Goal: Task Accomplishment & Management: Complete application form

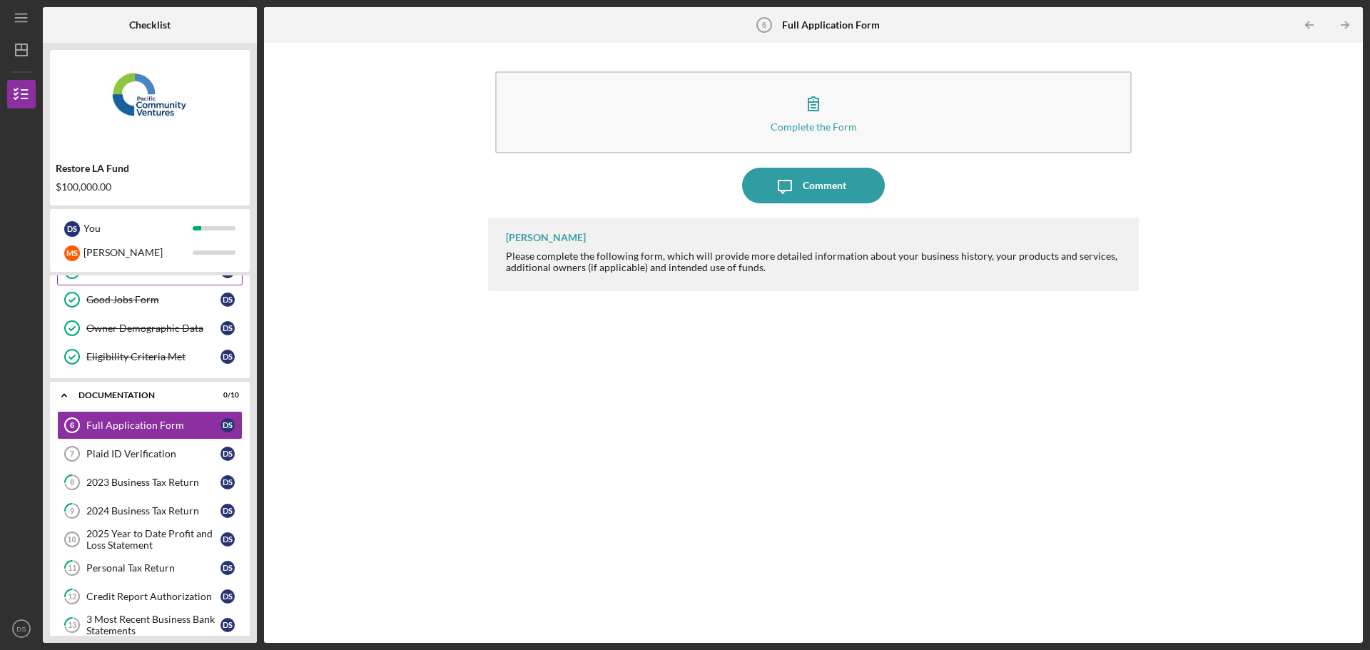
scroll to position [214, 0]
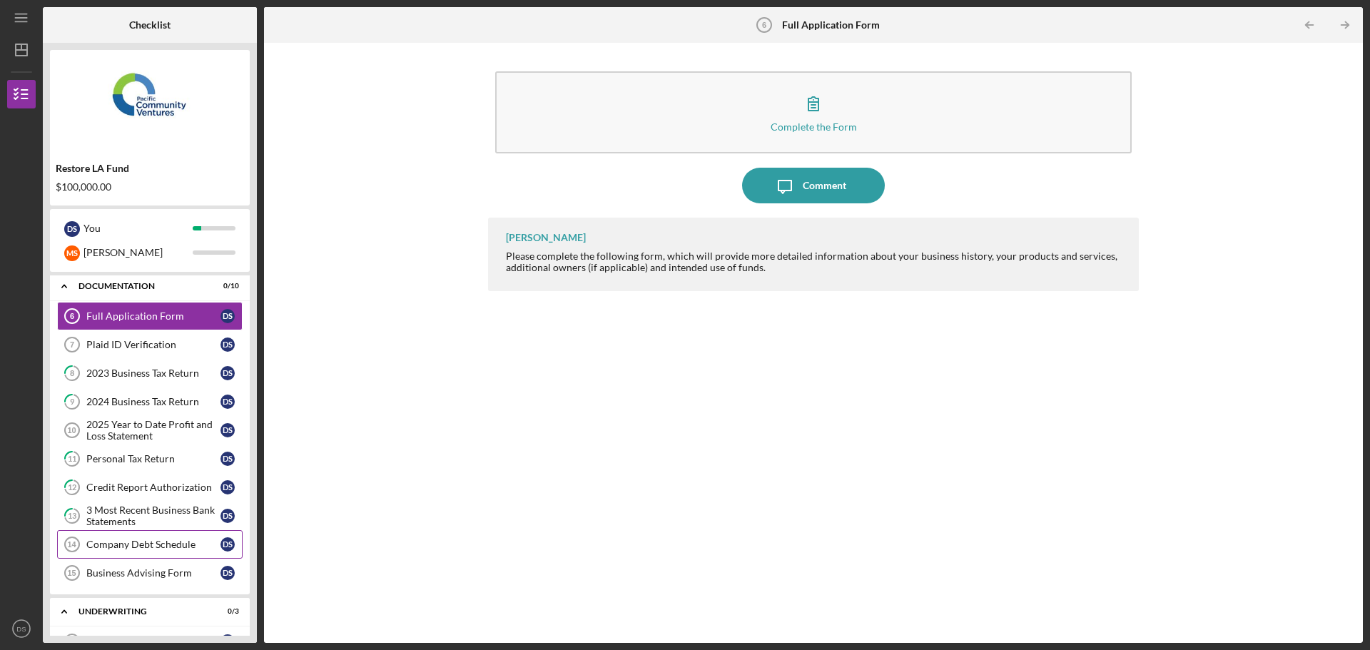
click at [168, 544] on div "Company Debt Schedule" at bounding box center [153, 544] width 134 height 11
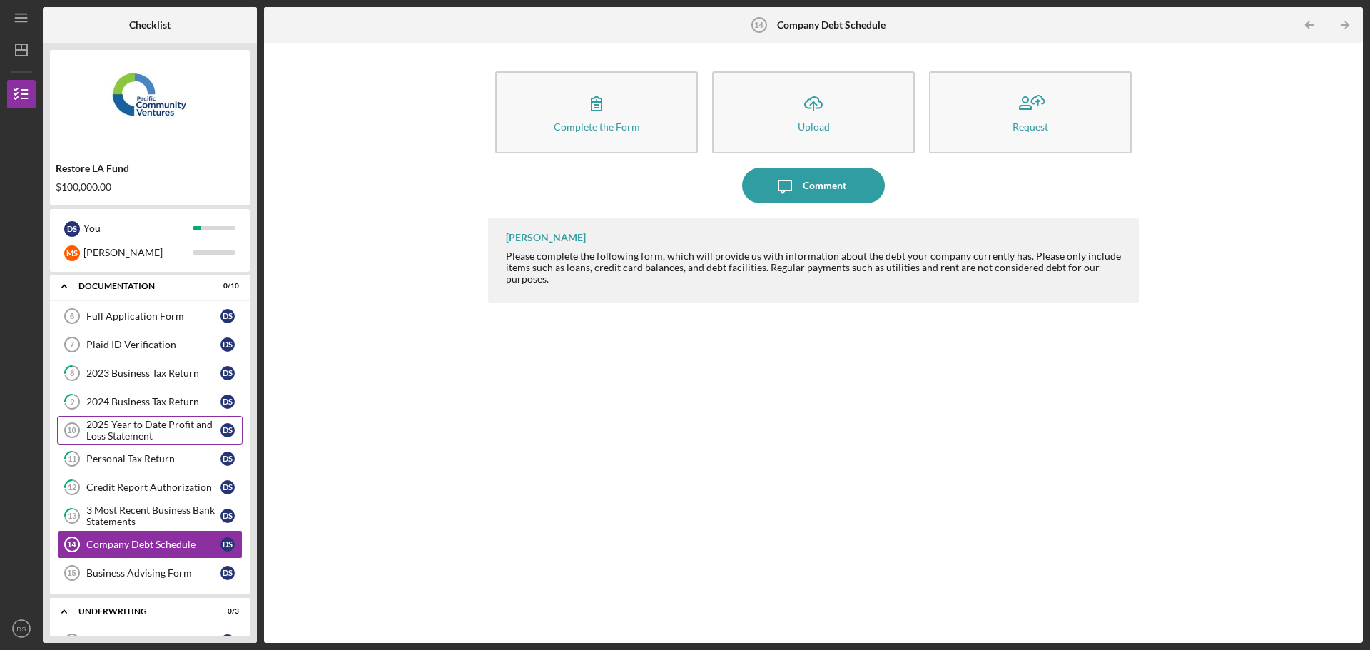
click at [151, 437] on div "2025 Year to Date Profit and Loss Statement" at bounding box center [153, 430] width 134 height 23
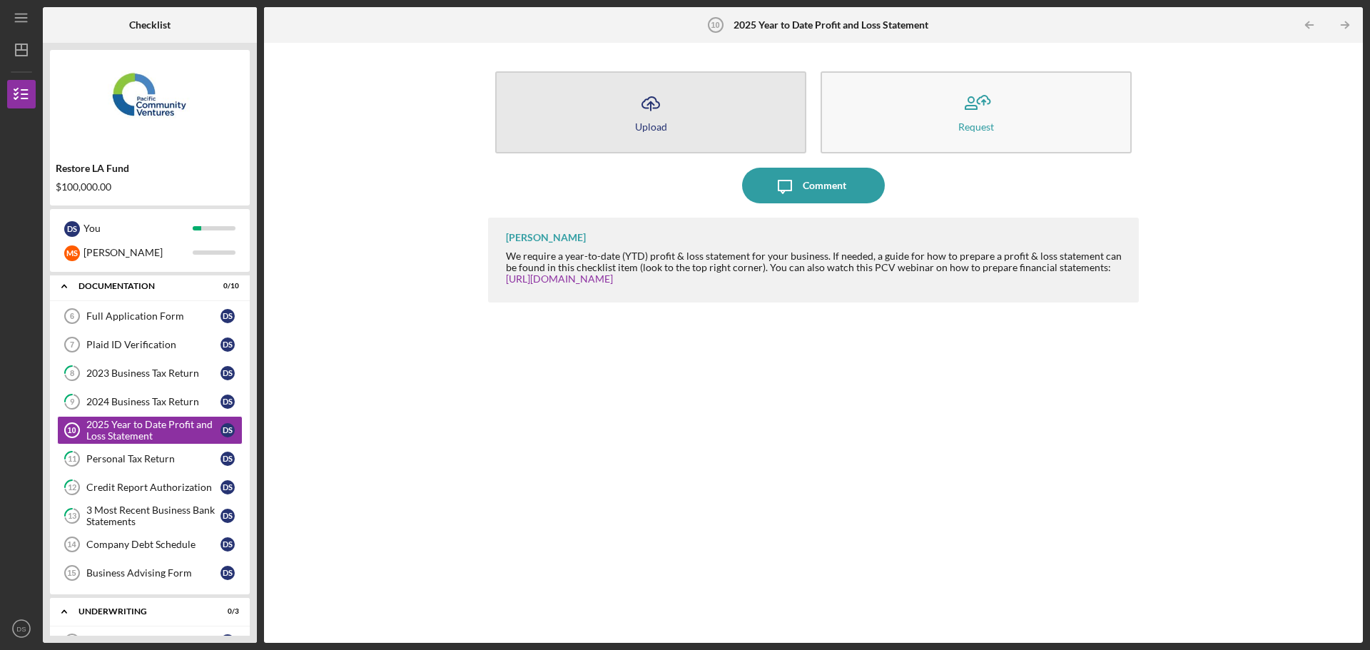
click at [721, 138] on button "Icon/Upload Upload" at bounding box center [650, 112] width 311 height 82
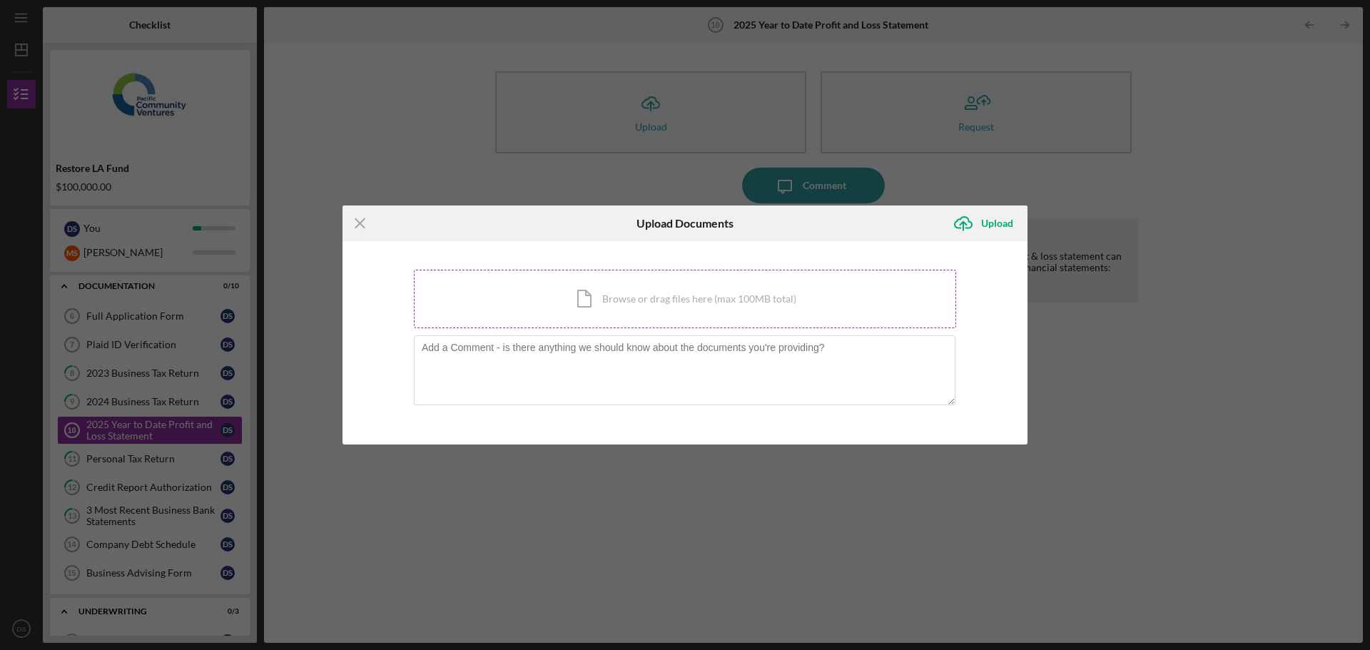
click at [702, 296] on div "Icon/Document Browse or drag files here (max 100MB total) Tap to choose files o…" at bounding box center [685, 299] width 542 height 58
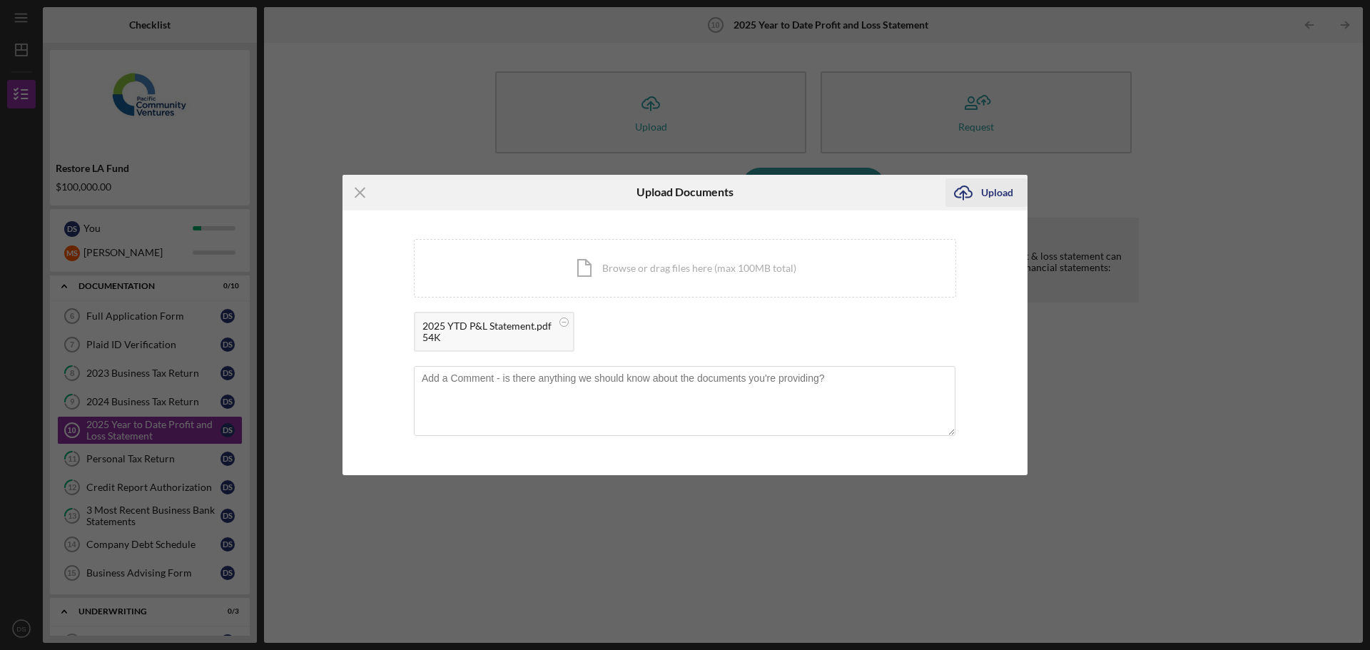
click at [988, 188] on div "Upload" at bounding box center [997, 192] width 32 height 29
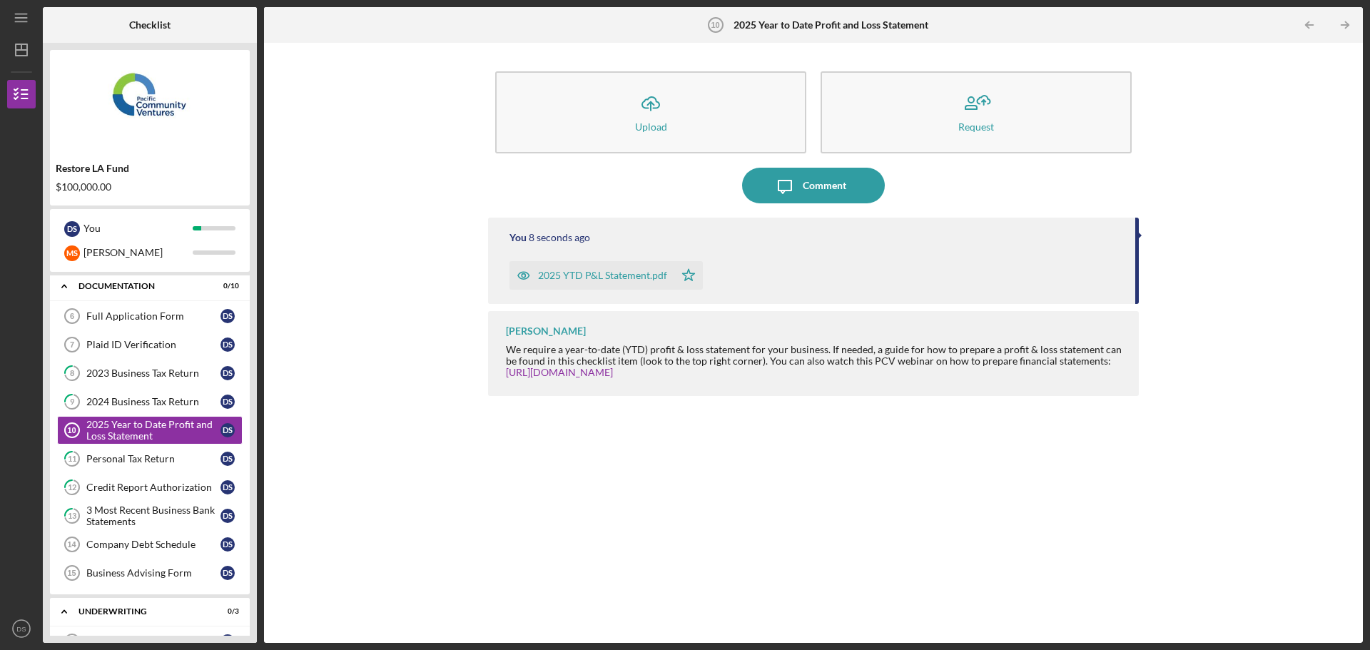
click at [897, 477] on div "You 8 seconds ago 2025 YTD P&L Statement.pdf Icon/Star [PERSON_NAME] We require…" at bounding box center [813, 420] width 651 height 404
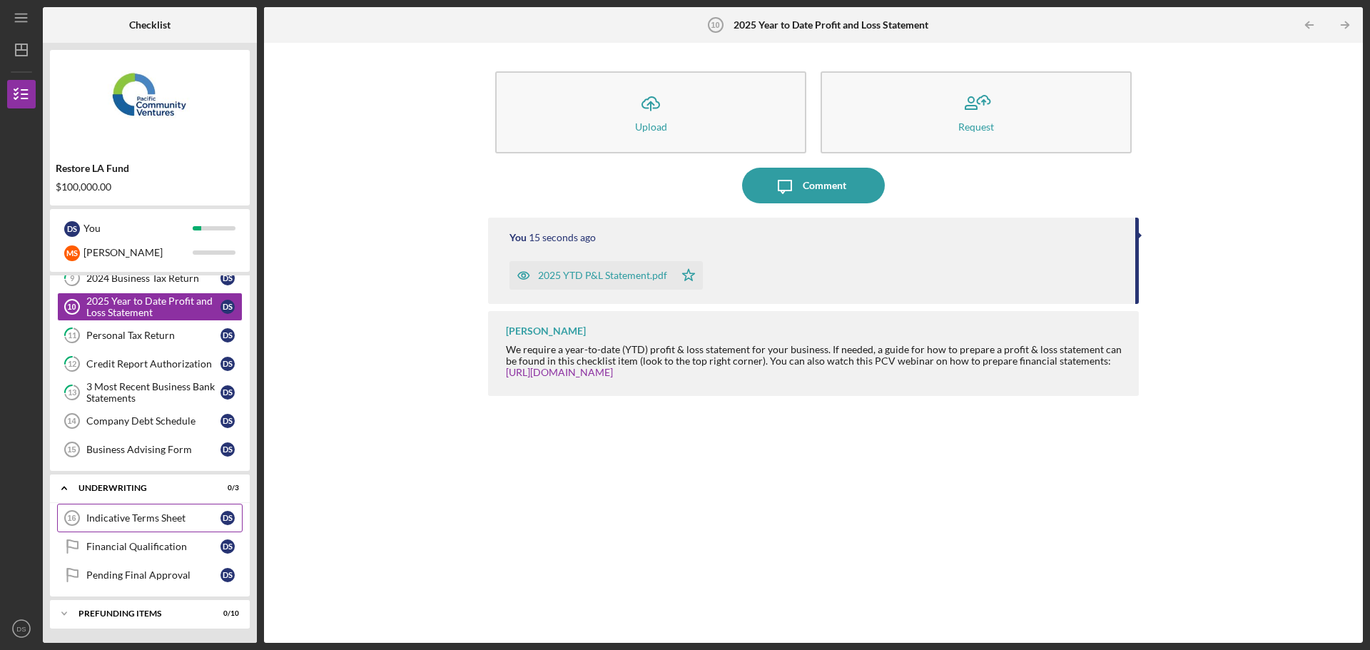
click at [162, 518] on div "Indicative Terms Sheet" at bounding box center [153, 517] width 134 height 11
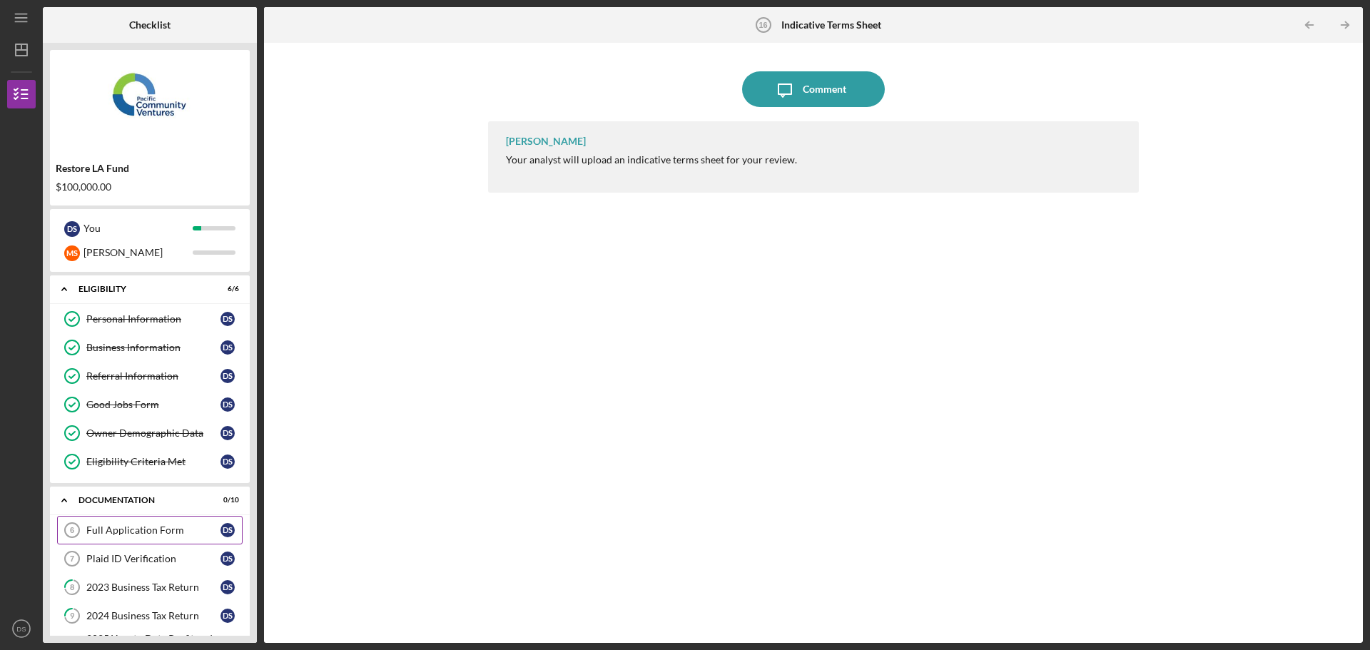
click at [156, 531] on div "Full Application Form" at bounding box center [153, 529] width 134 height 11
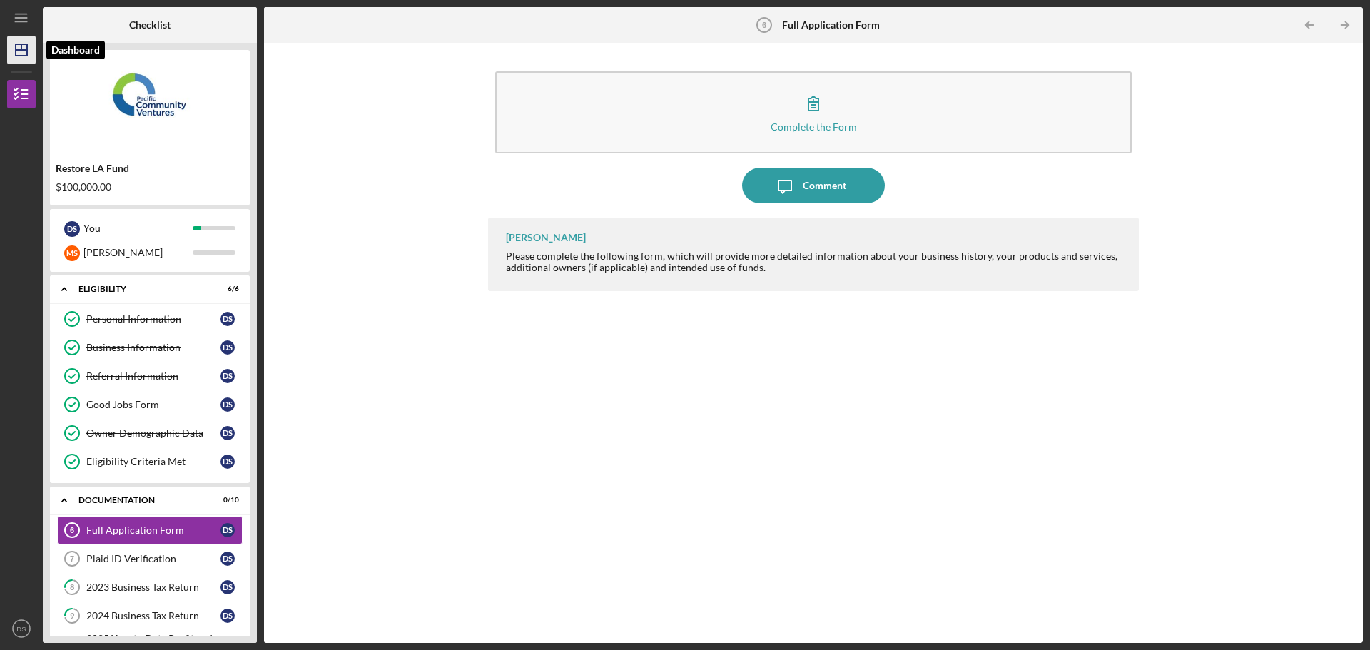
click at [11, 49] on icon "Icon/Dashboard" at bounding box center [22, 50] width 36 height 36
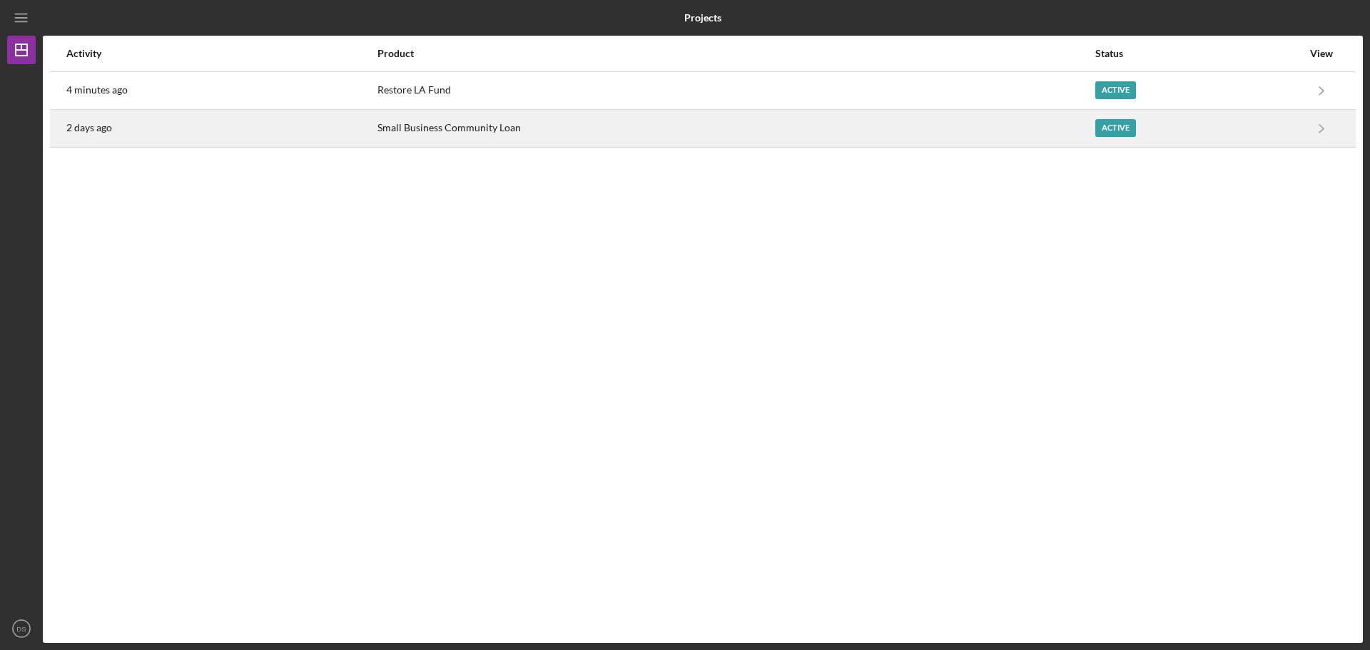
click at [1130, 131] on div "Active" at bounding box center [1115, 128] width 41 height 18
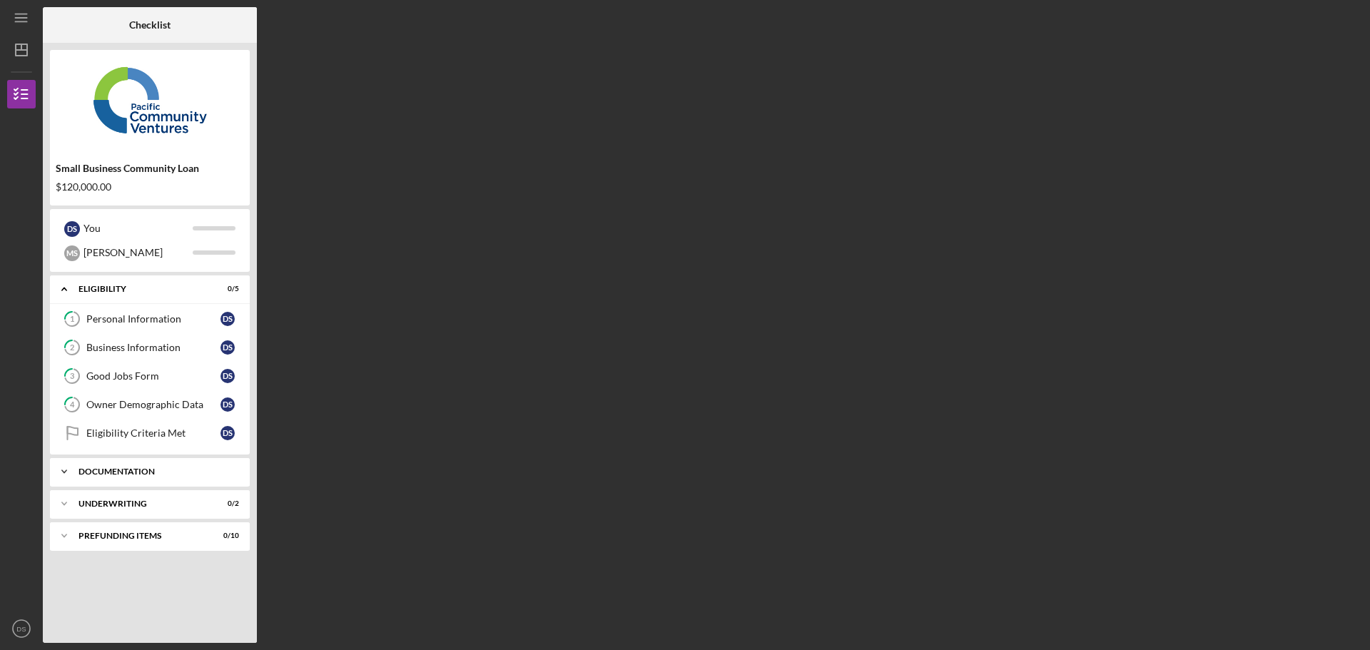
click at [175, 476] on div "Icon/Expander Documentation 0 / 11" at bounding box center [150, 471] width 200 height 29
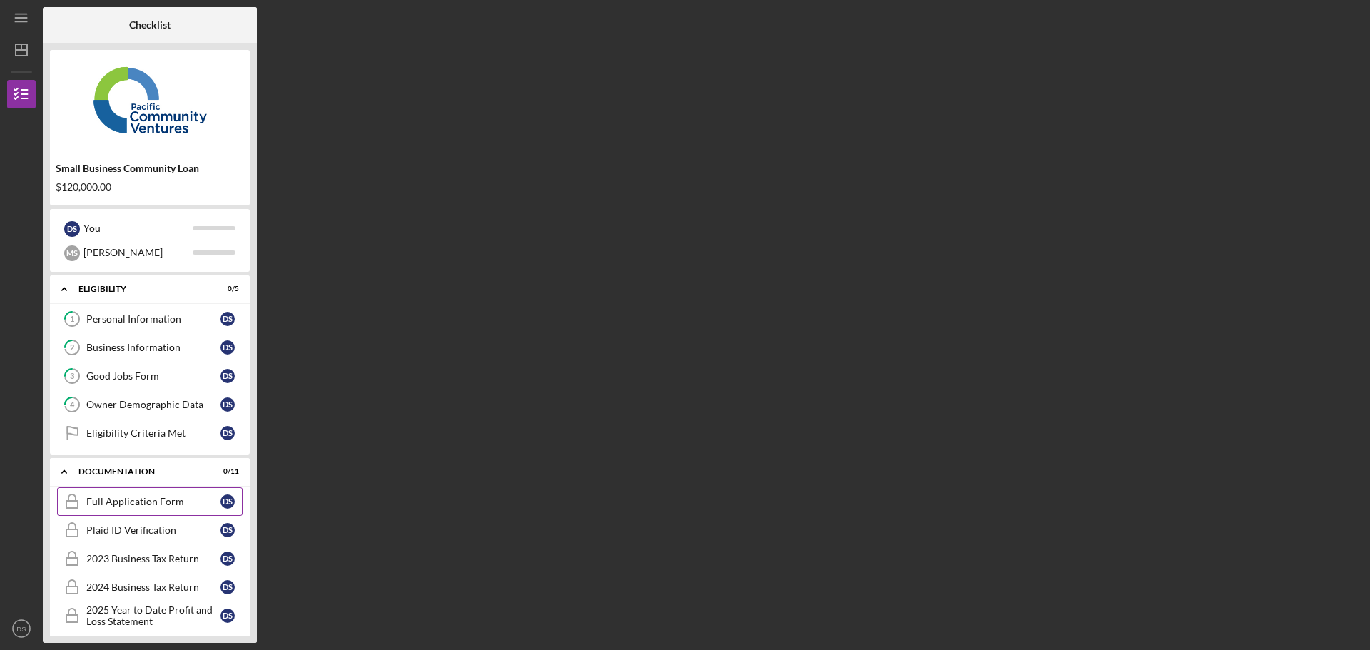
click at [174, 503] on div "Full Application Form" at bounding box center [153, 501] width 134 height 11
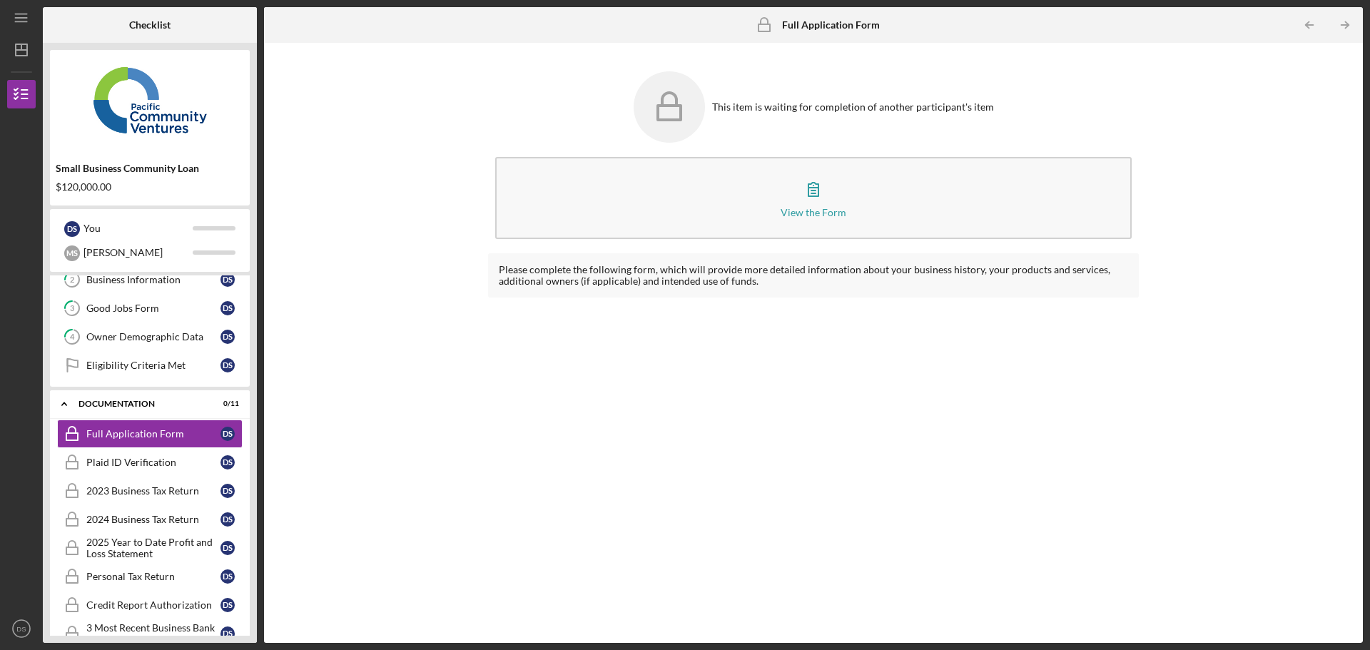
scroll to position [244, 0]
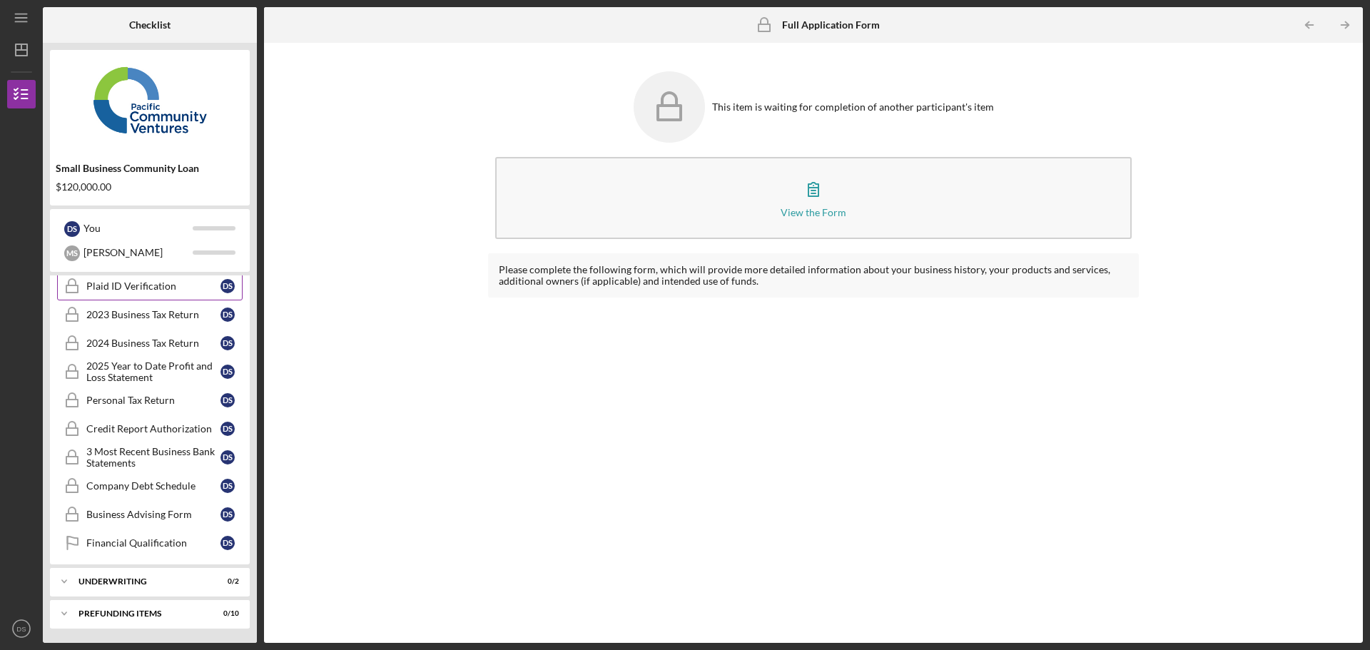
click at [147, 294] on link "Plaid ID Verification Plaid ID Verification D S" at bounding box center [149, 286] width 185 height 29
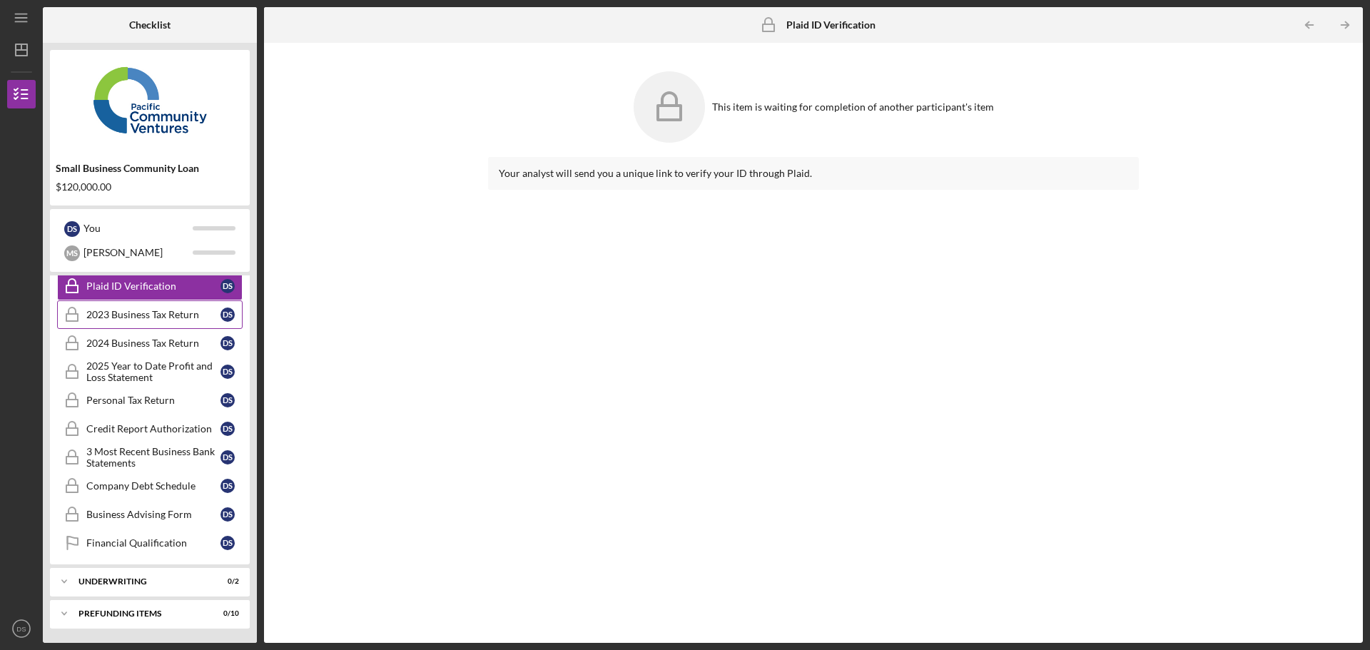
click at [141, 320] on link "2023 Business Tax Return 2023 Business Tax Return D S" at bounding box center [149, 314] width 185 height 29
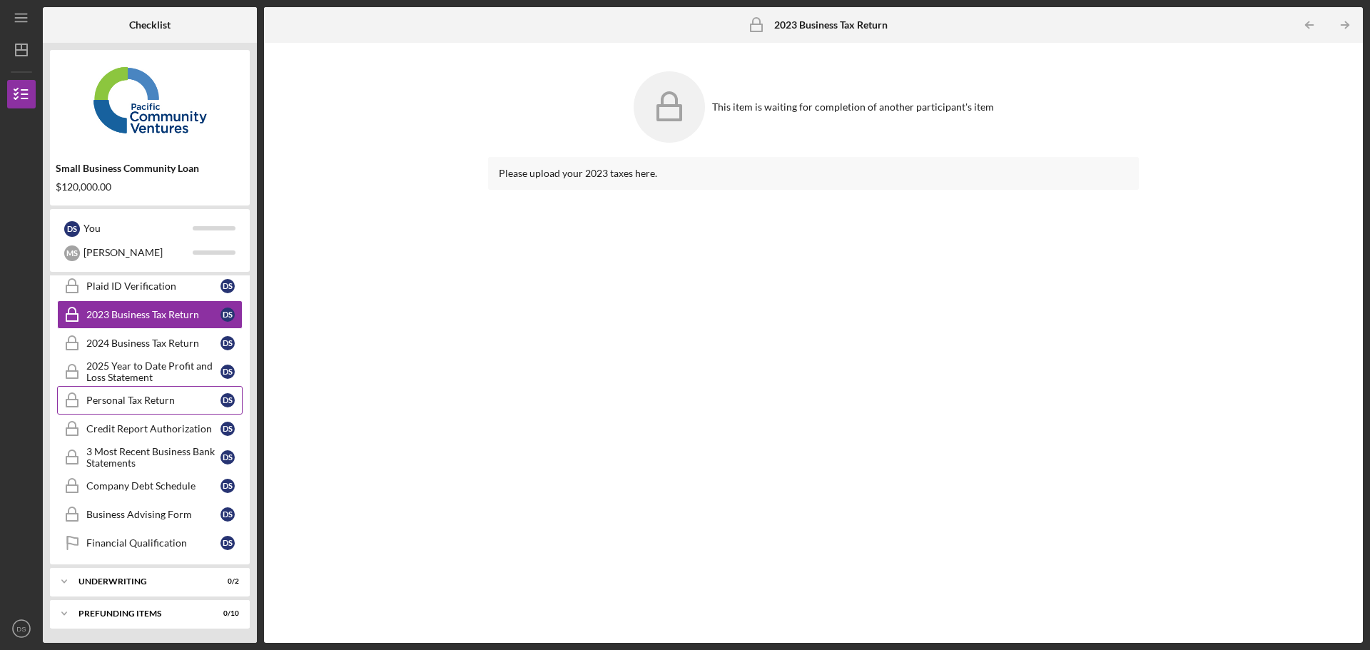
scroll to position [101, 0]
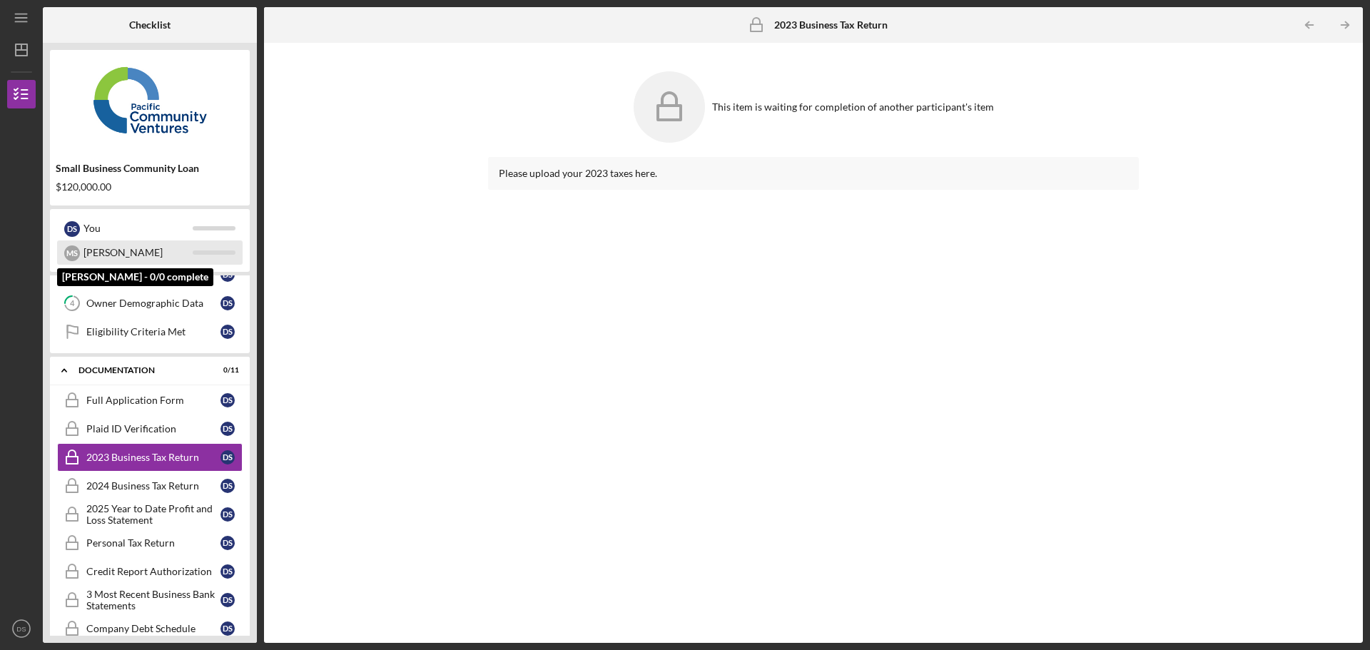
click at [157, 258] on div "[PERSON_NAME]" at bounding box center [137, 252] width 109 height 24
click at [154, 257] on div "[PERSON_NAME]" at bounding box center [137, 252] width 109 height 24
click at [76, 251] on div "M S" at bounding box center [72, 253] width 16 height 16
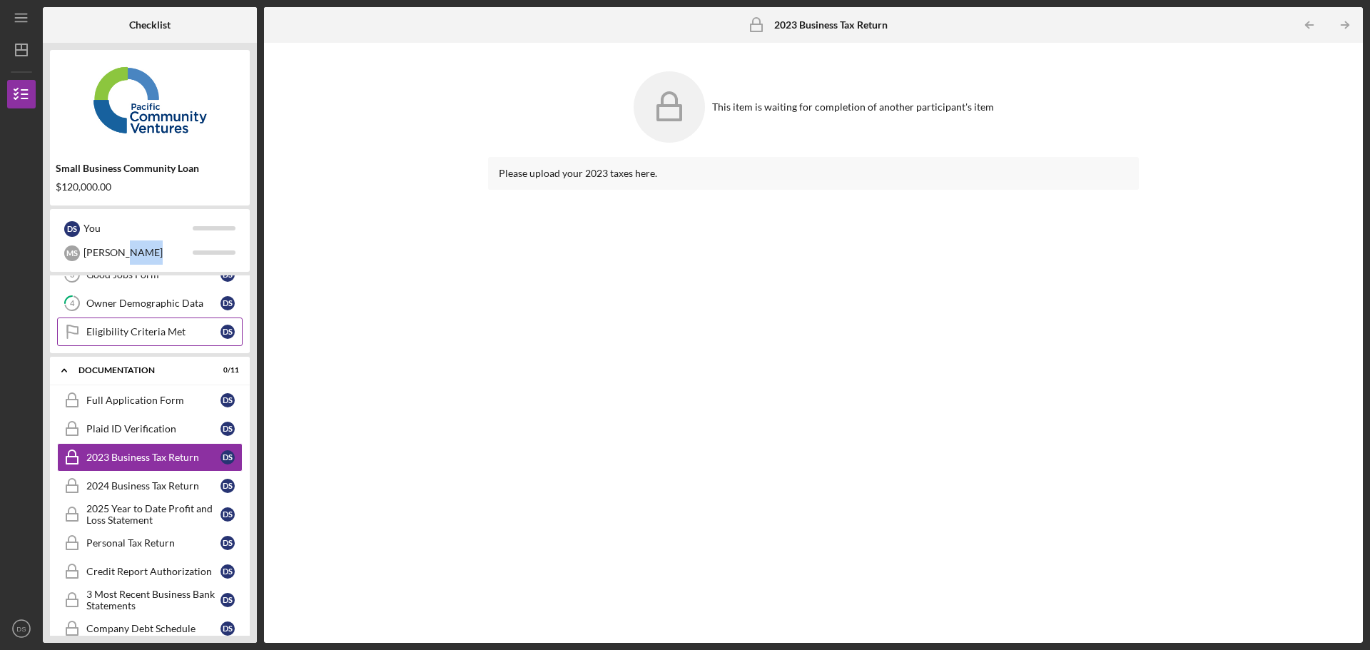
click at [124, 330] on div "Eligibility Criteria Met" at bounding box center [153, 331] width 134 height 11
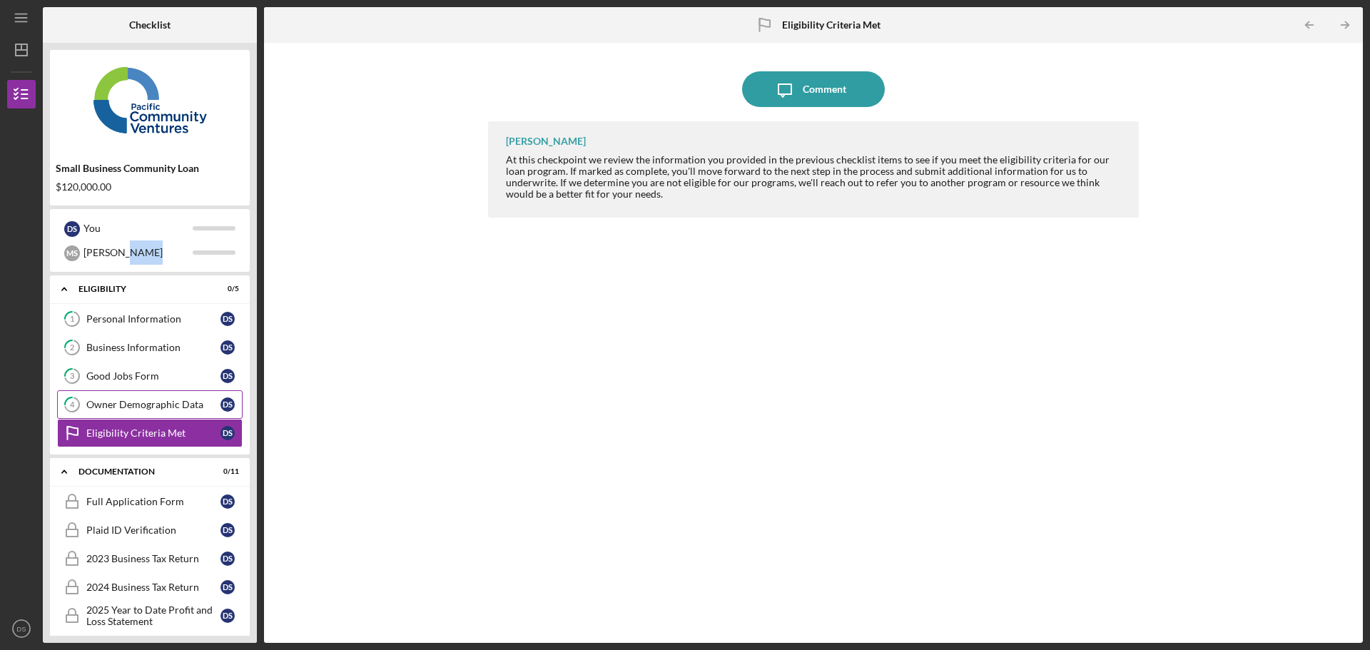
click at [129, 401] on div "Owner Demographic Data" at bounding box center [153, 404] width 134 height 11
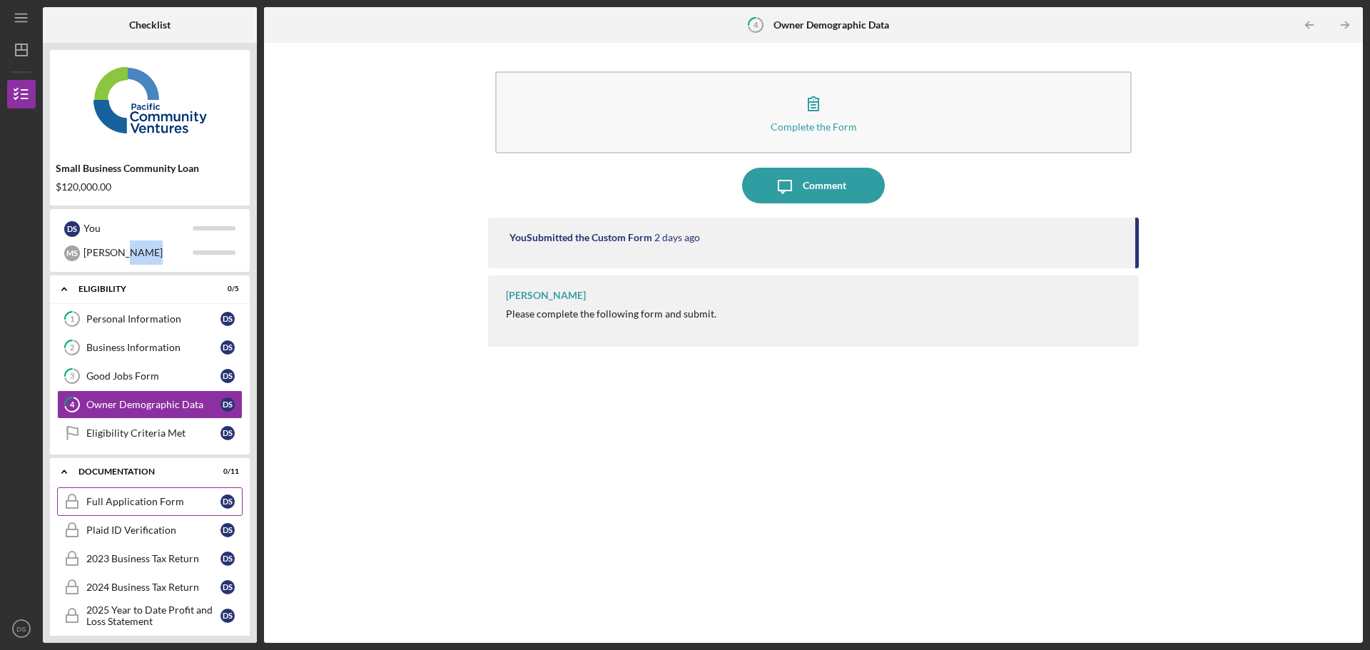
click at [136, 494] on link "Full Application Form Full Application Form D S" at bounding box center [149, 501] width 185 height 29
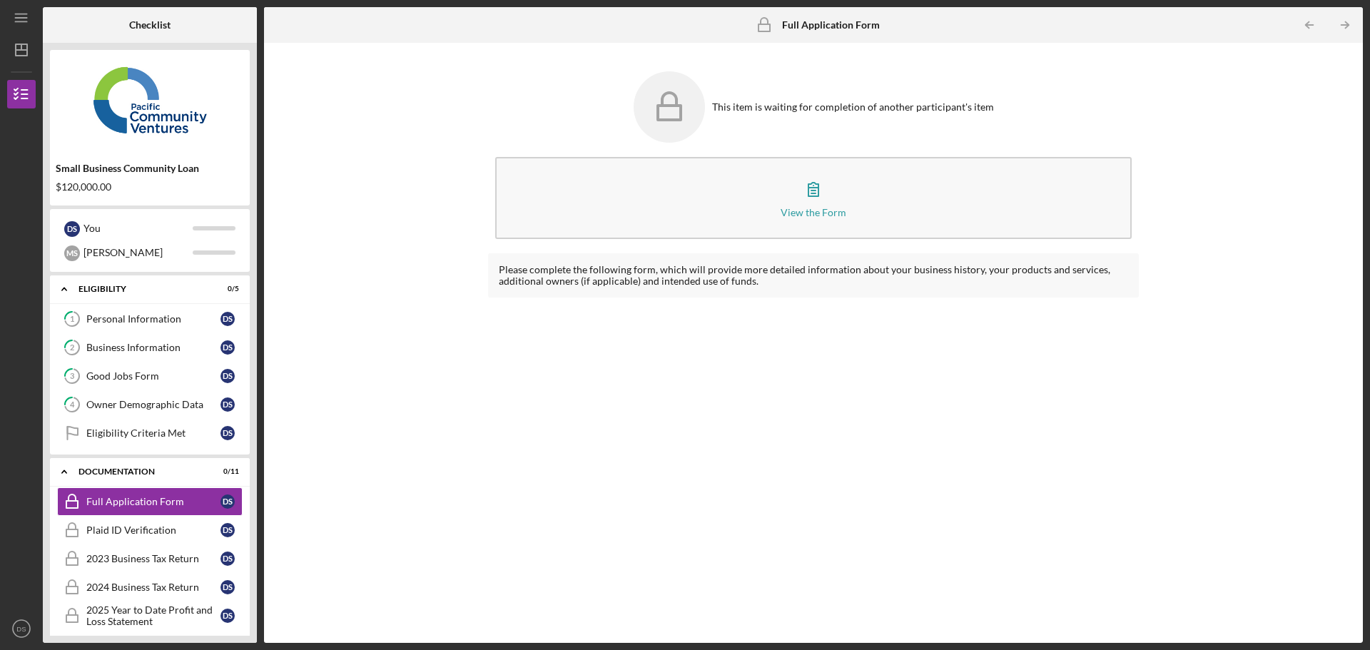
click at [37, 63] on nav "Icon/Menu Icon/Dashboard Dashboard Small Business Community Loan Checklist Icon…" at bounding box center [25, 321] width 36 height 643
click at [27, 53] on polygon "button" at bounding box center [21, 49] width 11 height 11
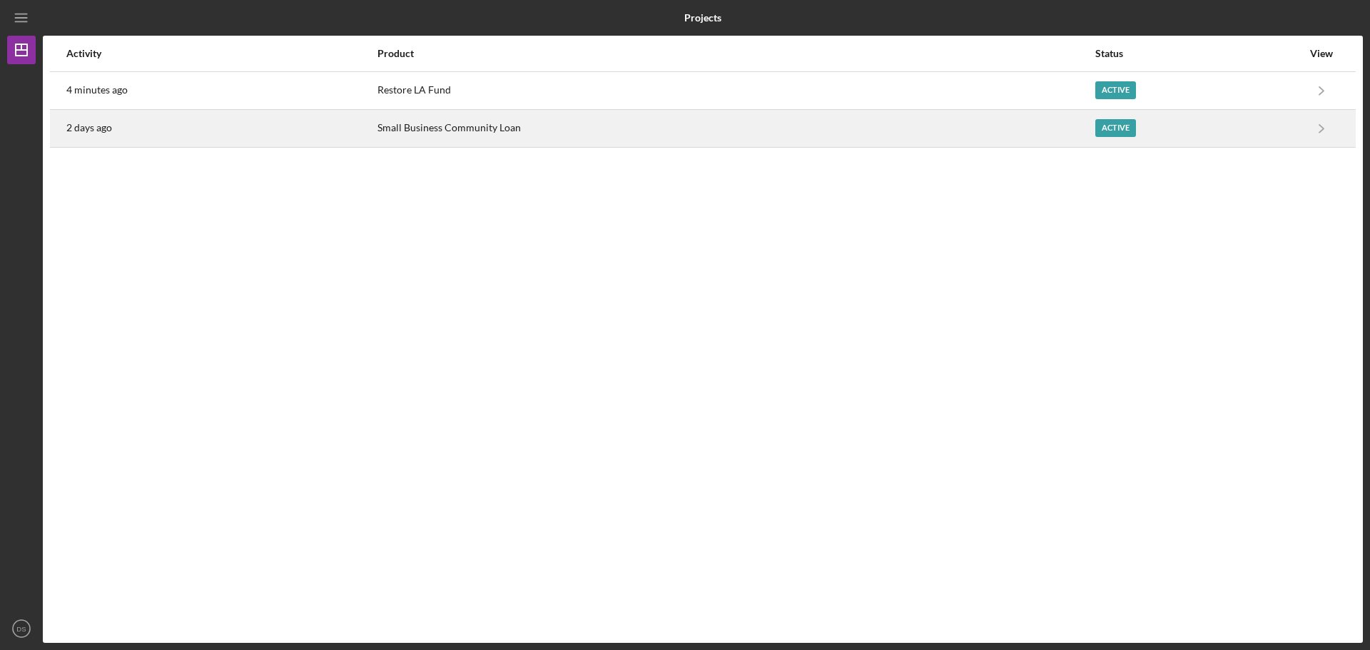
click at [244, 124] on div "2 days ago" at bounding box center [221, 129] width 310 height 36
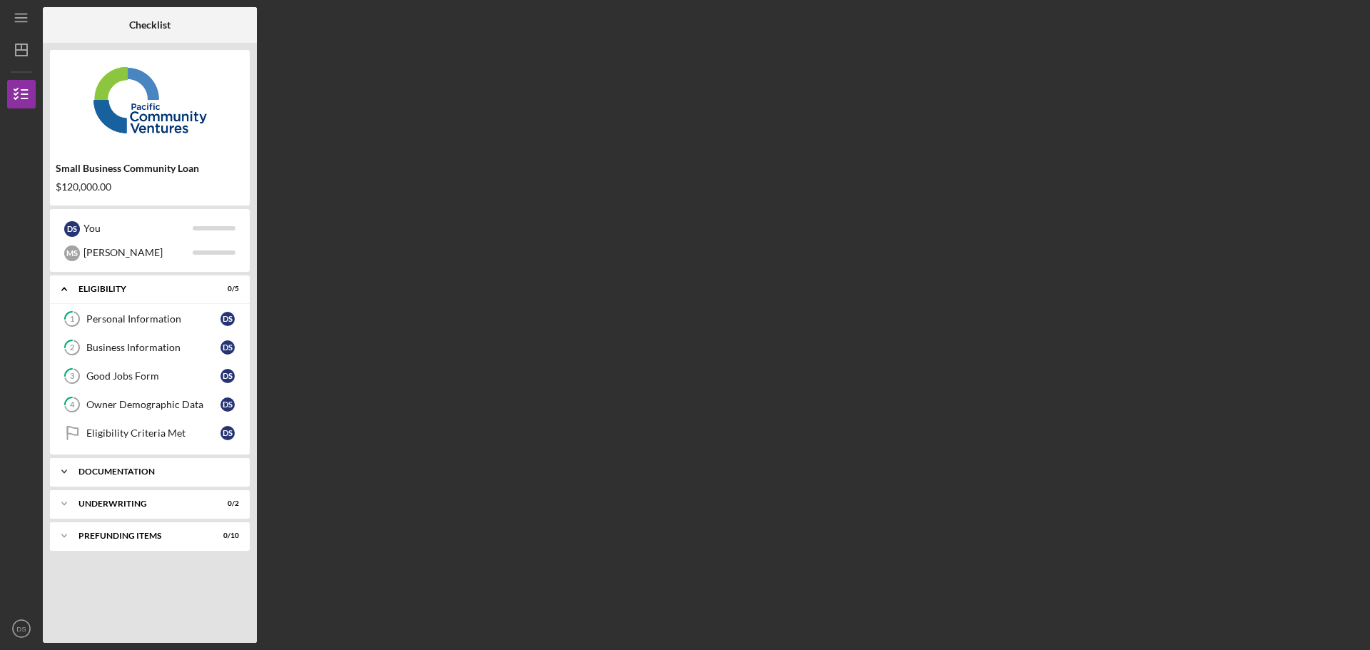
click at [165, 473] on div "Documentation" at bounding box center [154, 471] width 153 height 9
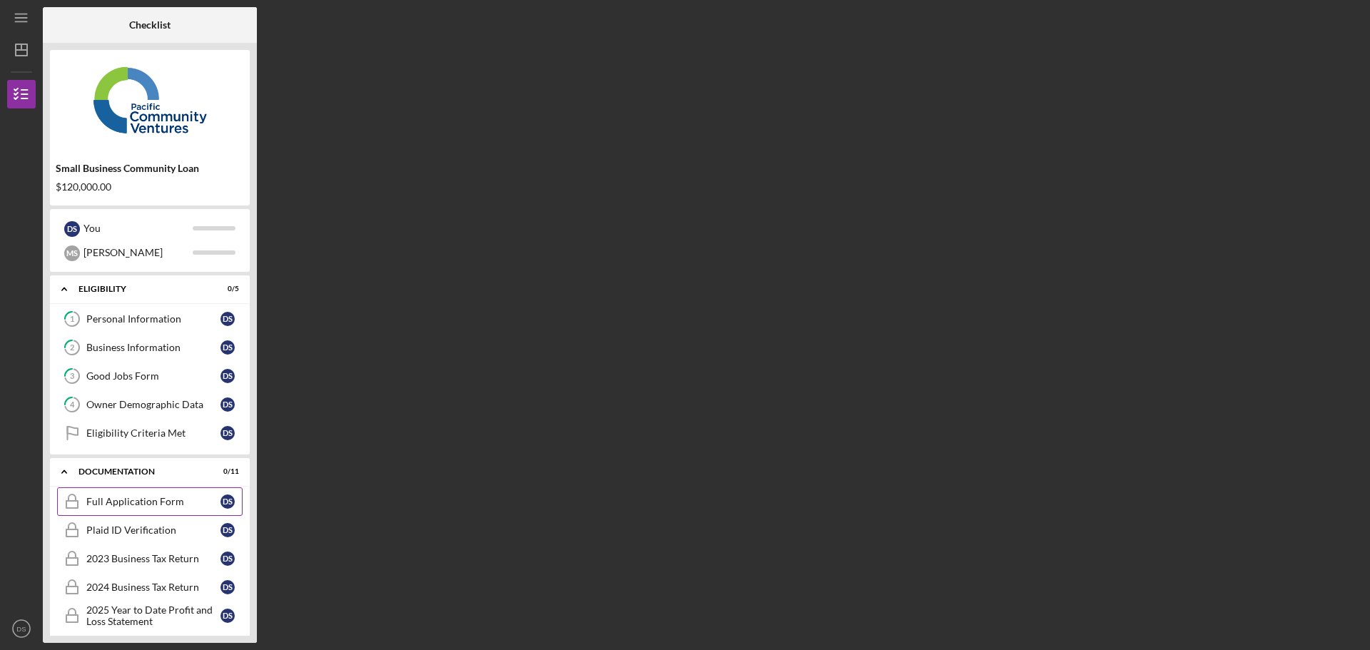
click at [158, 509] on link "Full Application Form Full Application Form D S" at bounding box center [149, 501] width 185 height 29
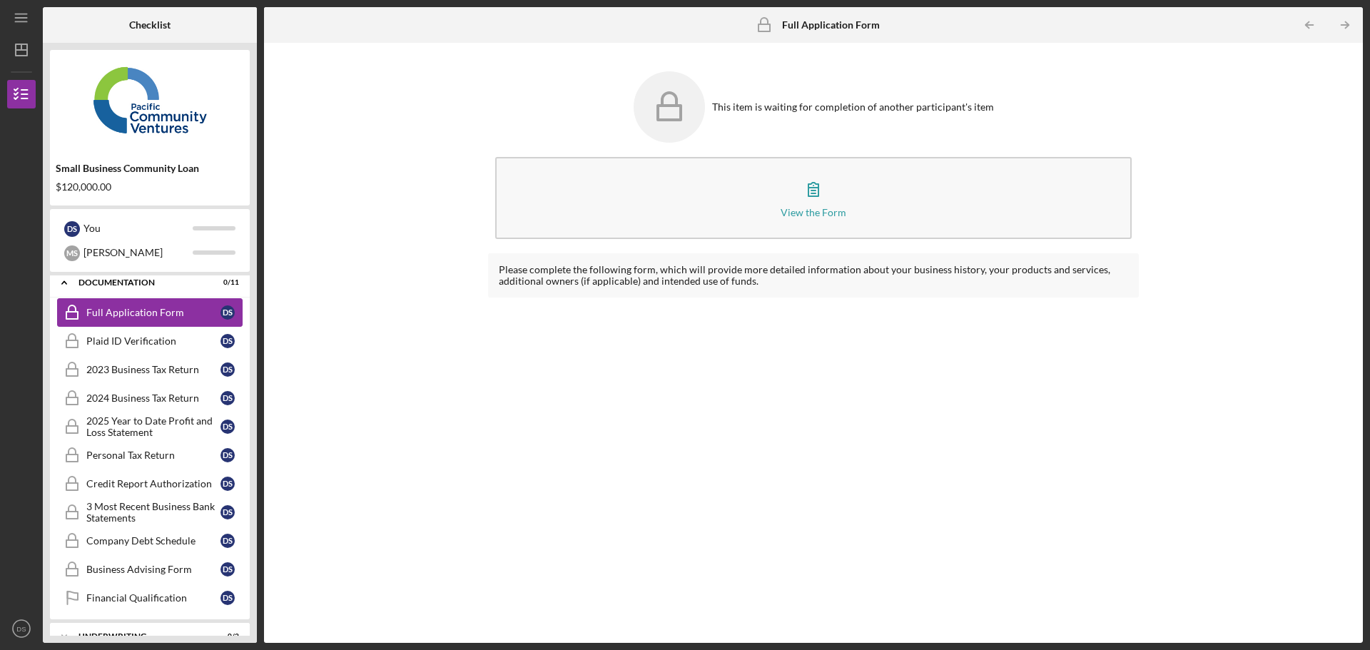
scroll to position [173, 0]
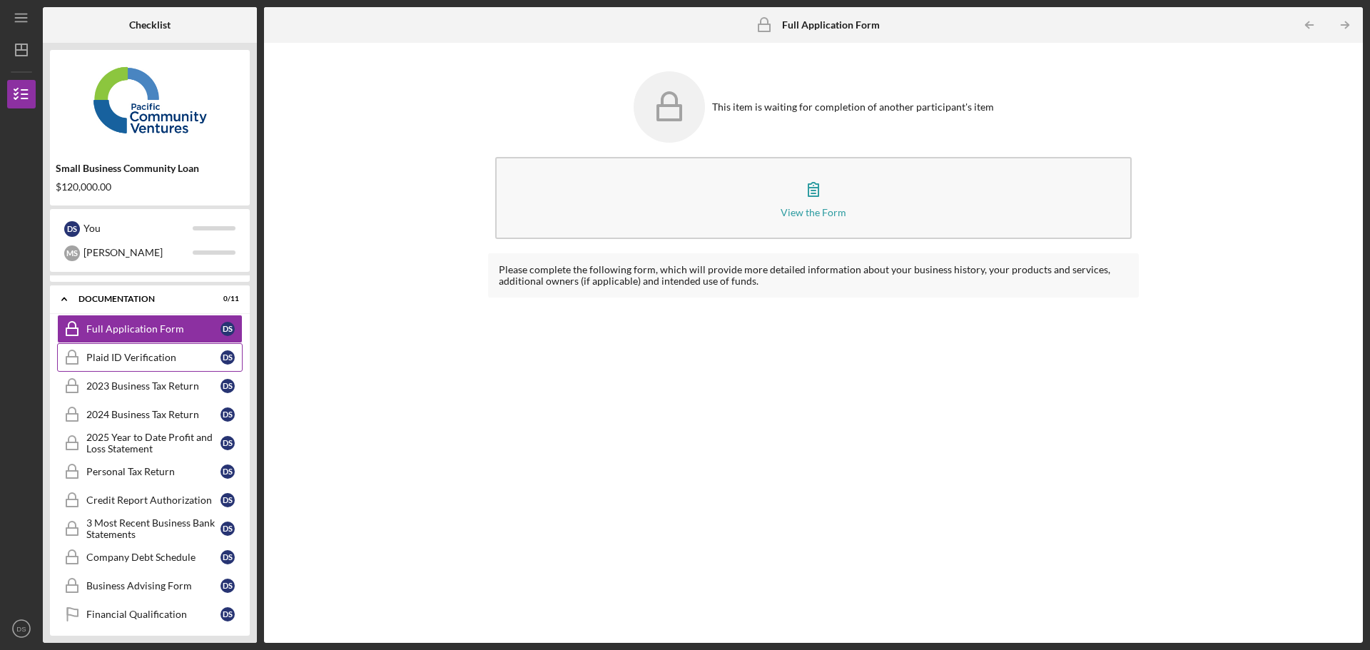
click at [144, 358] on div "Plaid ID Verification" at bounding box center [153, 357] width 134 height 11
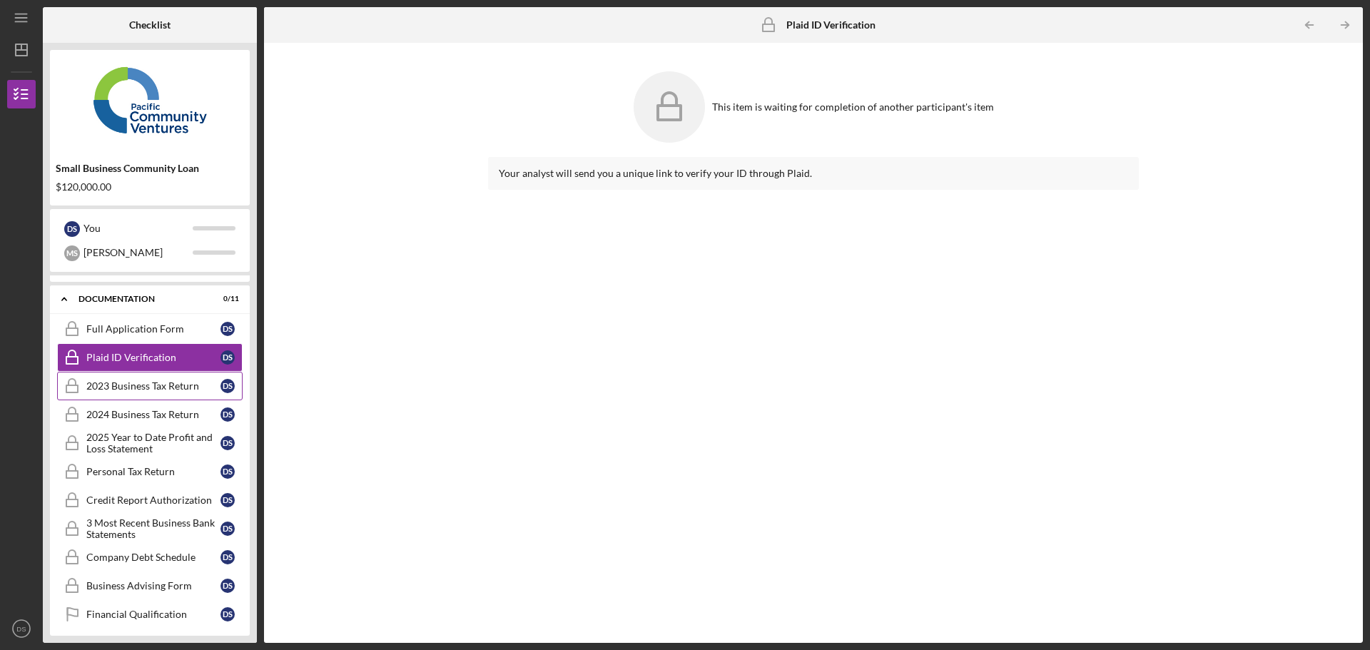
click at [156, 391] on div "2023 Business Tax Return" at bounding box center [153, 385] width 134 height 11
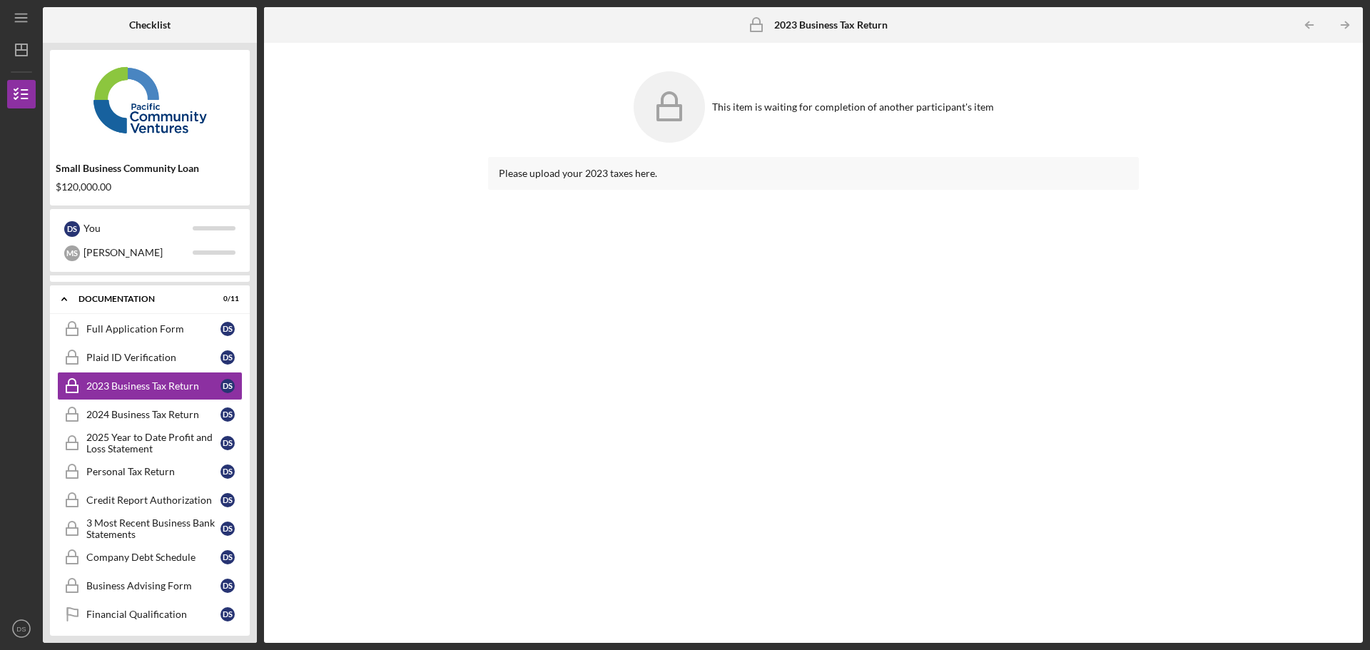
click at [555, 188] on div "Please upload your 2023 taxes here." at bounding box center [813, 173] width 651 height 33
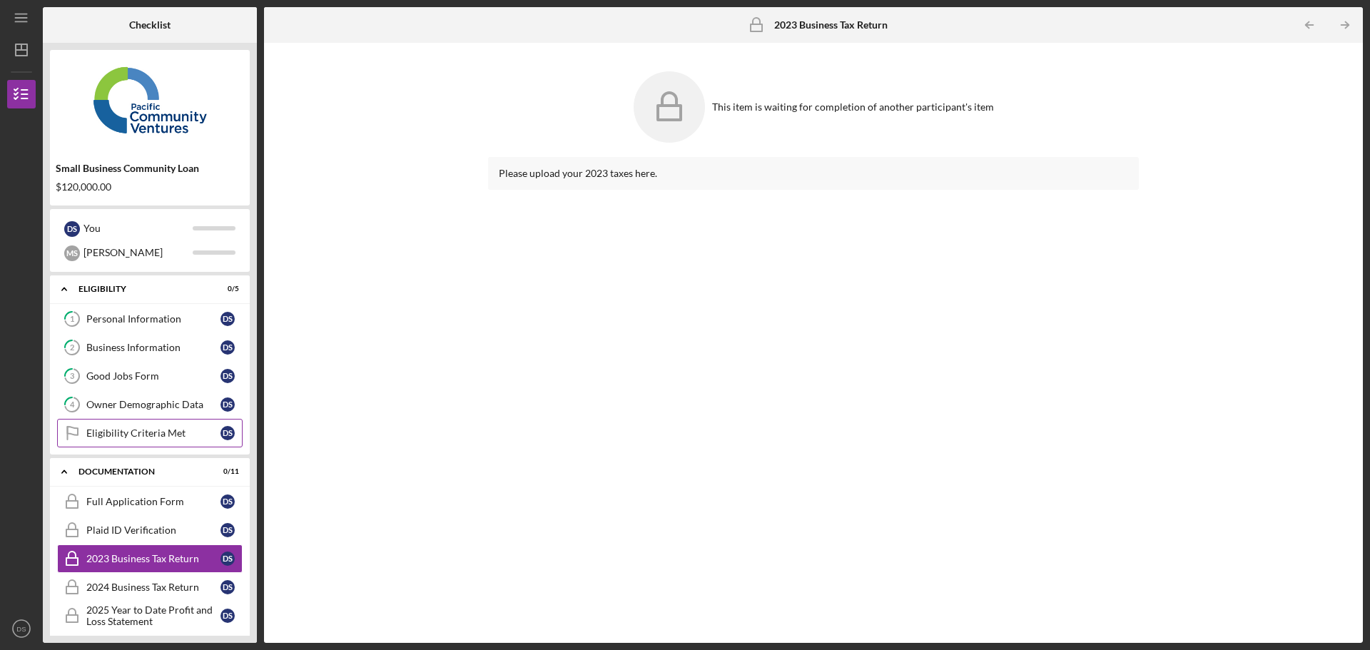
click at [153, 439] on link "Eligibility Criteria Met Eligibility Criteria Met D S" at bounding box center [149, 433] width 185 height 29
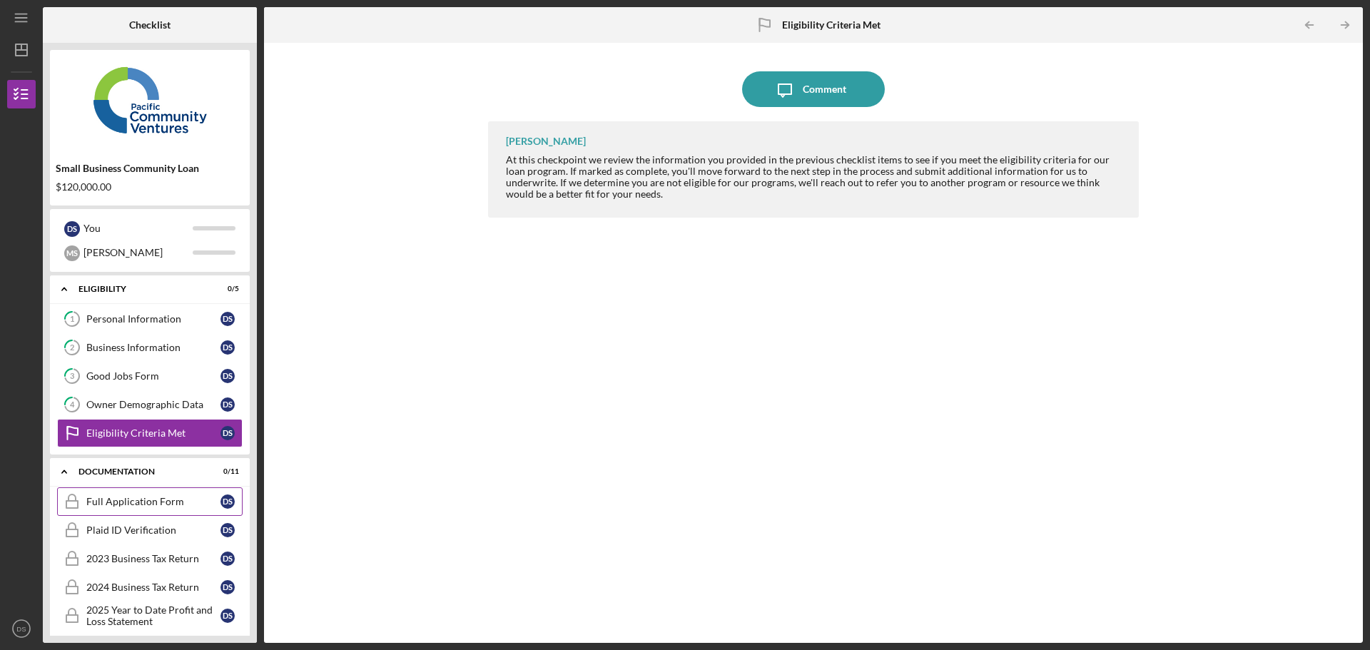
click at [166, 499] on div "Full Application Form" at bounding box center [153, 501] width 134 height 11
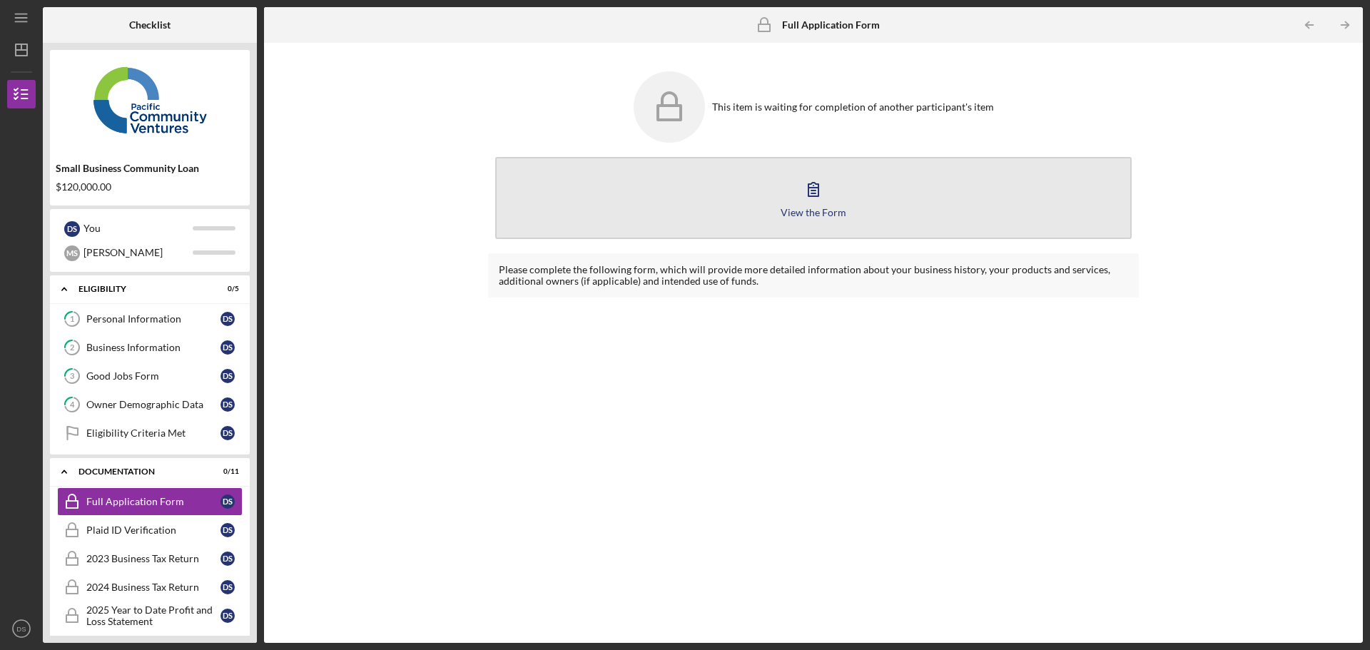
click at [690, 218] on button "View the Form Form" at bounding box center [813, 198] width 636 height 82
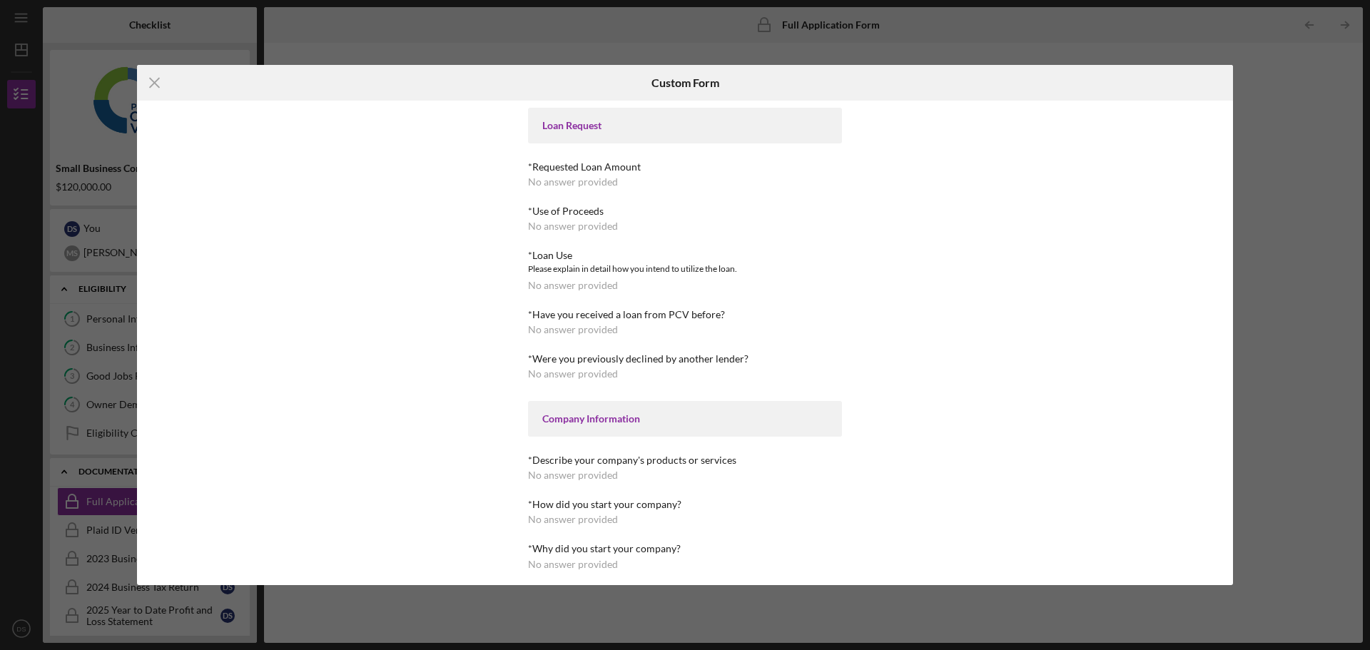
click at [627, 120] on div "Loan Request" at bounding box center [684, 125] width 285 height 11
click at [556, 44] on div "Icon/Menu Close Custom Form Loan Request *Requested Loan Amount No answer provi…" at bounding box center [685, 325] width 1370 height 650
click at [145, 74] on icon "Icon/Menu Close" at bounding box center [155, 83] width 36 height 36
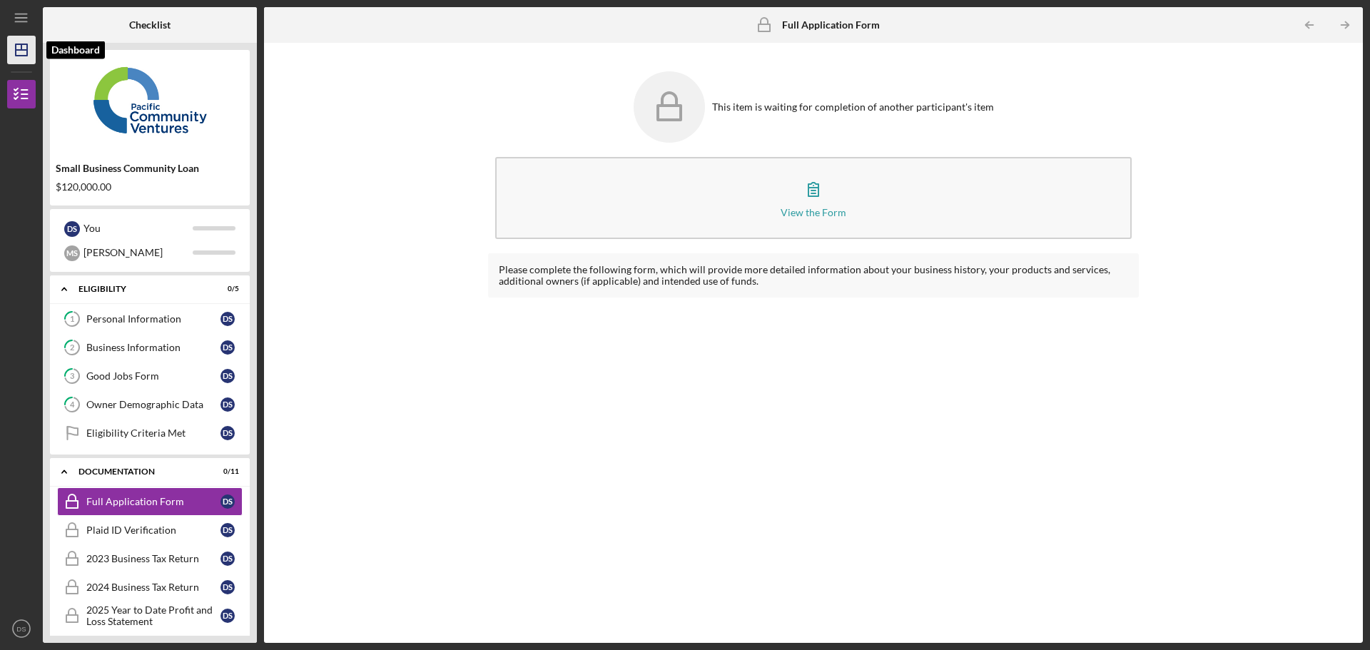
click at [28, 48] on icon "Icon/Dashboard" at bounding box center [22, 50] width 36 height 36
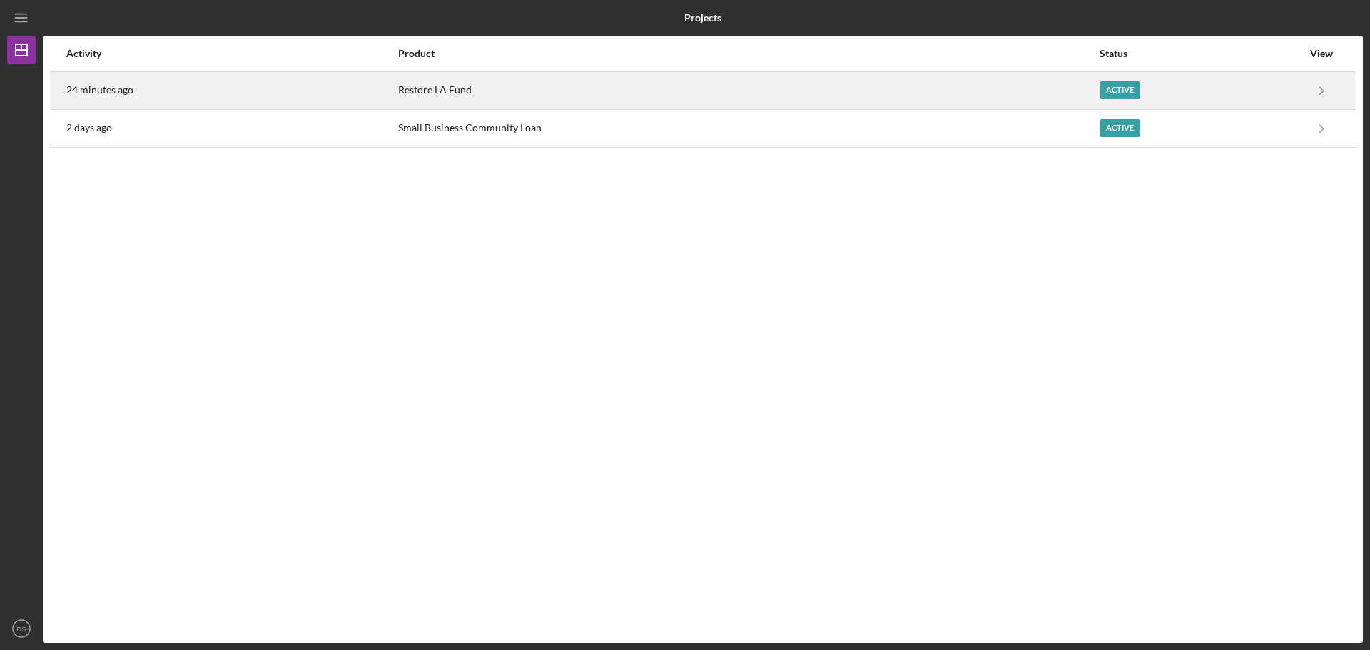
click at [133, 86] on div "24 minutes ago" at bounding box center [231, 91] width 330 height 36
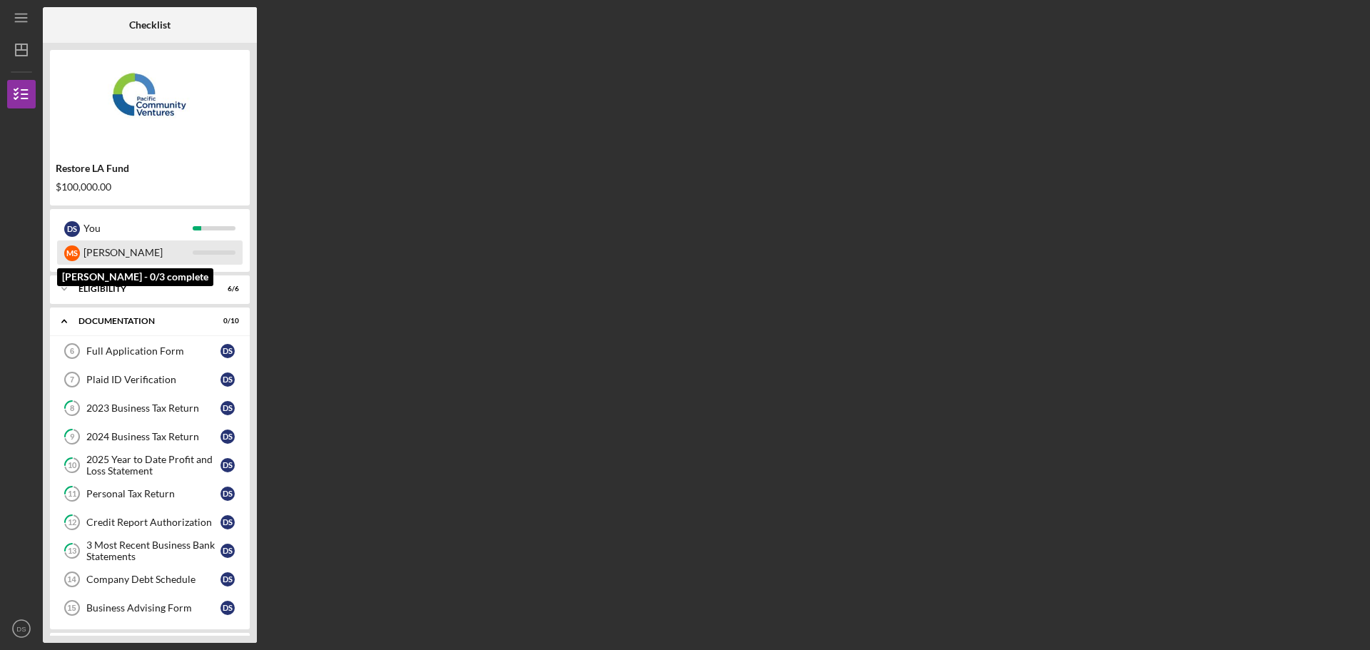
click at [148, 249] on div "[PERSON_NAME]" at bounding box center [137, 252] width 109 height 24
click at [114, 252] on div "[PERSON_NAME]" at bounding box center [137, 252] width 109 height 24
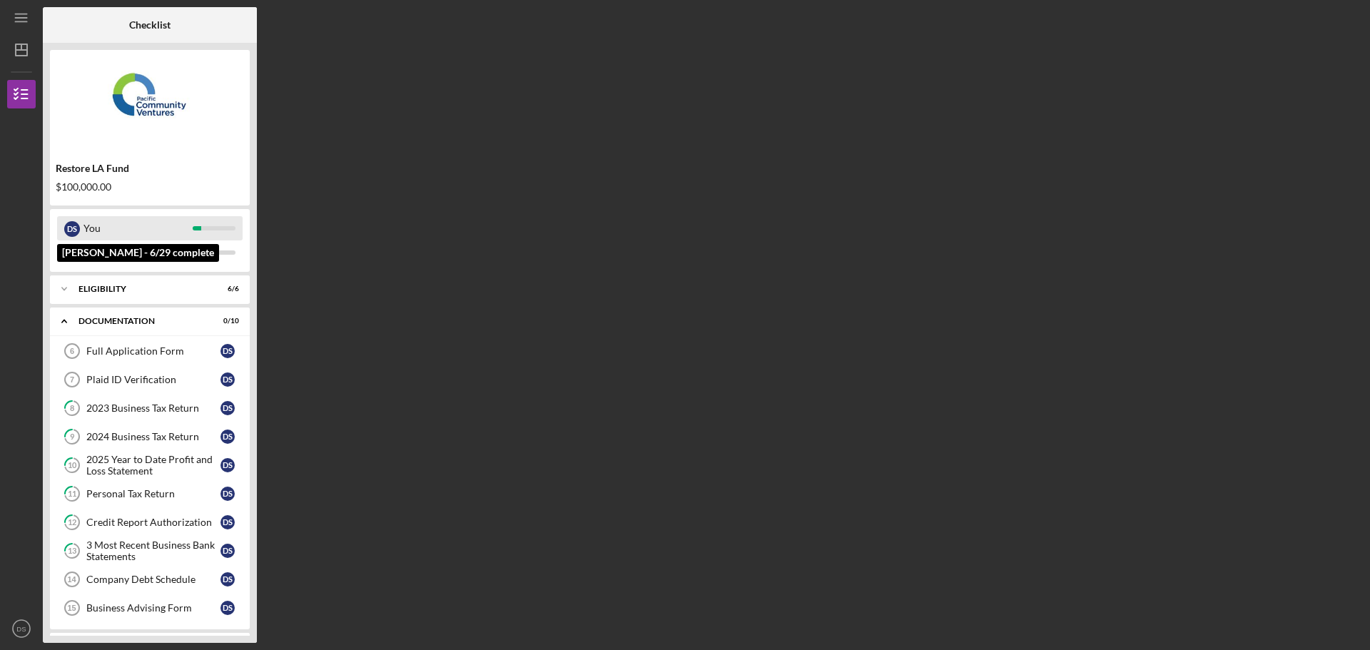
click at [96, 238] on div "You" at bounding box center [137, 228] width 109 height 24
click at [95, 222] on div "You" at bounding box center [137, 228] width 109 height 24
click at [118, 342] on link "Full Application Form 6 Full Application Form D S" at bounding box center [149, 351] width 185 height 29
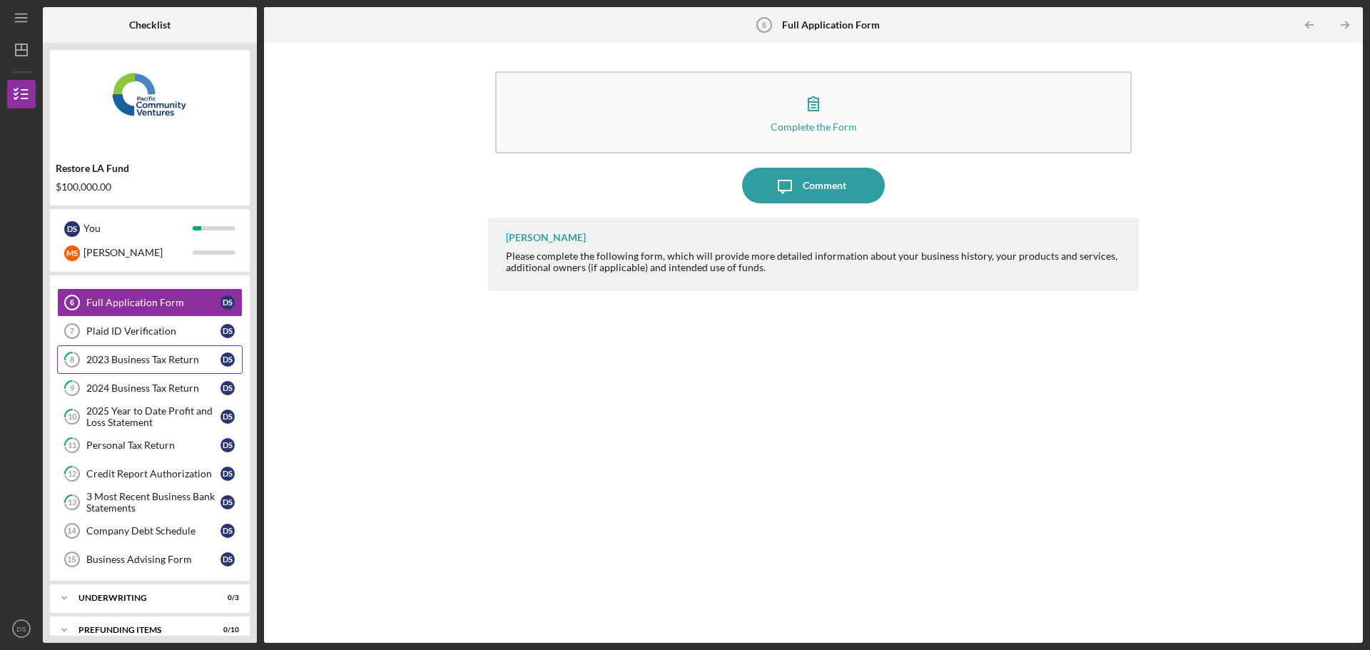
scroll to position [65, 0]
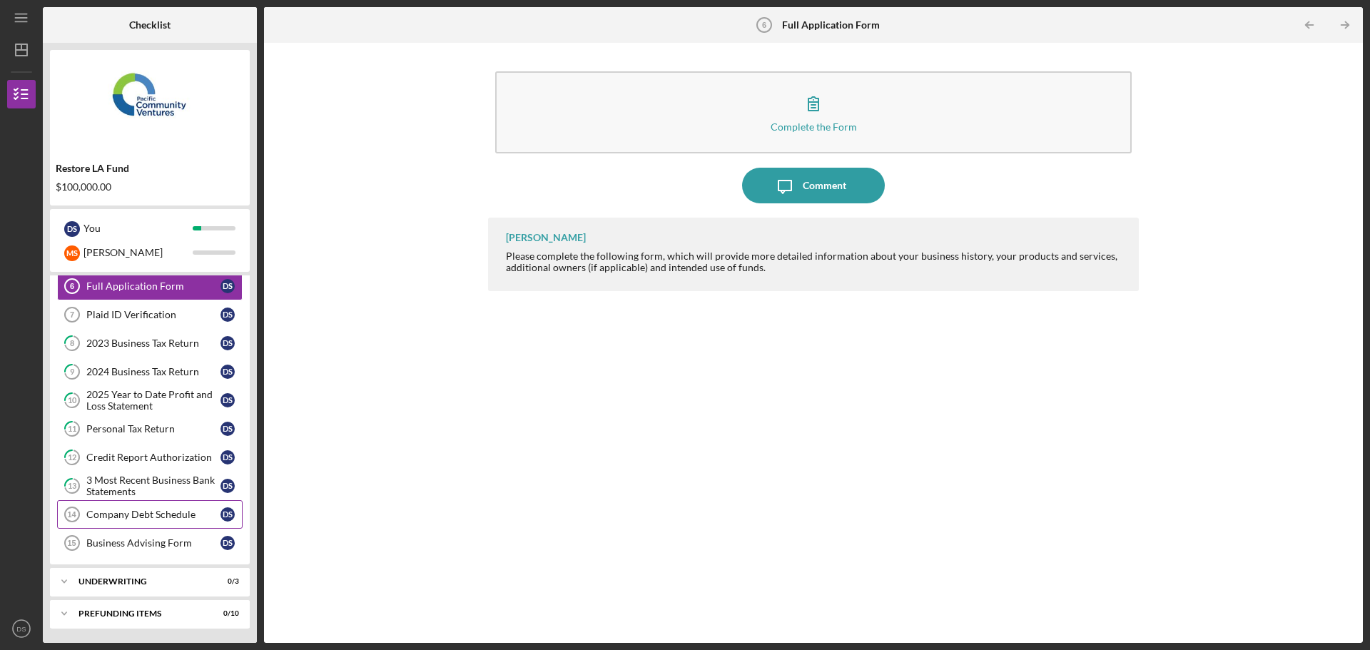
click at [121, 514] on div "Company Debt Schedule" at bounding box center [153, 514] width 134 height 11
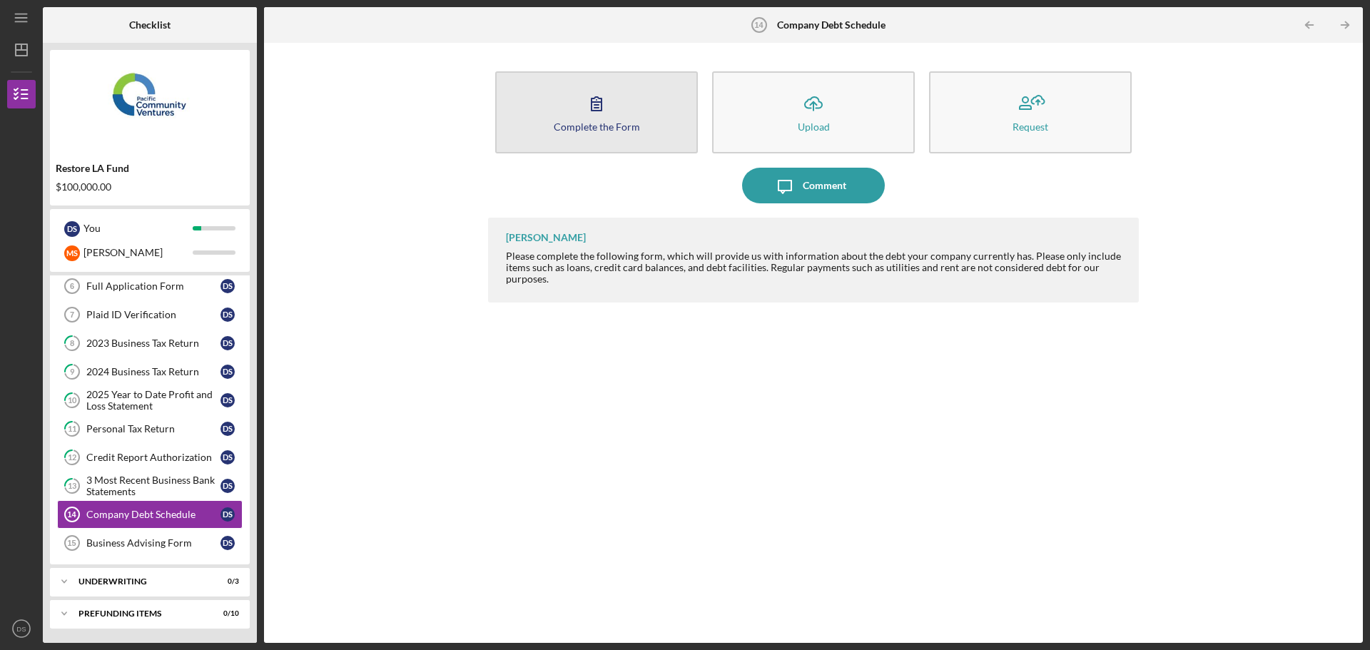
click at [613, 149] on button "Complete the Form Form" at bounding box center [596, 112] width 203 height 82
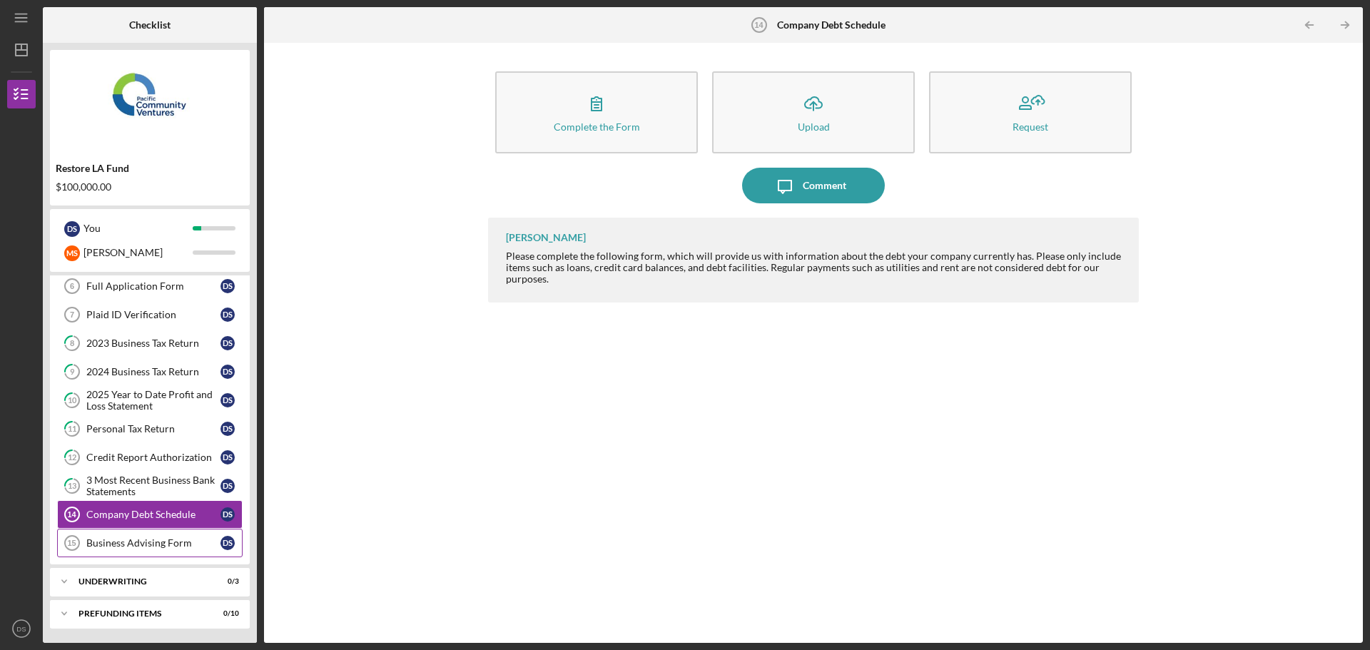
click at [129, 540] on div "Business Advising Form" at bounding box center [153, 542] width 134 height 11
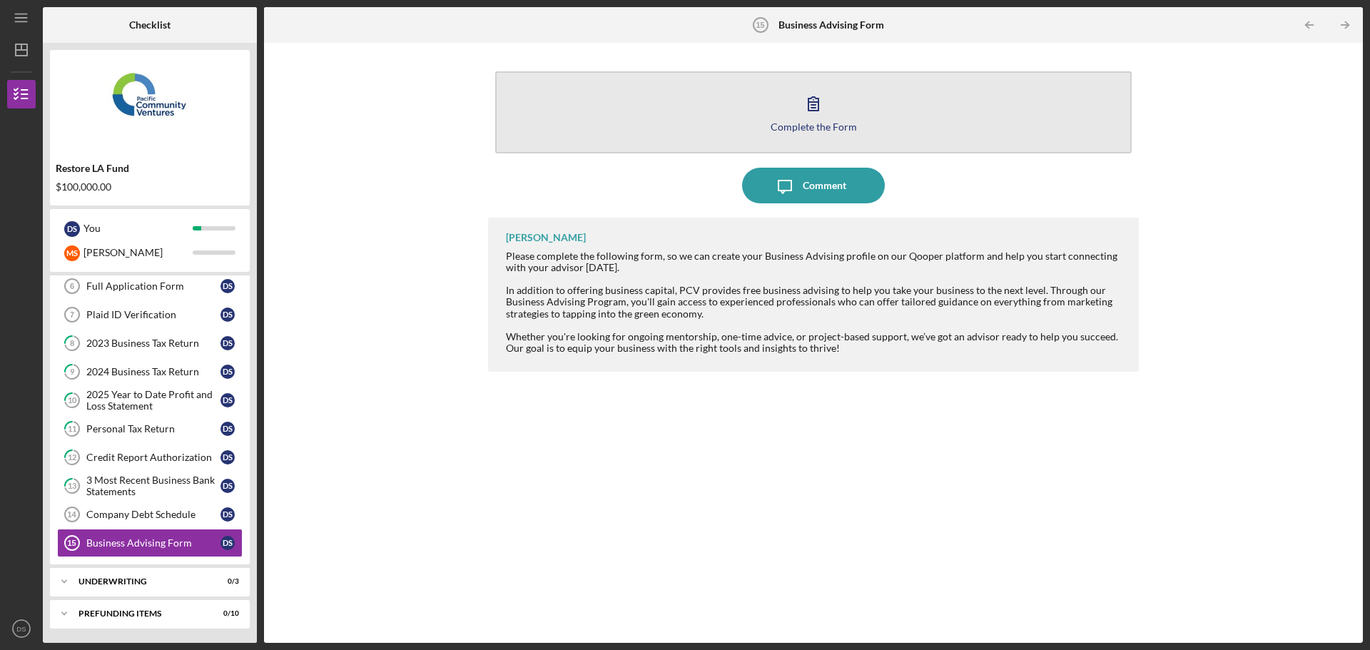
click at [596, 128] on button "Complete the Form Form" at bounding box center [813, 112] width 636 height 82
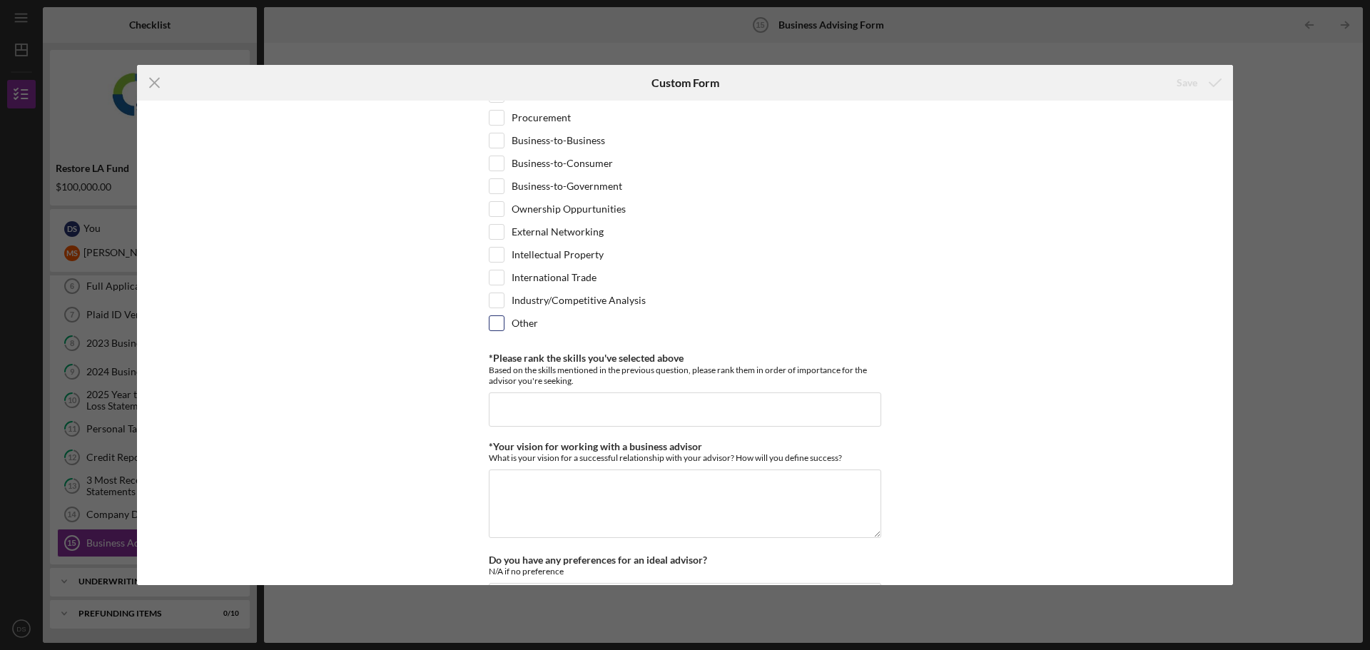
scroll to position [1070, 0]
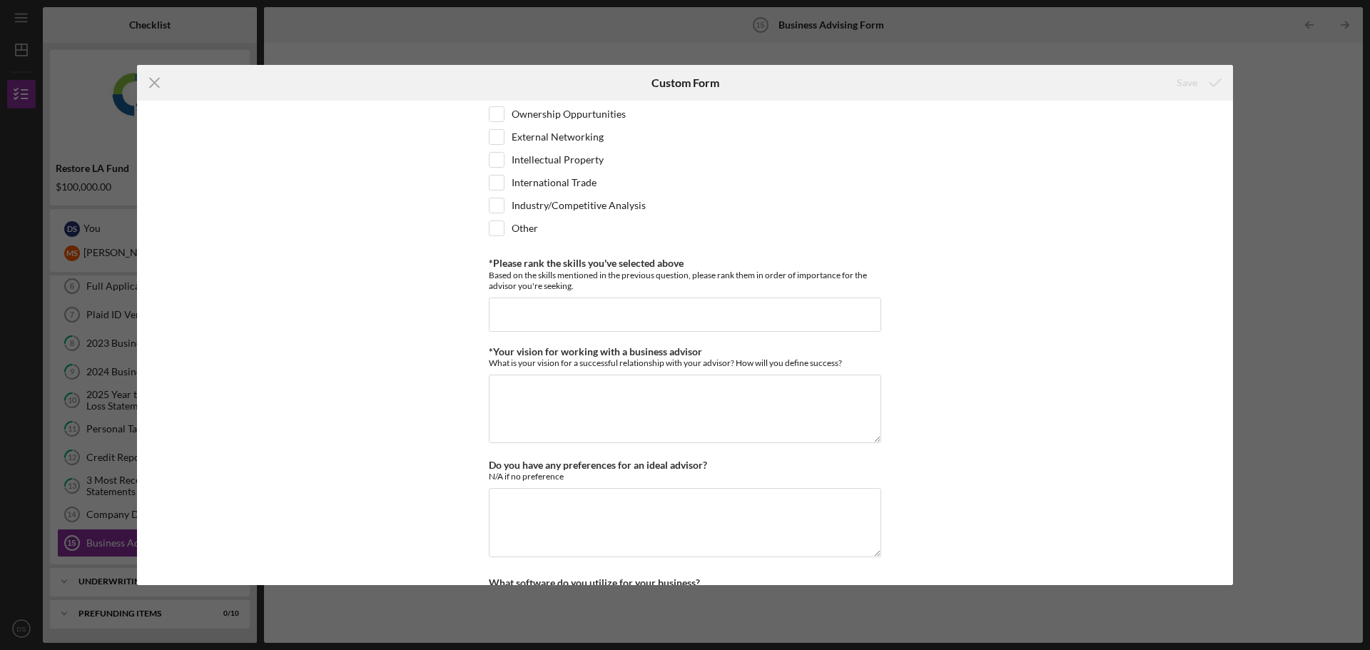
click at [494, 613] on div "Icon/Menu Close Custom Form Save *Desired structure for your Business Advising …" at bounding box center [685, 325] width 1370 height 650
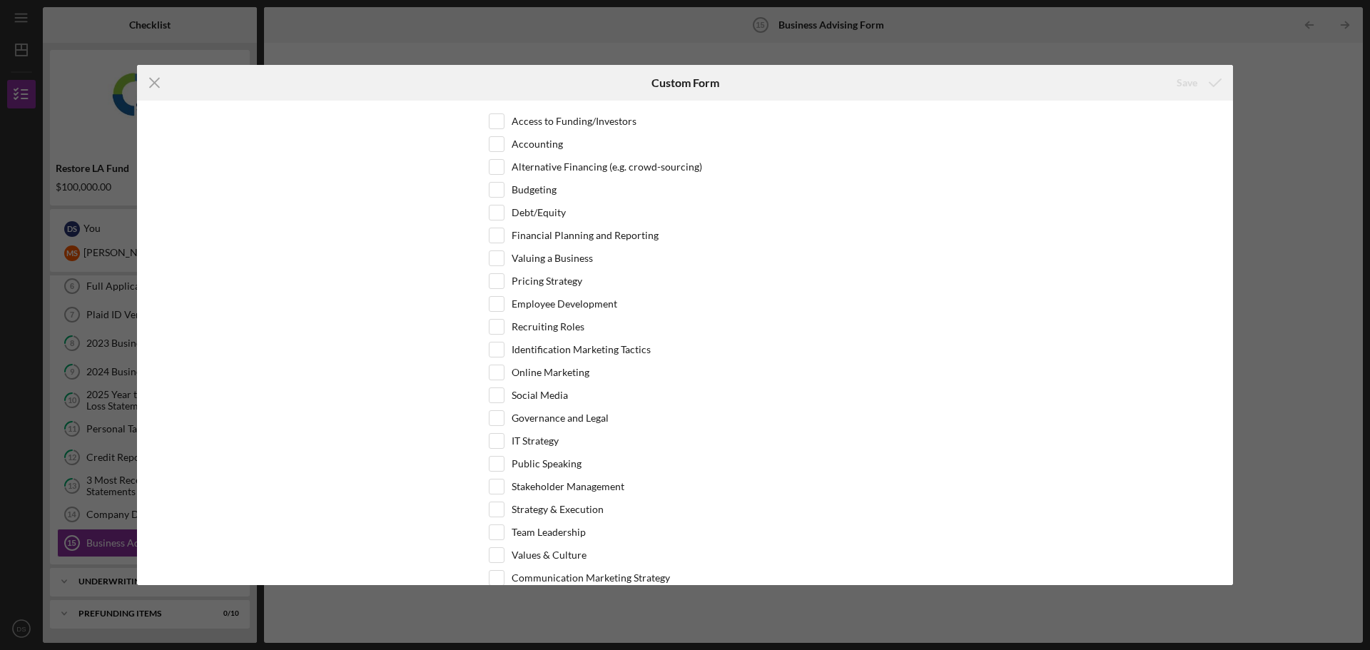
scroll to position [0, 0]
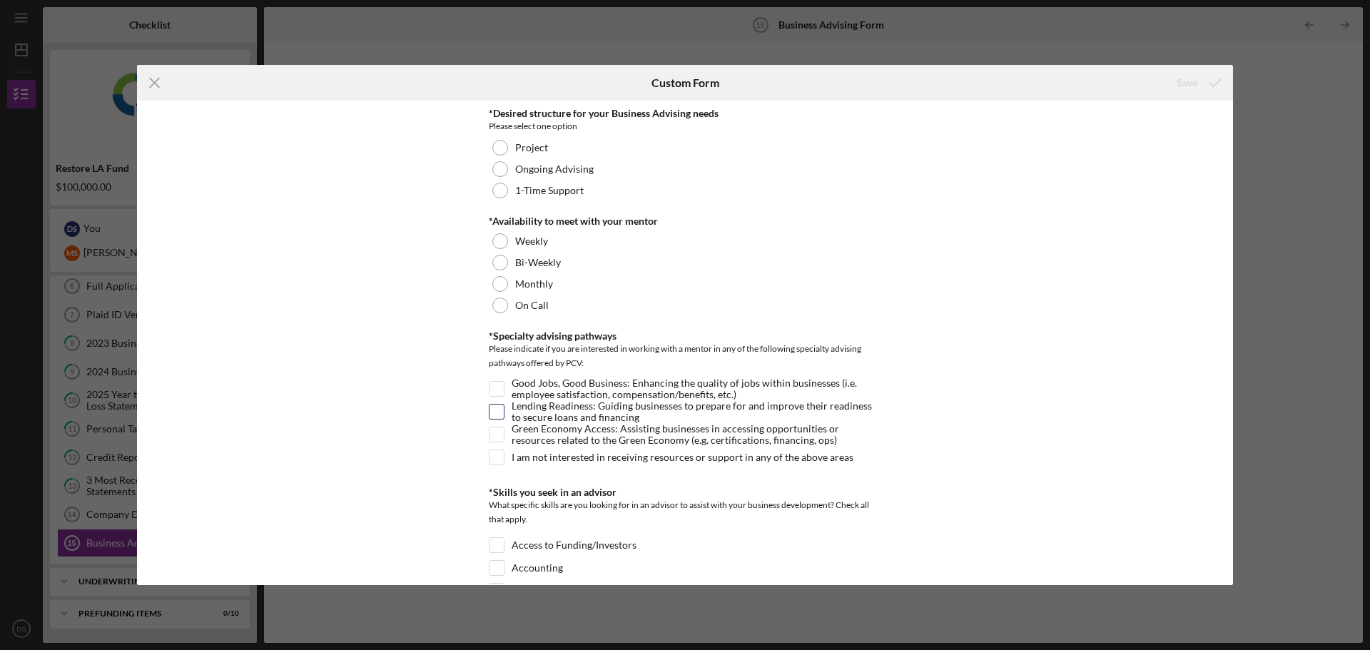
click at [501, 411] on input "Lending Readiness: Guiding businesses to prepare for and improve their readines…" at bounding box center [496, 411] width 14 height 14
checkbox input "true"
click at [497, 546] on input "Access to Funding/Investors" at bounding box center [496, 545] width 14 height 14
checkbox input "true"
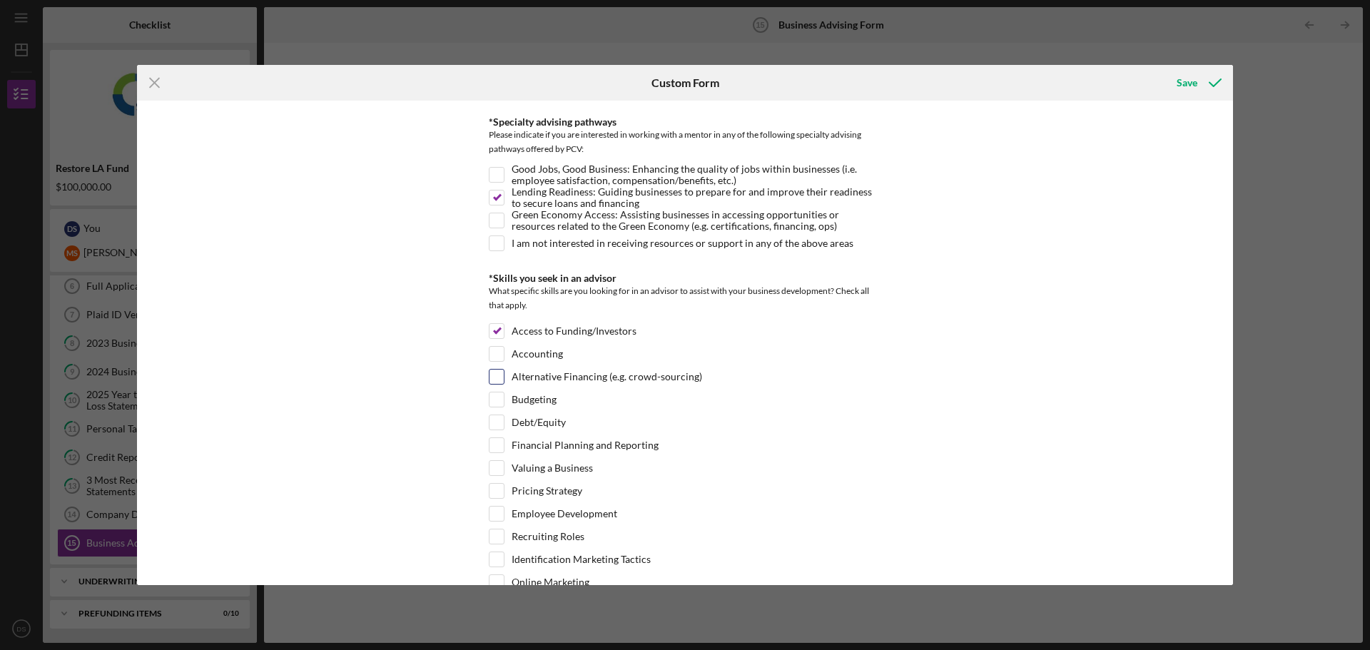
click at [498, 369] on div at bounding box center [497, 377] width 16 height 16
click at [496, 370] on input "Alternative Financing (e.g. crowd-sourcing)" at bounding box center [496, 376] width 14 height 14
checkbox input "true"
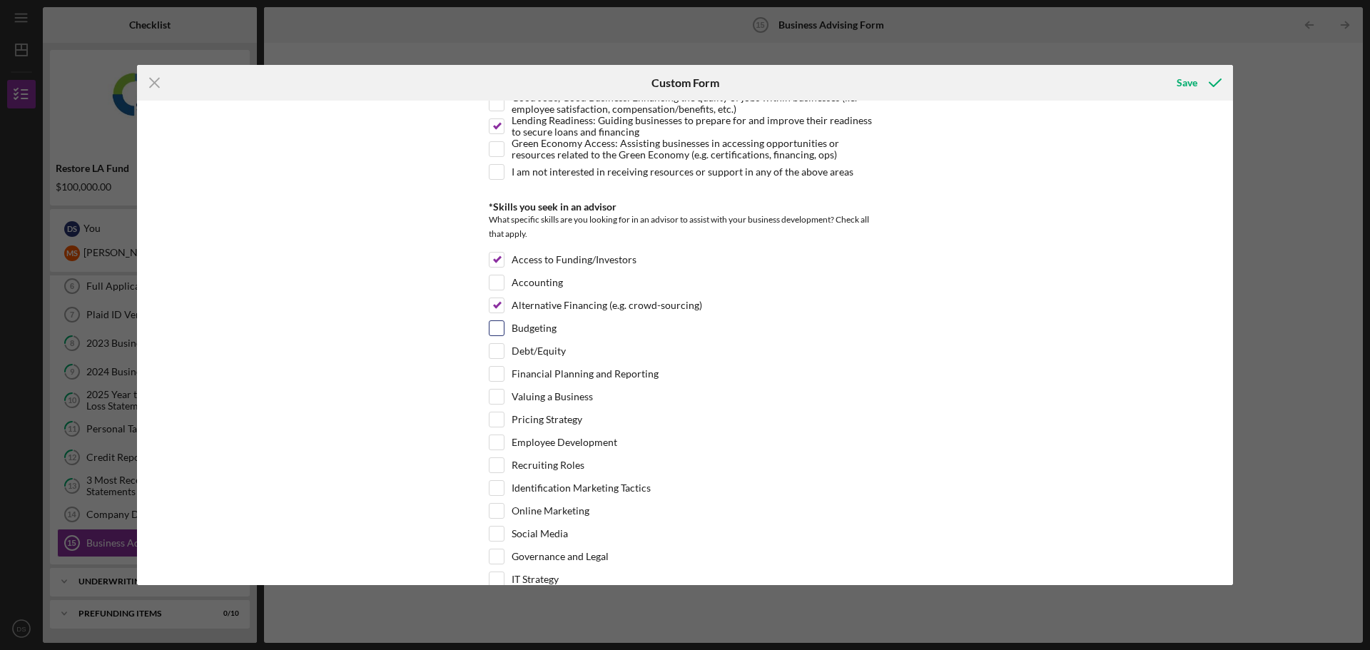
click at [493, 402] on input "Valuing a Business" at bounding box center [496, 396] width 14 height 14
checkbox input "true"
click at [490, 424] on input "Pricing Strategy" at bounding box center [496, 419] width 14 height 14
checkbox input "true"
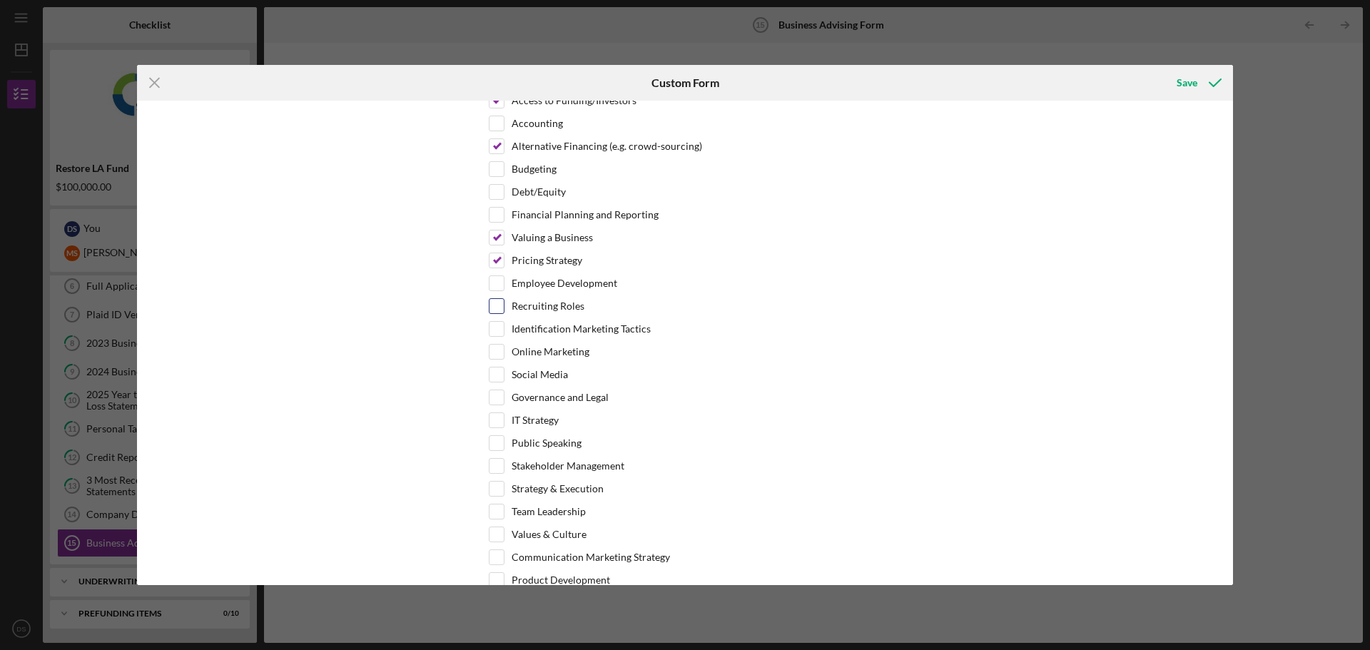
scroll to position [499, 0]
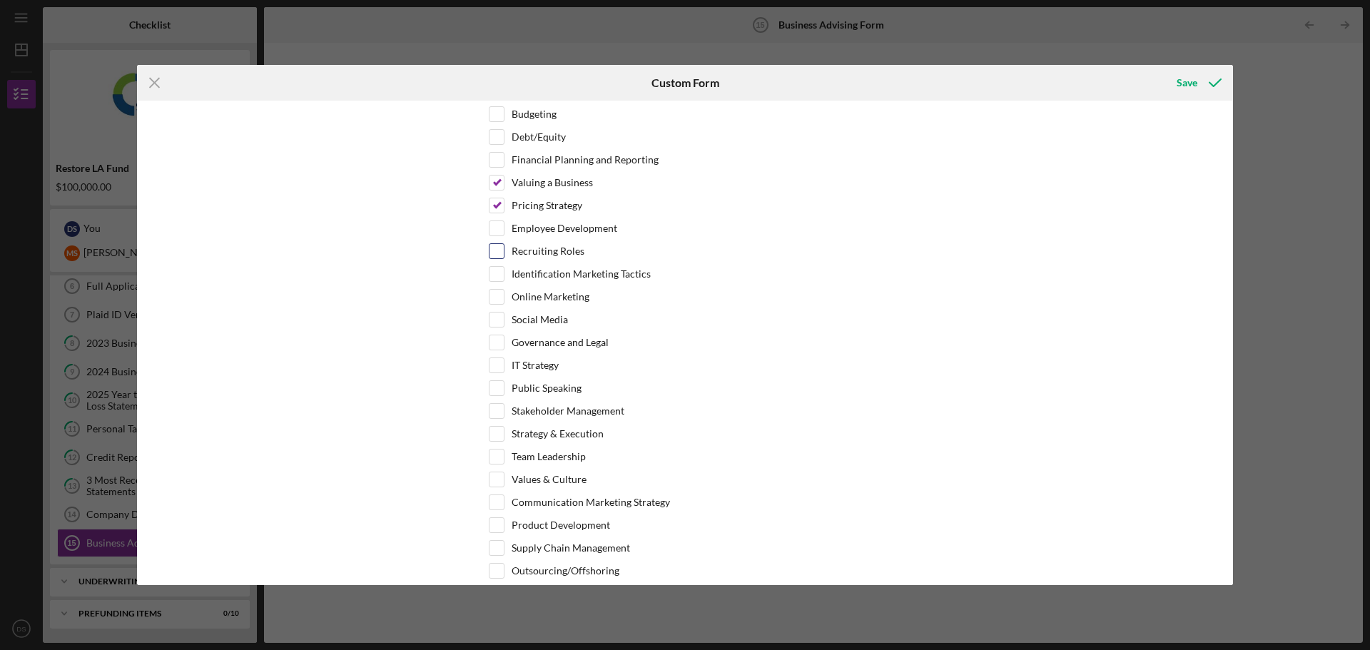
click at [490, 429] on input "Strategy & Execution" at bounding box center [496, 434] width 14 height 14
checkbox input "false"
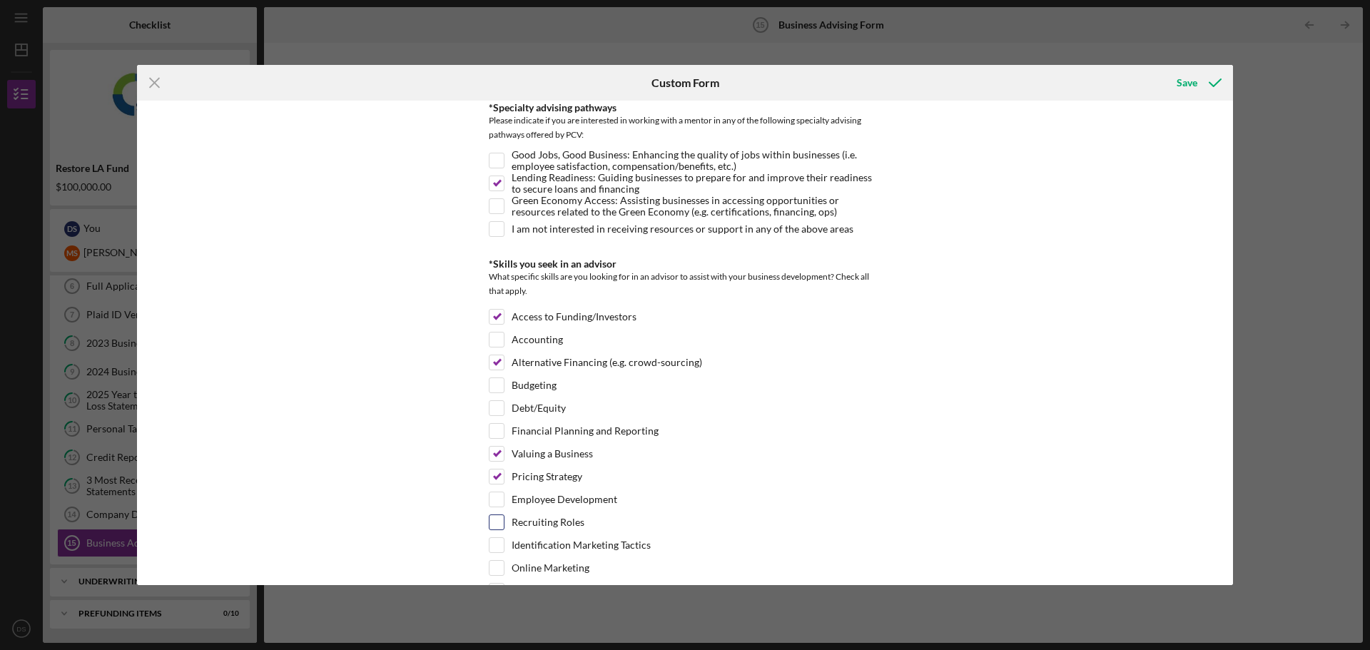
scroll to position [214, 0]
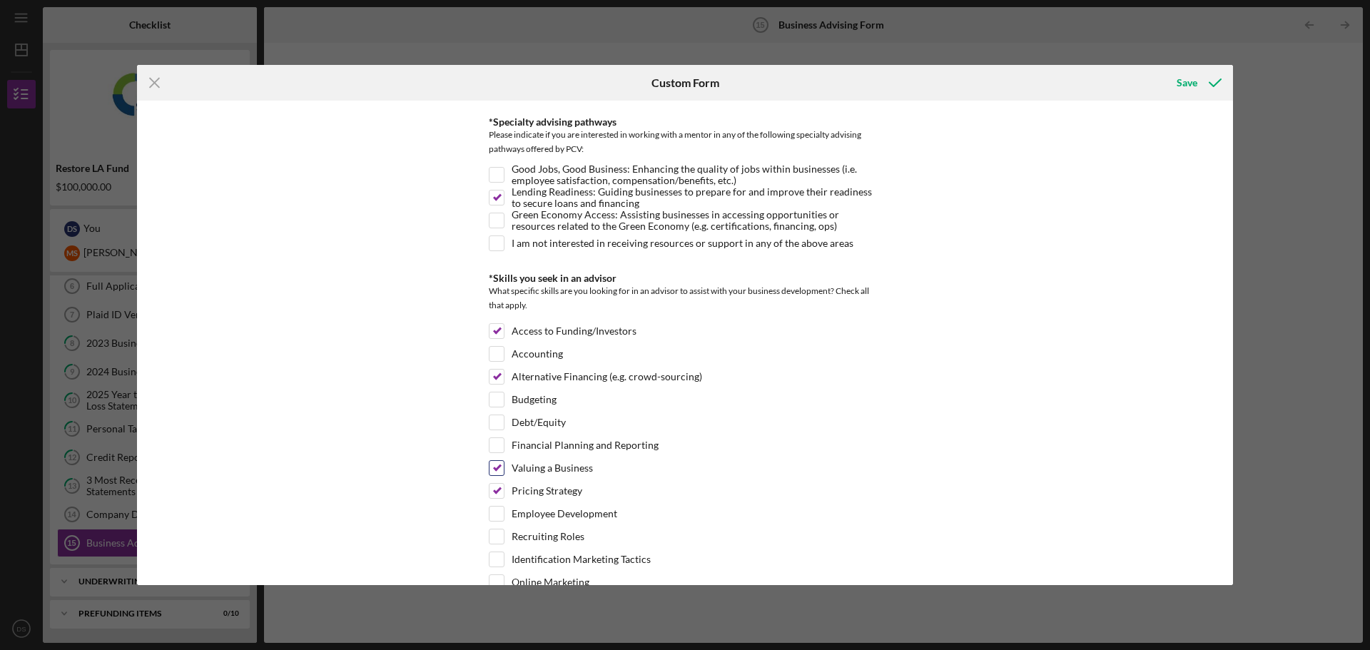
click at [491, 462] on input "Valuing a Business" at bounding box center [496, 468] width 14 height 14
checkbox input "false"
click at [493, 375] on input "Alternative Financing (e.g. crowd-sourcing)" at bounding box center [496, 376] width 14 height 14
checkbox input "false"
click at [496, 489] on input "Pricing Strategy" at bounding box center [496, 491] width 14 height 14
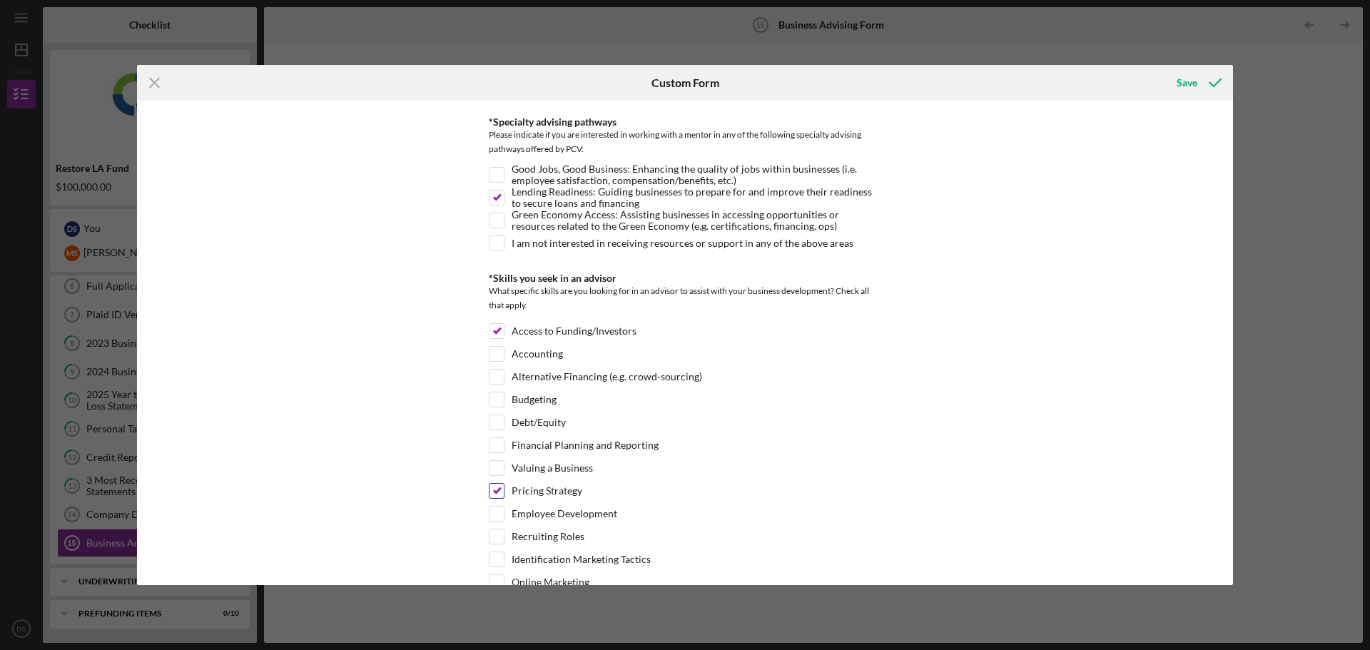
checkbox input "false"
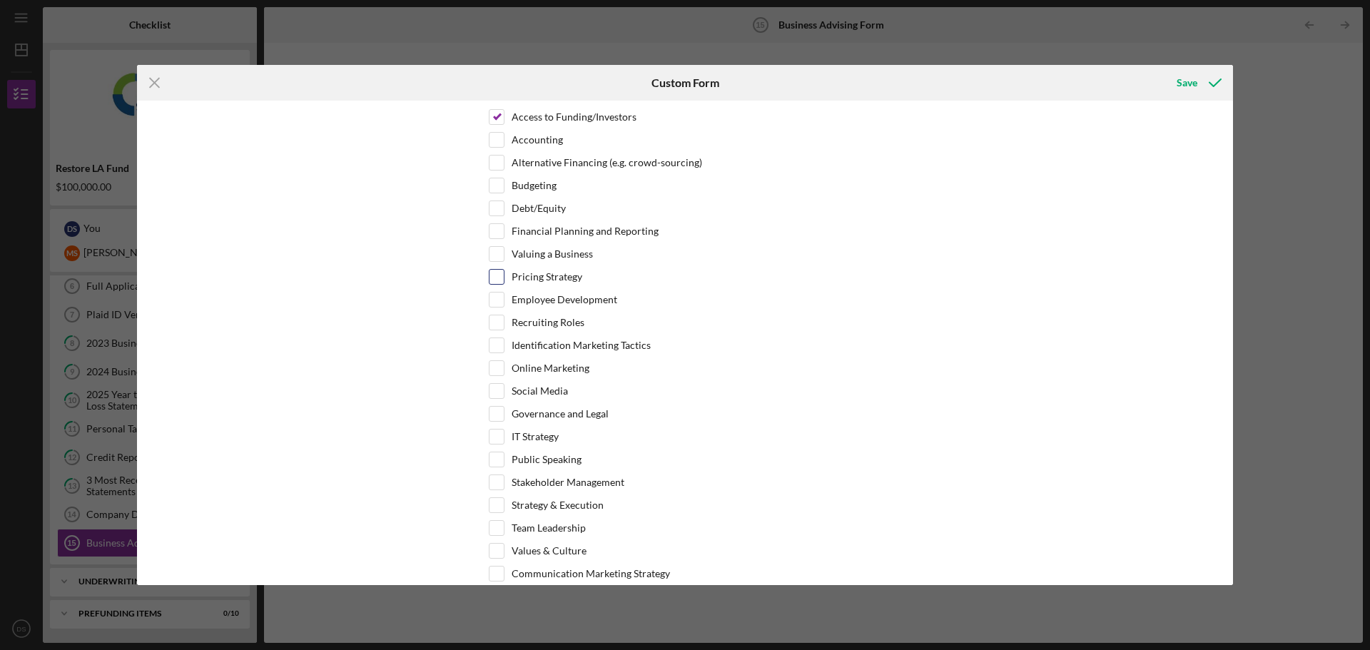
scroll to position [499, 0]
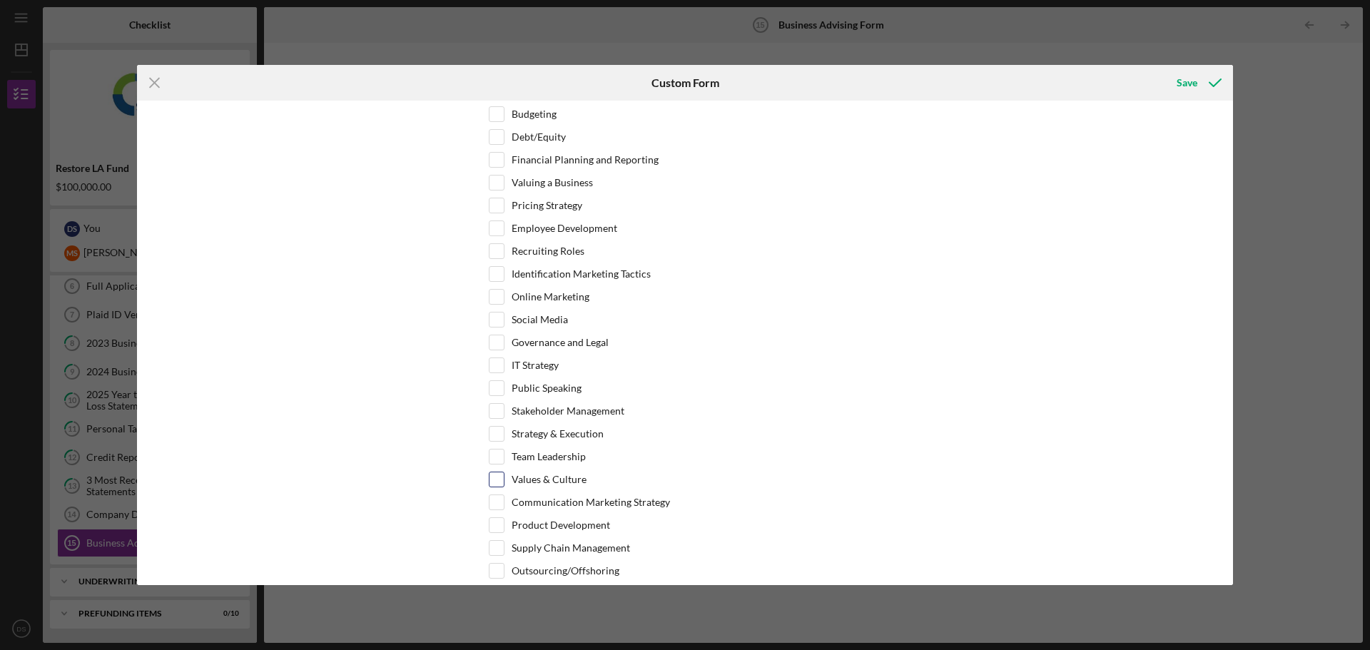
click at [497, 481] on input "Values & Culture" at bounding box center [496, 479] width 14 height 14
checkbox input "true"
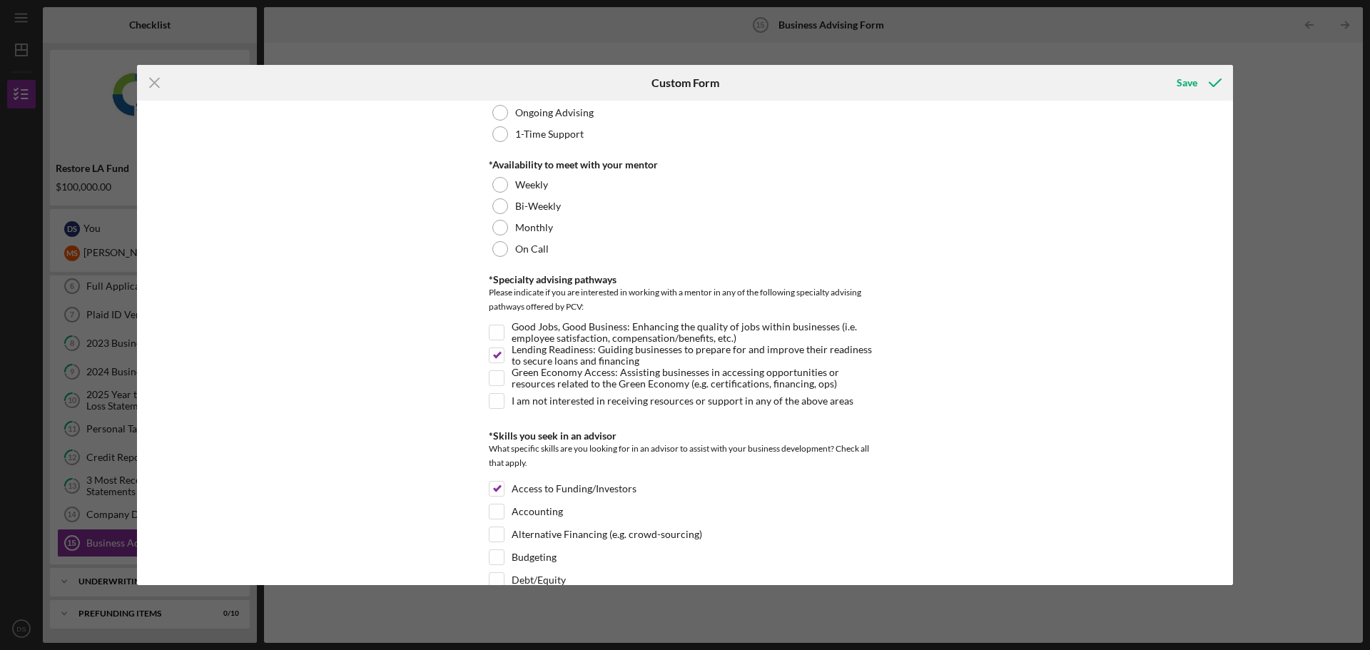
scroll to position [0, 0]
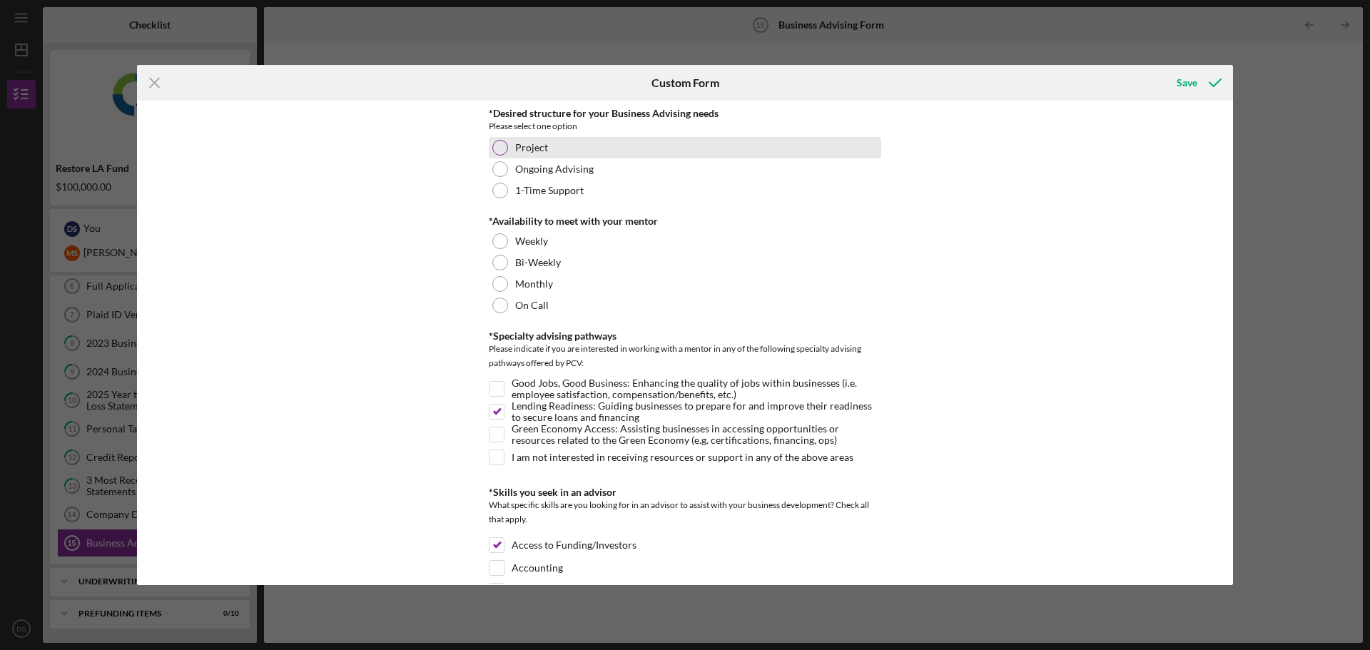
click at [505, 147] on div at bounding box center [500, 148] width 16 height 16
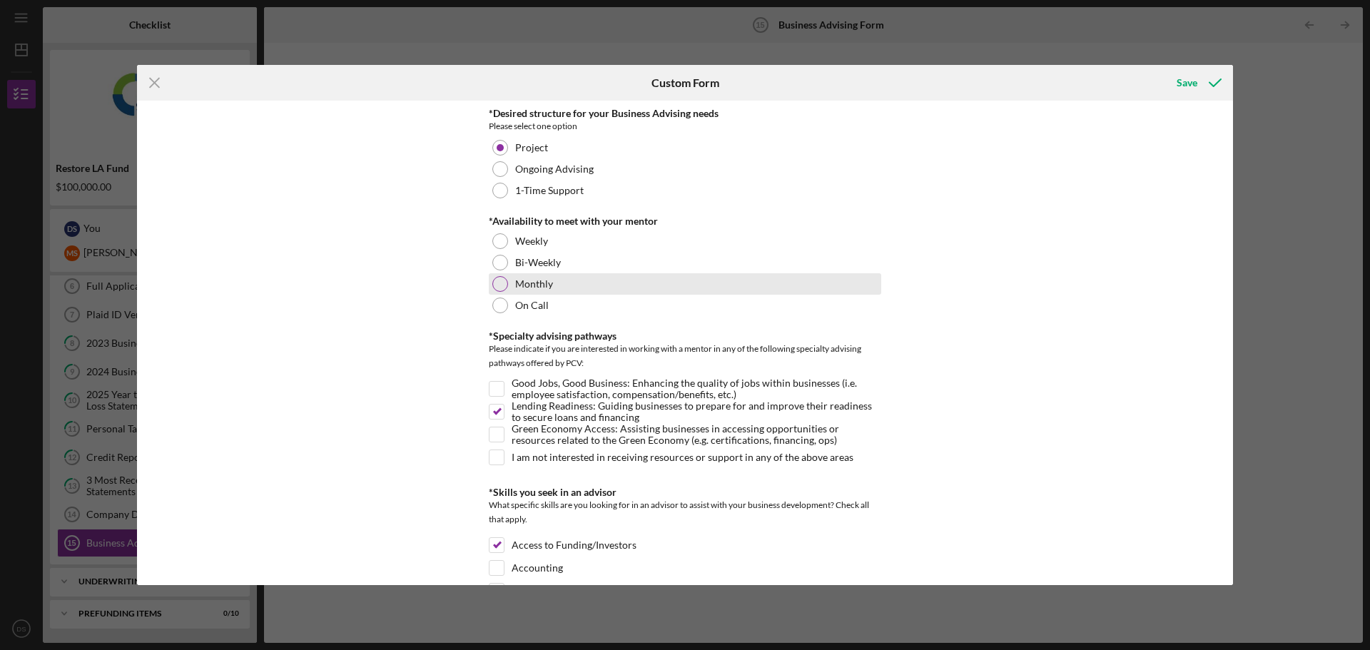
click at [508, 282] on div "Monthly" at bounding box center [685, 283] width 392 height 21
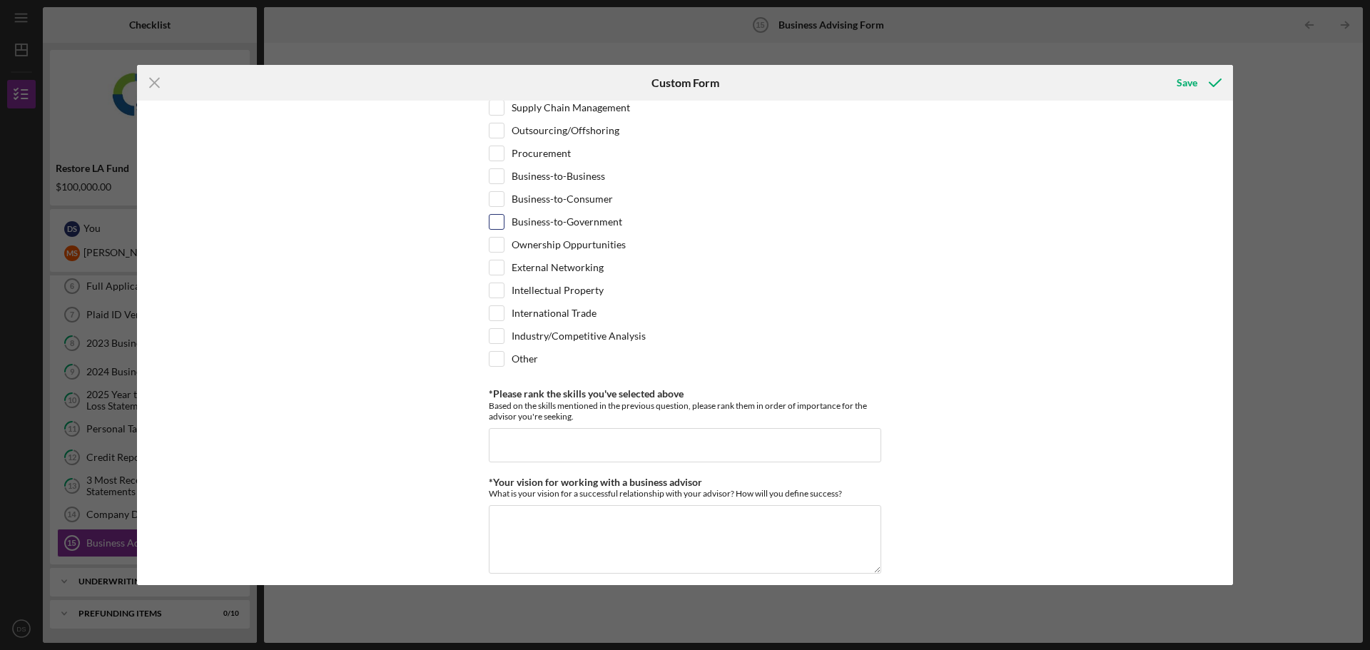
scroll to position [999, 0]
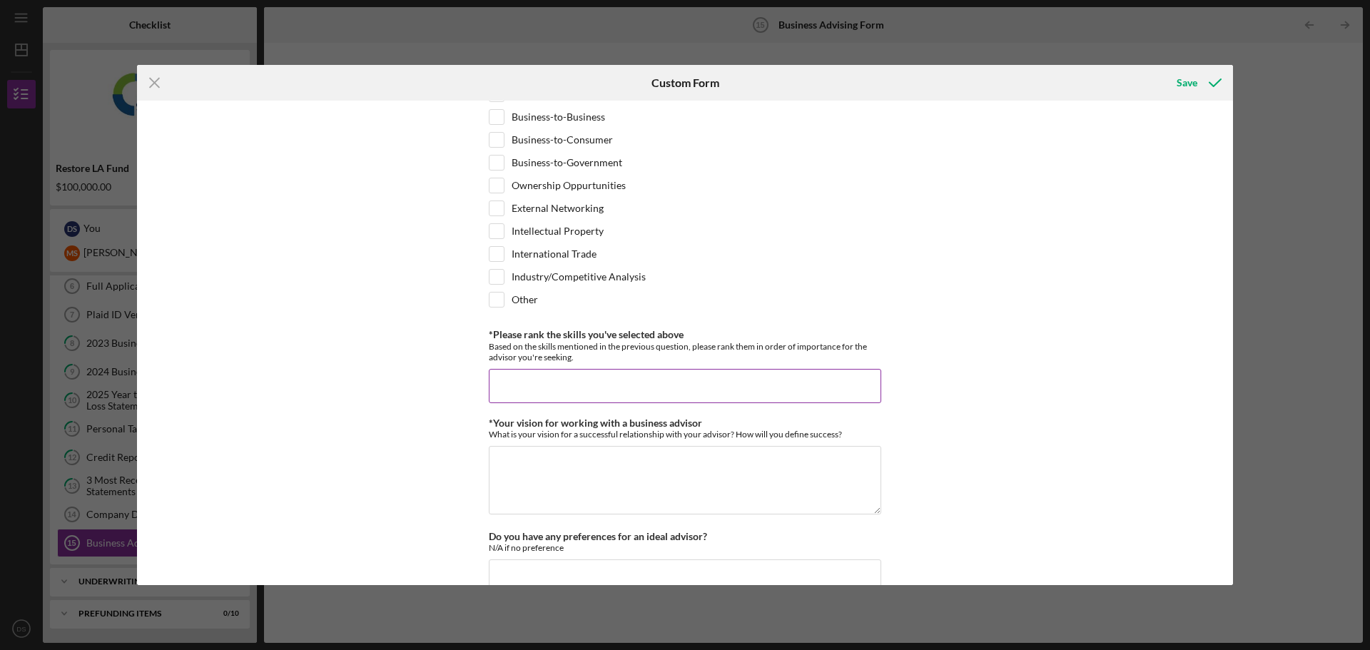
click at [523, 394] on input "*Please rank the skills you've selected above" at bounding box center [685, 386] width 392 height 34
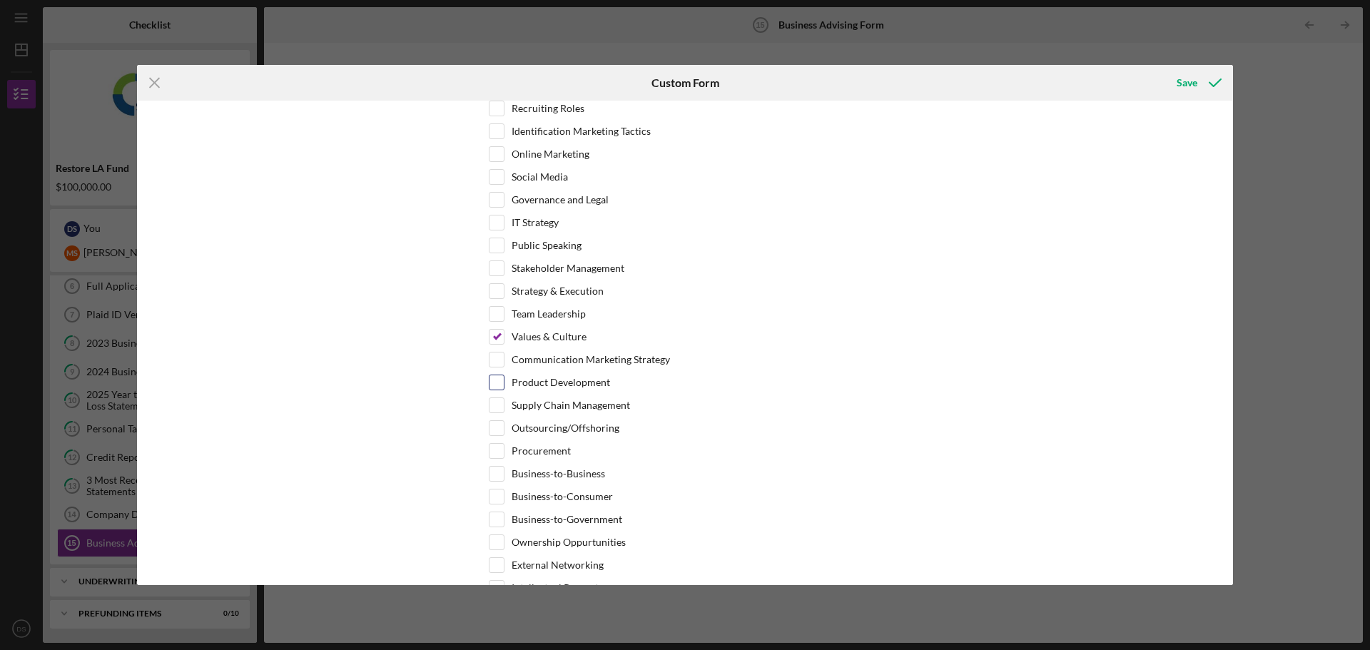
scroll to position [357, 0]
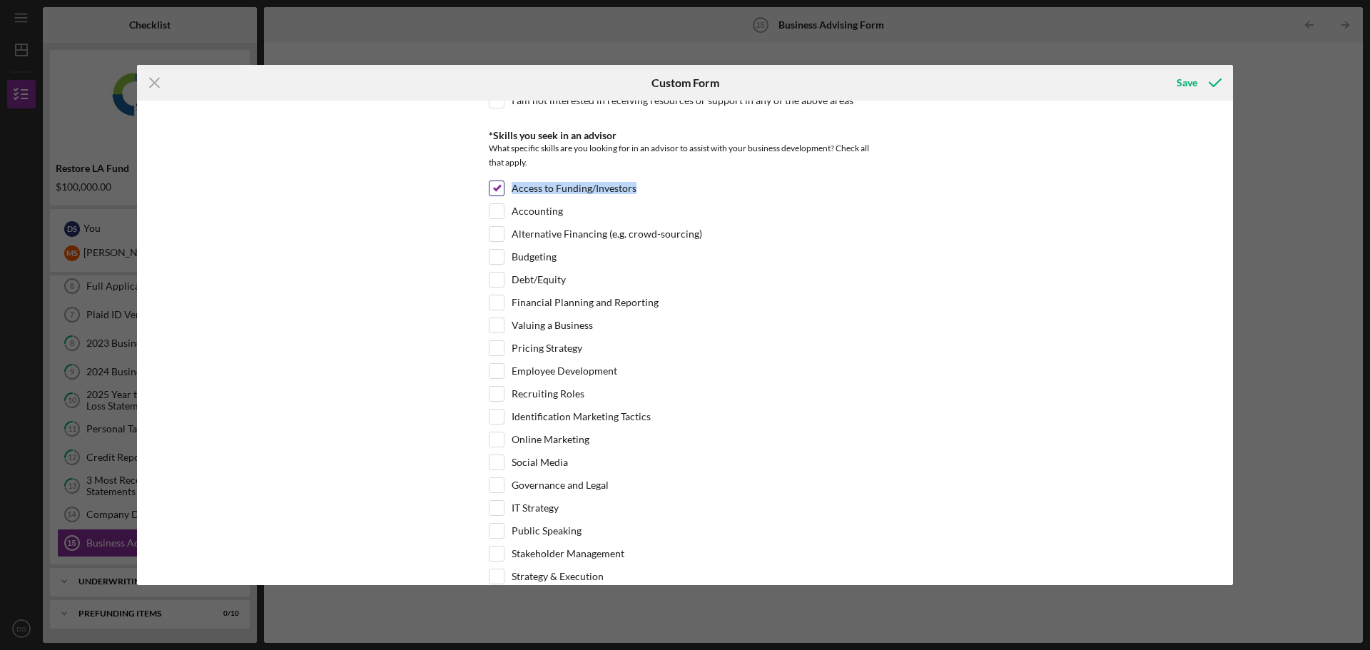
drag, startPoint x: 630, startPoint y: 183, endPoint x: 508, endPoint y: 191, distance: 122.3
click at [508, 191] on div "Access to Funding/Investors" at bounding box center [685, 191] width 392 height 23
copy label "Access to Funding/Investors"
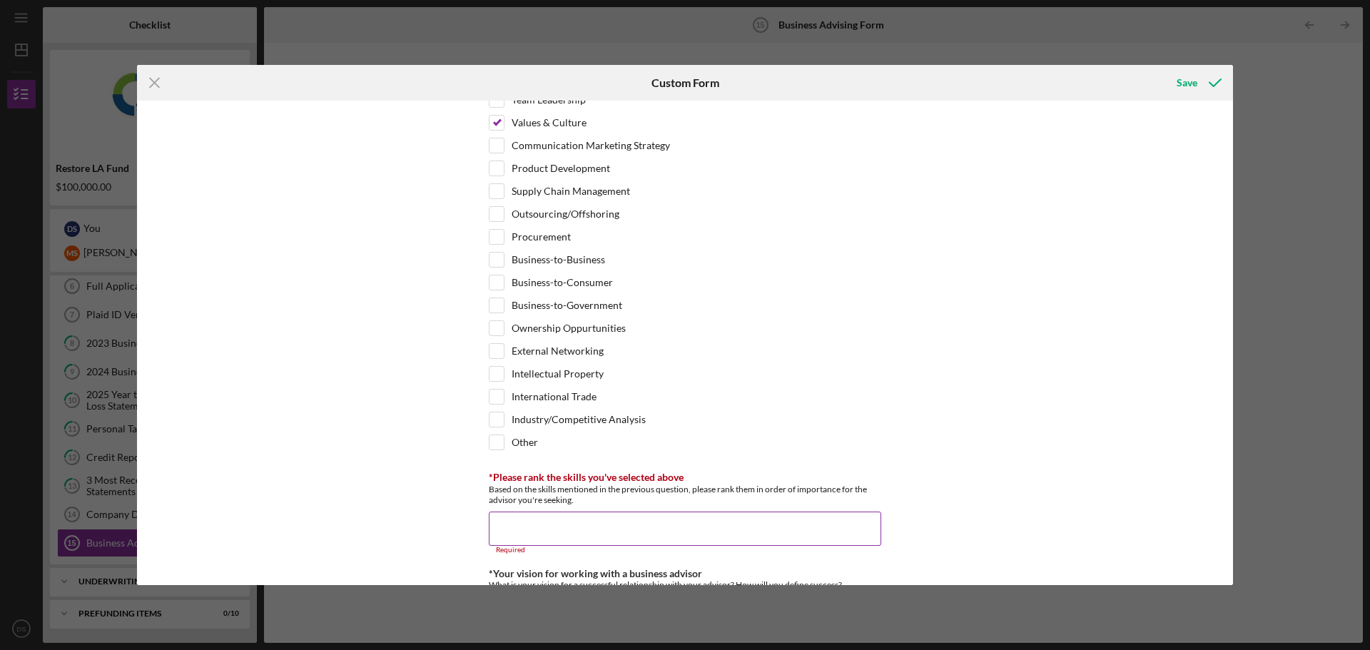
click at [559, 520] on input "*Please rank the skills you've selected above" at bounding box center [685, 528] width 392 height 34
paste input "Access to Funding/Investors"
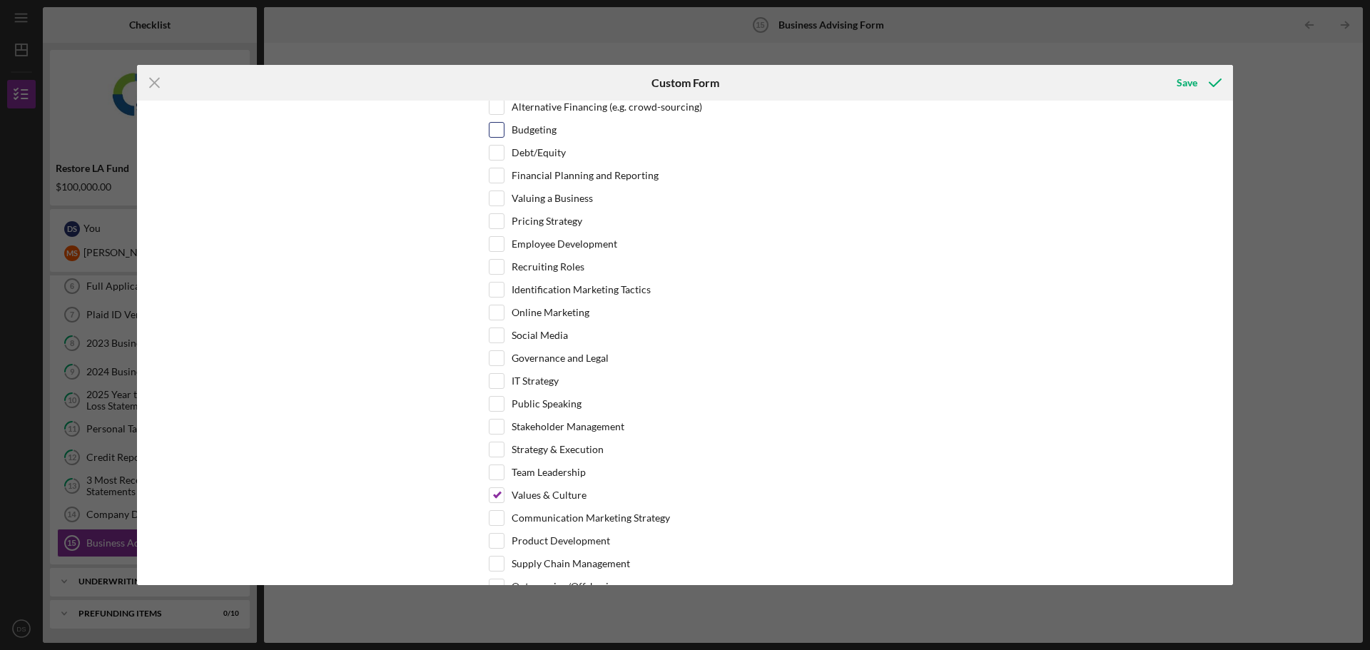
scroll to position [571, 0]
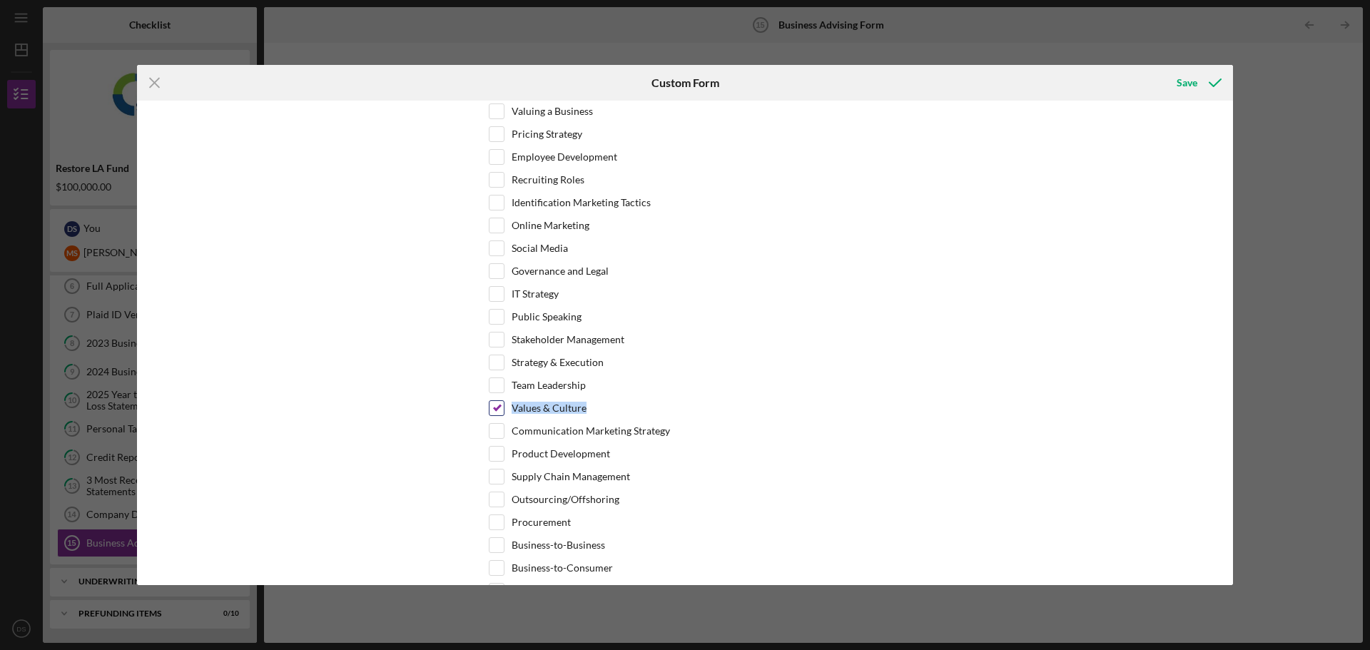
drag, startPoint x: 544, startPoint y: 415, endPoint x: 498, endPoint y: 415, distance: 45.7
click at [498, 415] on div "Values & Culture" at bounding box center [685, 411] width 392 height 23
copy div "Values & Culture"
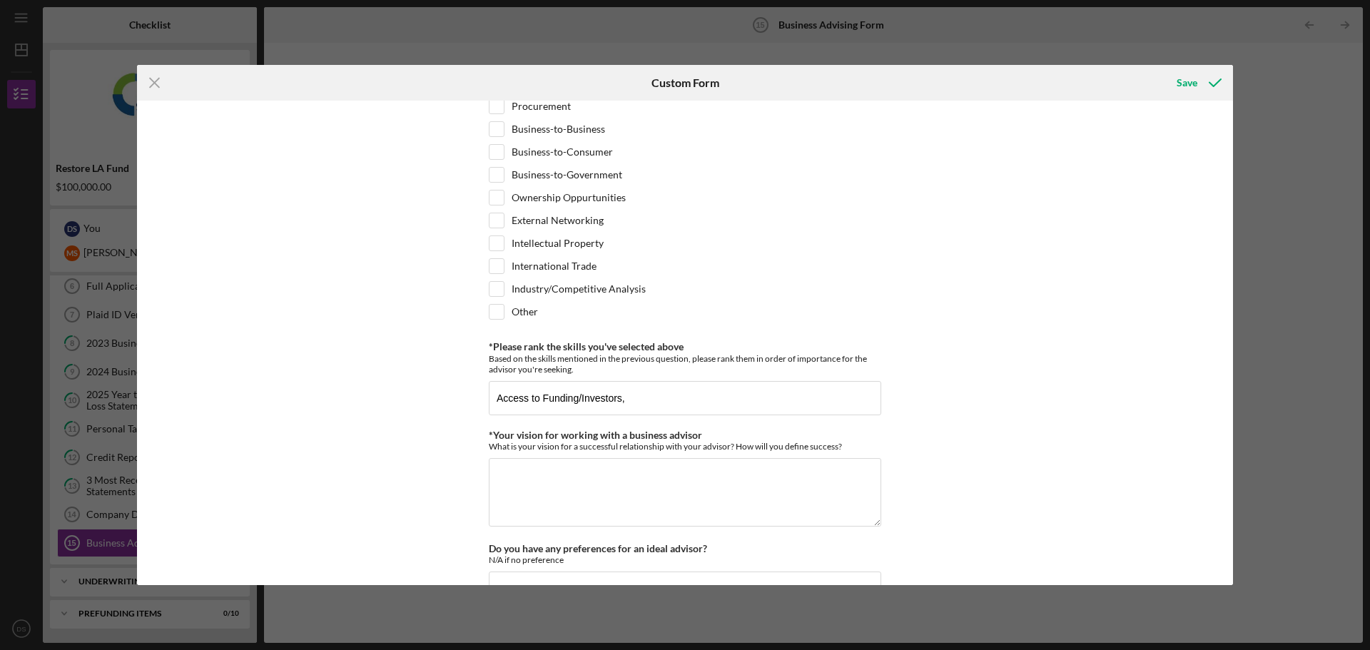
scroll to position [1141, 0]
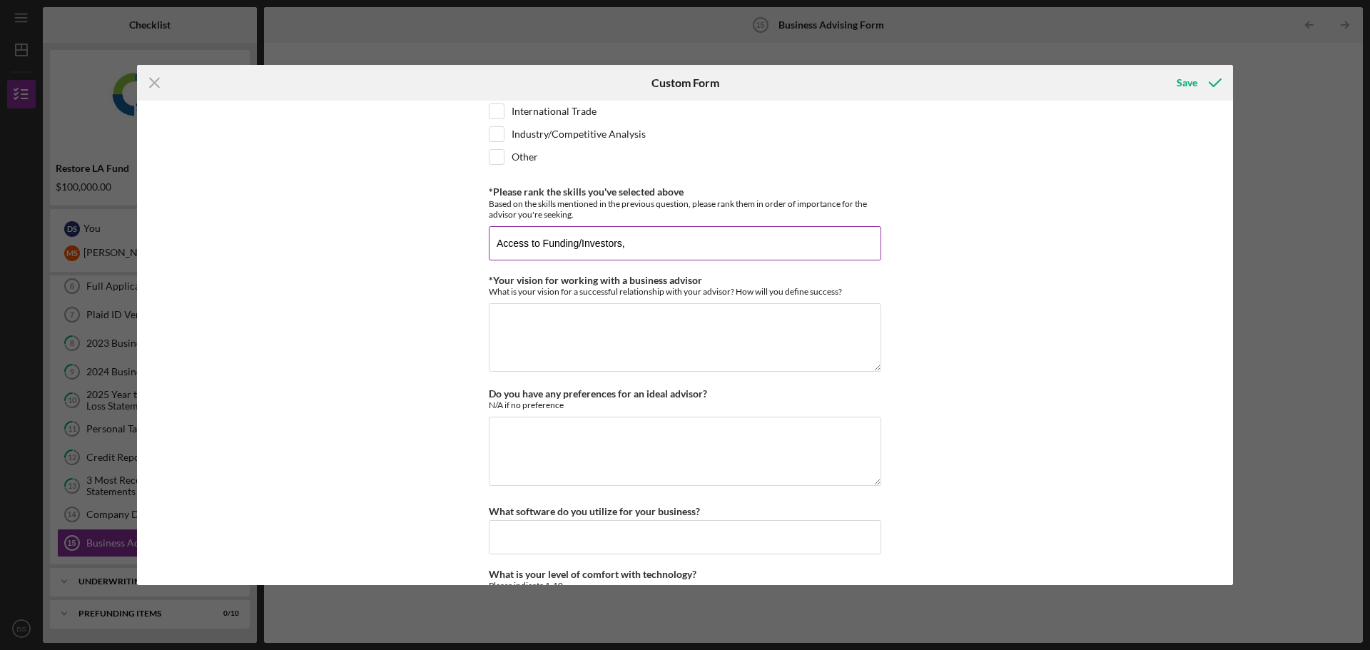
click at [703, 255] on input "Access to Funding/Investors," at bounding box center [685, 243] width 392 height 34
paste input "Values & Culture"
type input "Access to Funding/Investors, Values & Culture"
click at [658, 342] on textarea "*Your vision for working with a business advisor" at bounding box center [685, 337] width 392 height 68
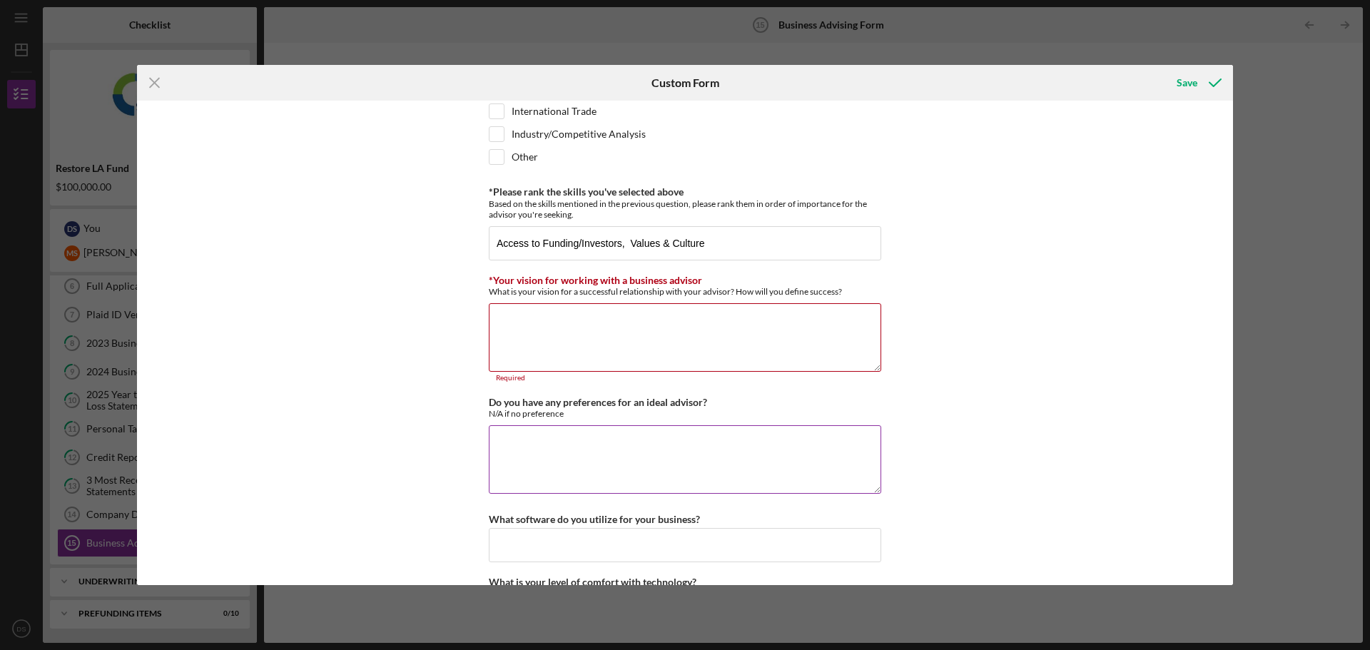
click at [639, 449] on textarea "Do you have any preferences for an ideal advisor?" at bounding box center [685, 459] width 392 height 68
type textarea "N/A"
click at [635, 335] on textarea "*Your vision for working with a business advisor" at bounding box center [685, 337] width 392 height 68
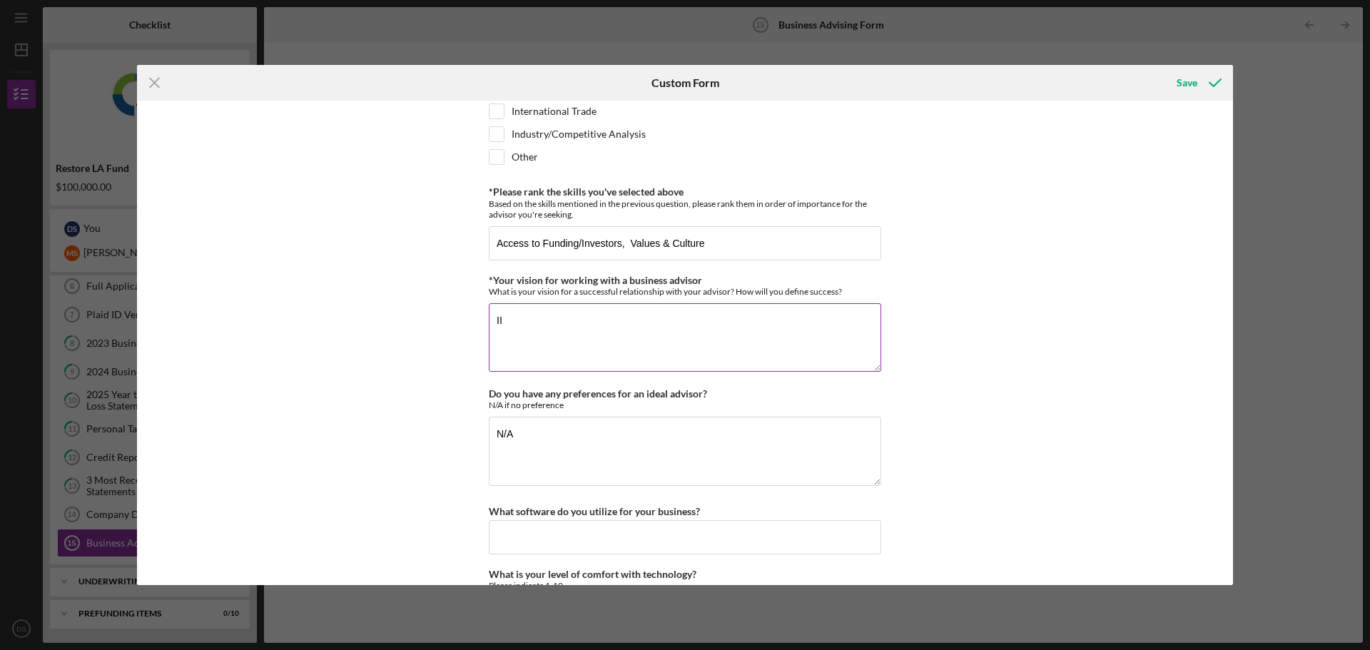
type textarea "I"
type textarea "Have better liquidity in my business."
click at [588, 535] on input "What software do you utilize for your business?" at bounding box center [685, 537] width 392 height 34
type input "D"
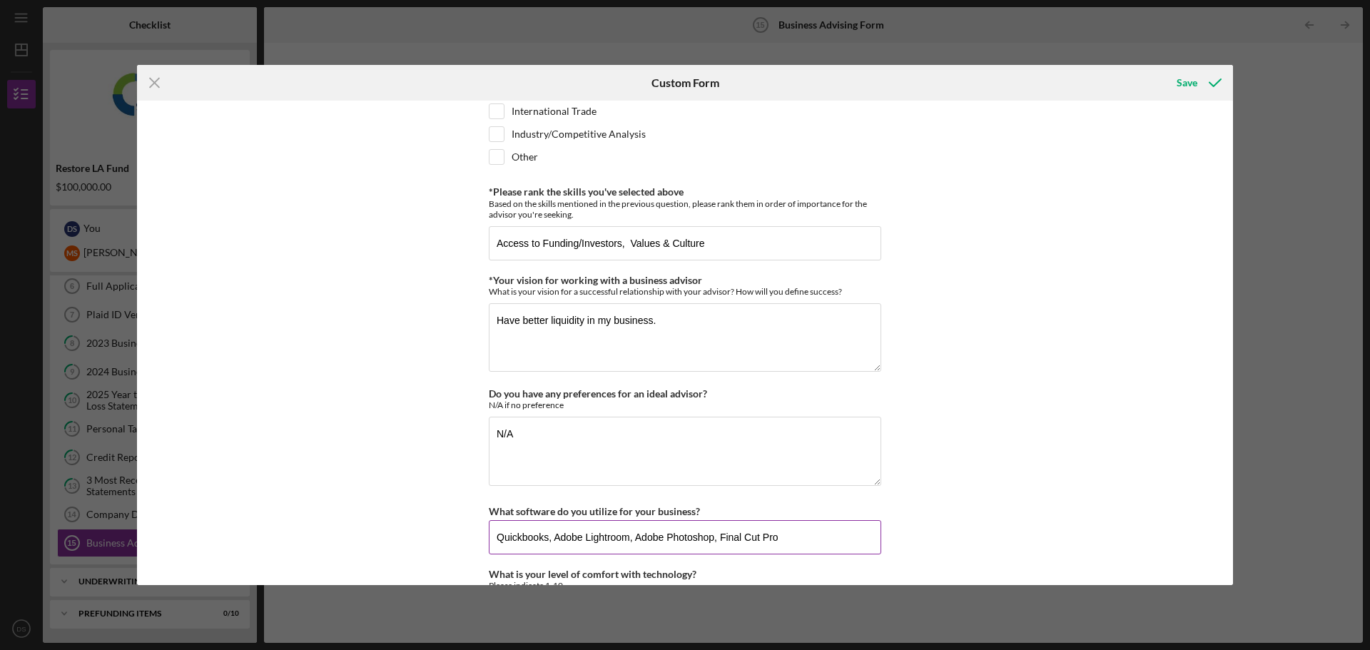
type input "Quickbooks, Adobe Lightroom, Adobe Photoshop, Final Cut Pro"
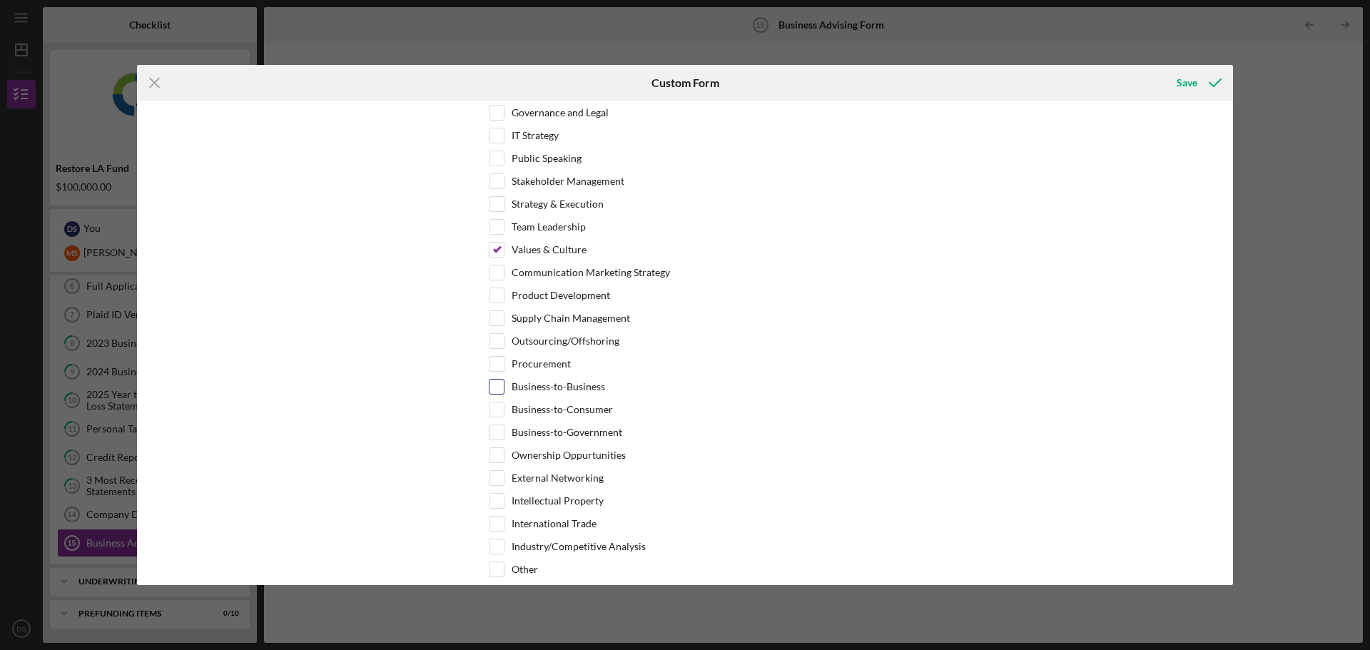
scroll to position [709, 0]
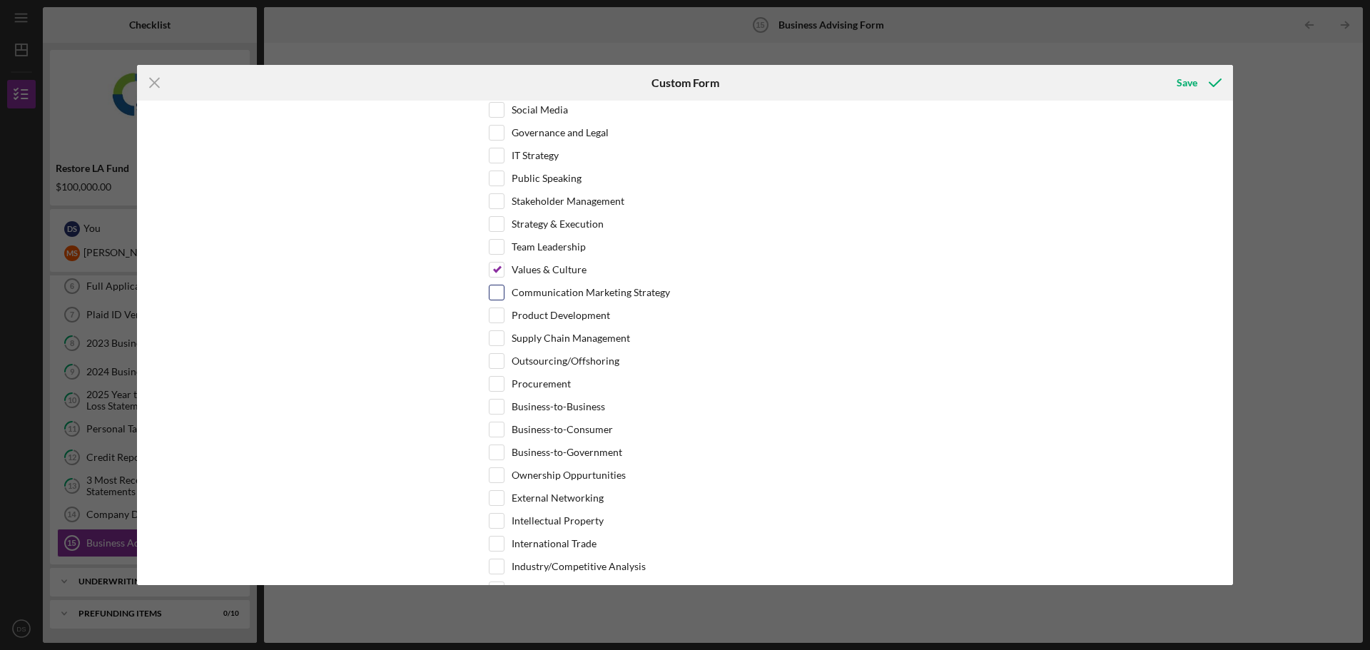
click at [498, 294] on input "Communication Marketing Strategy" at bounding box center [496, 292] width 14 height 14
checkbox input "true"
click at [496, 272] on input "Values & Culture" at bounding box center [496, 269] width 14 height 14
checkbox input "false"
drag, startPoint x: 693, startPoint y: 299, endPoint x: 509, endPoint y: 300, distance: 184.0
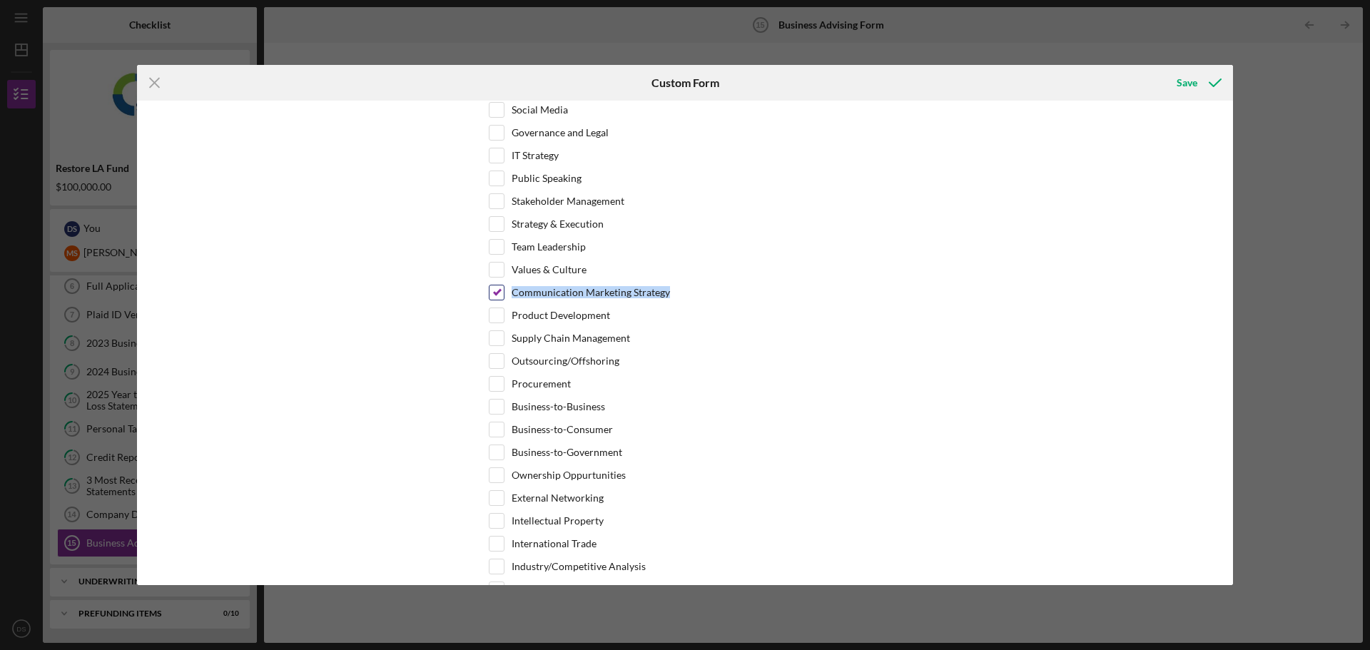
click at [509, 300] on div "Communication Marketing Strategy" at bounding box center [685, 296] width 392 height 23
copy label "Communication Marketing Strategy"
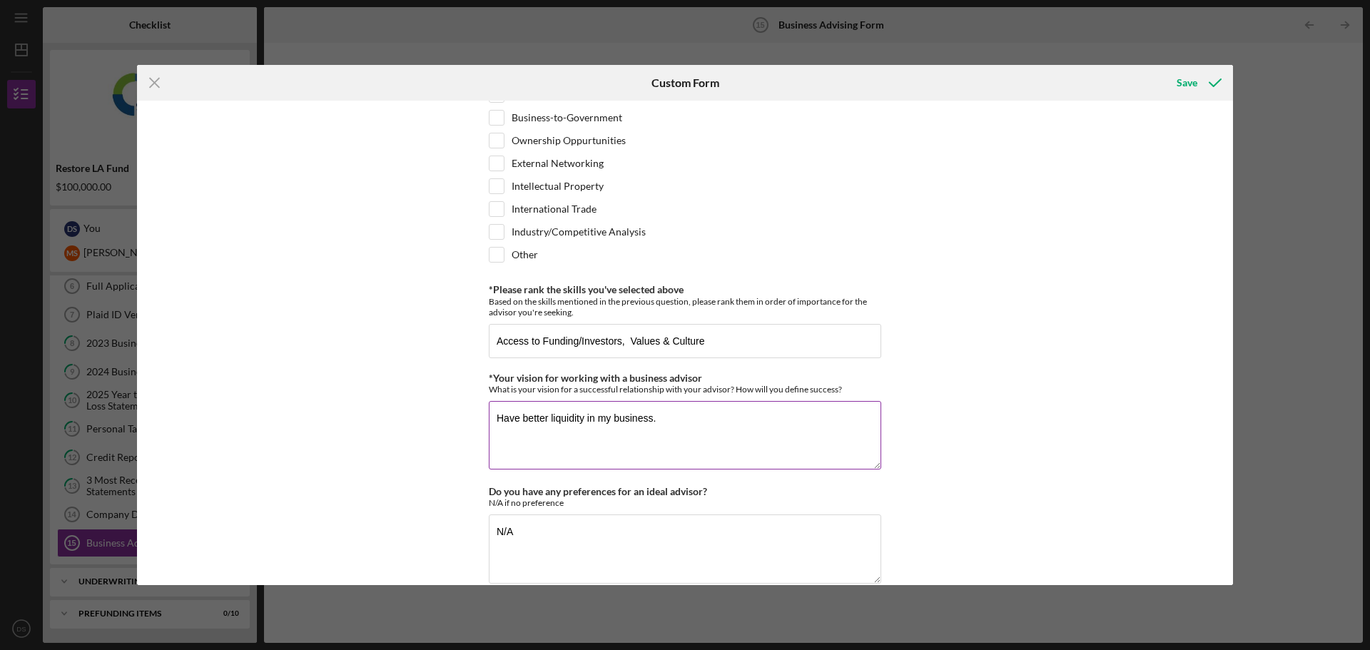
scroll to position [1066, 0]
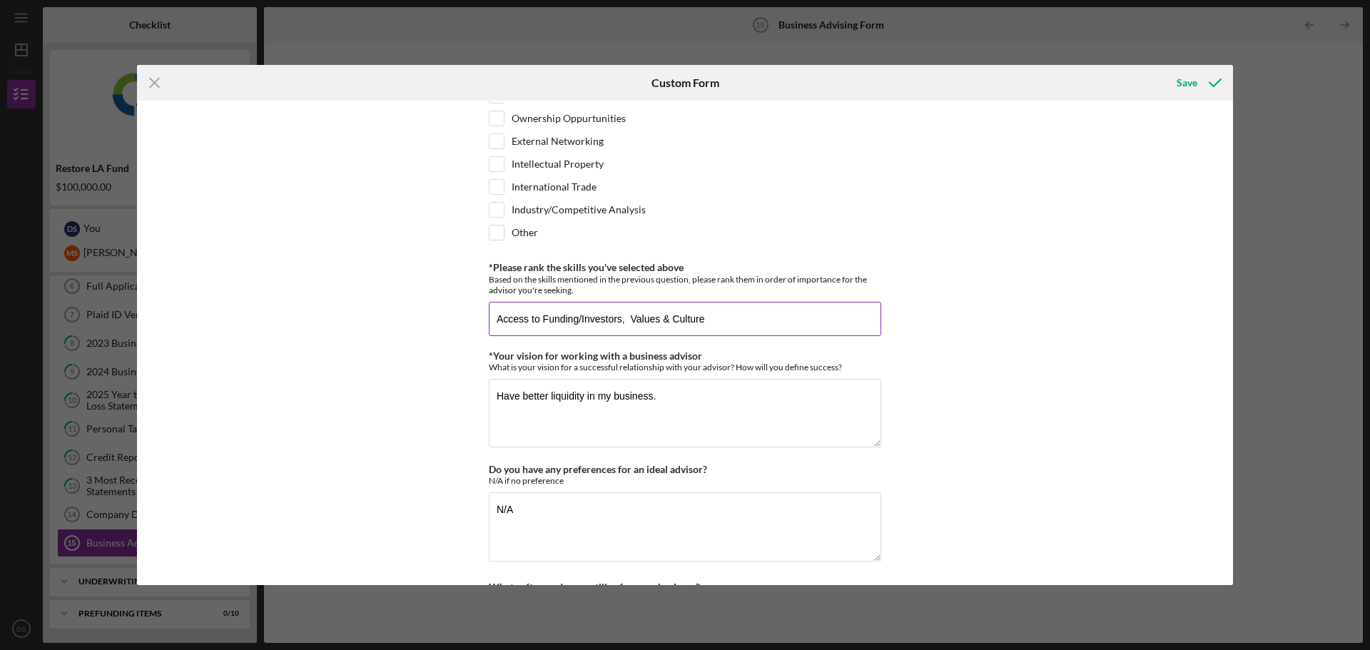
drag, startPoint x: 628, startPoint y: 317, endPoint x: 837, endPoint y: 330, distance: 209.3
click at [837, 330] on input "Access to Funding/Investors, Values & Culture" at bounding box center [685, 319] width 392 height 34
paste input "Communication Marketing Strategy"
type input "Access to Funding/Investors, Communication Marketing Strategy"
click at [671, 407] on textarea "Have better liquidity in my business." at bounding box center [685, 413] width 392 height 68
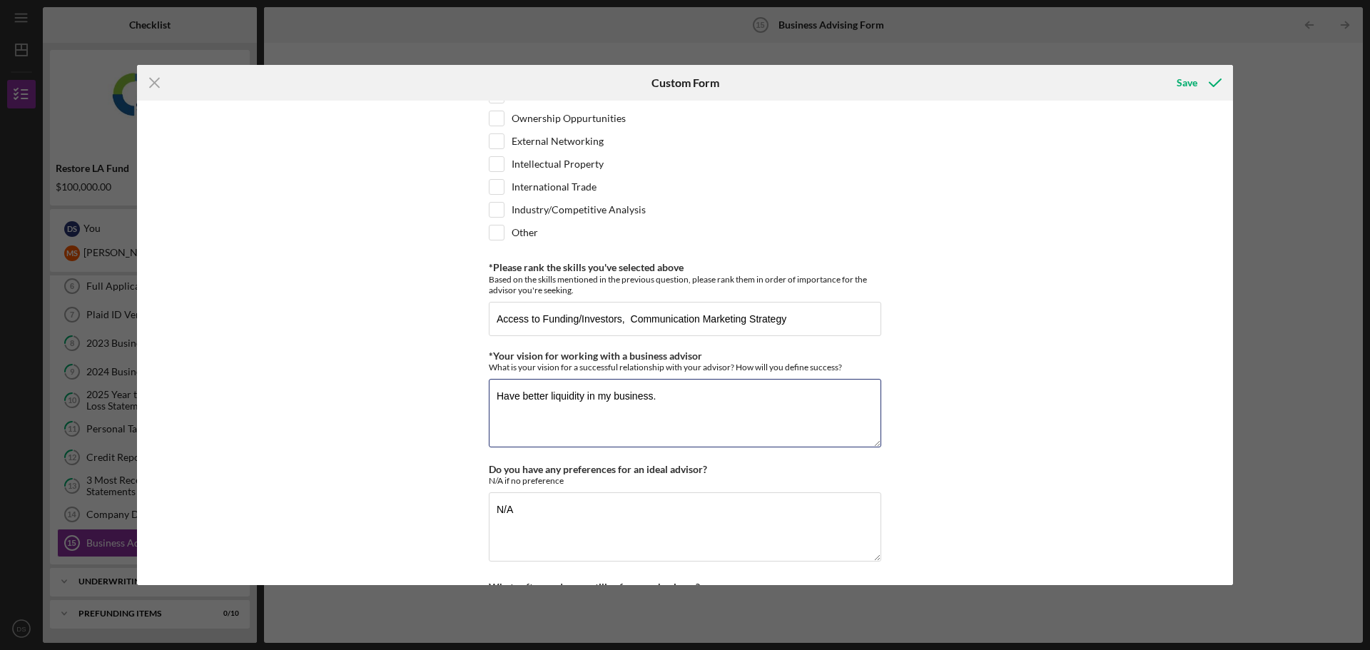
drag, startPoint x: 673, startPoint y: 399, endPoint x: 437, endPoint y: 385, distance: 237.2
click at [439, 385] on div "*Desired structure for your Business Advising needs Please select one option Pr…" at bounding box center [685, 343] width 1096 height 484
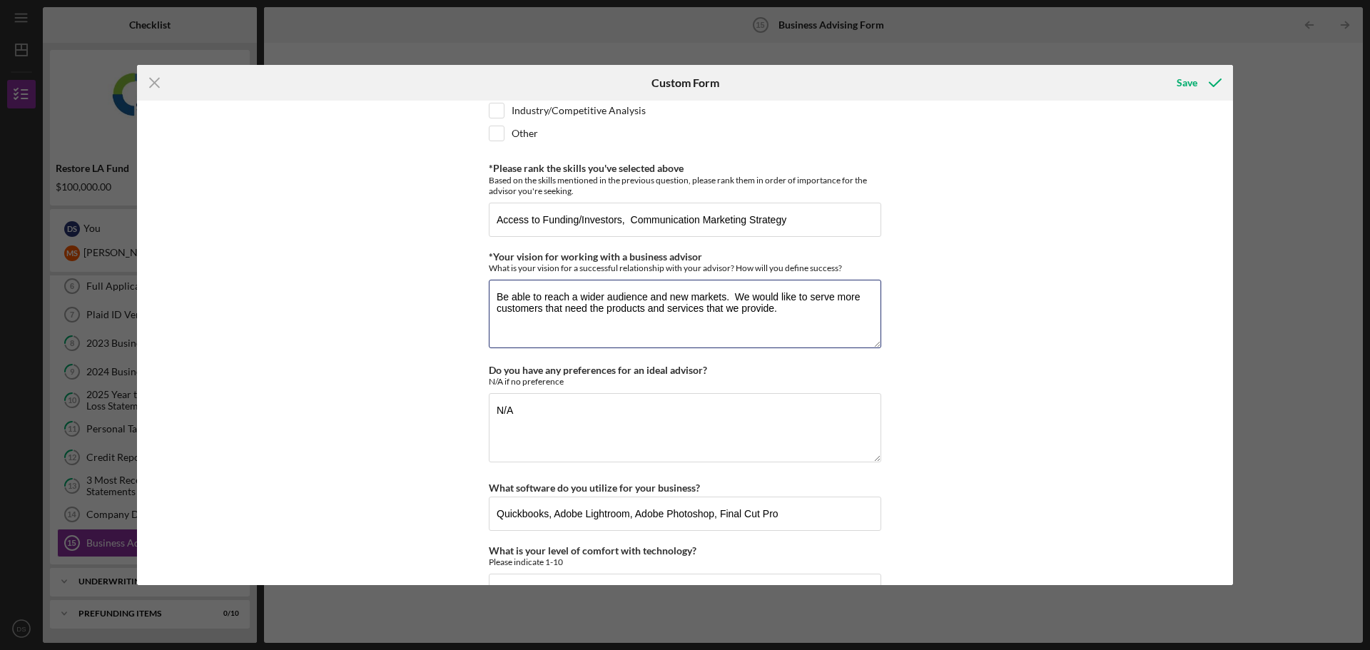
scroll to position [1208, 0]
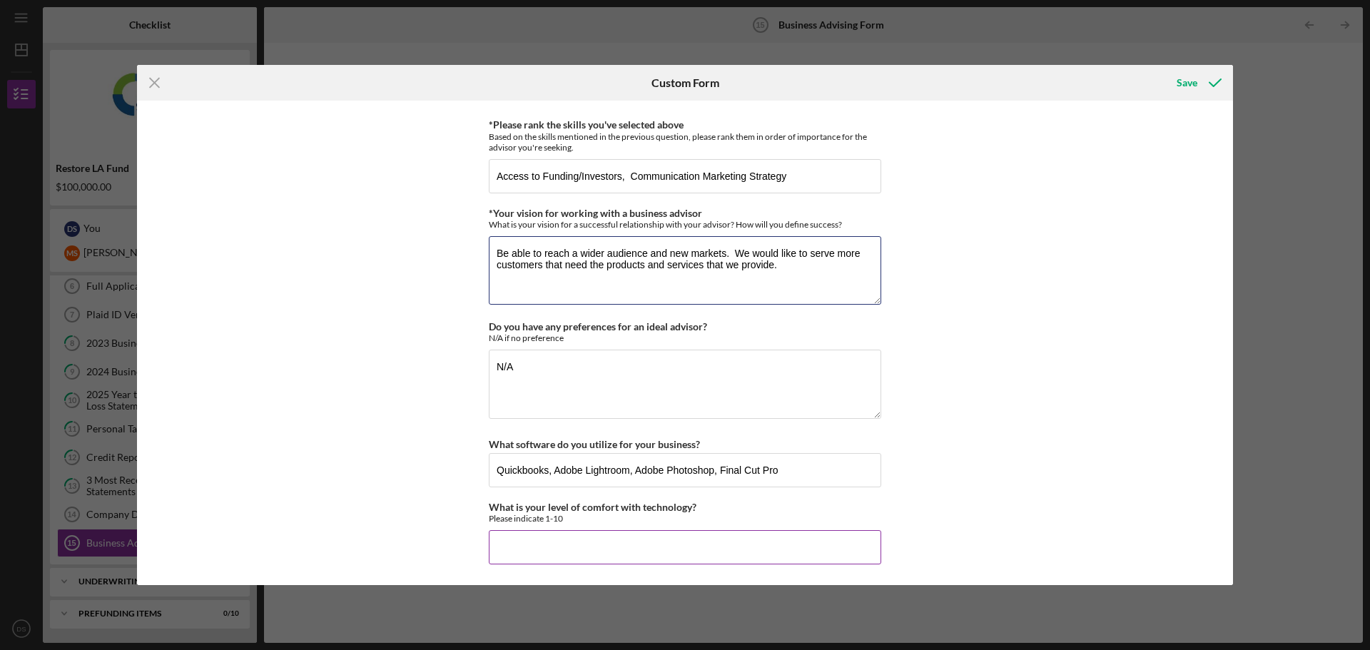
type textarea "Be able to reach a wider audience and new markets. We would like to serve more …"
click at [664, 539] on input "What is your level of comfort with technology?" at bounding box center [685, 547] width 392 height 34
type input "5"
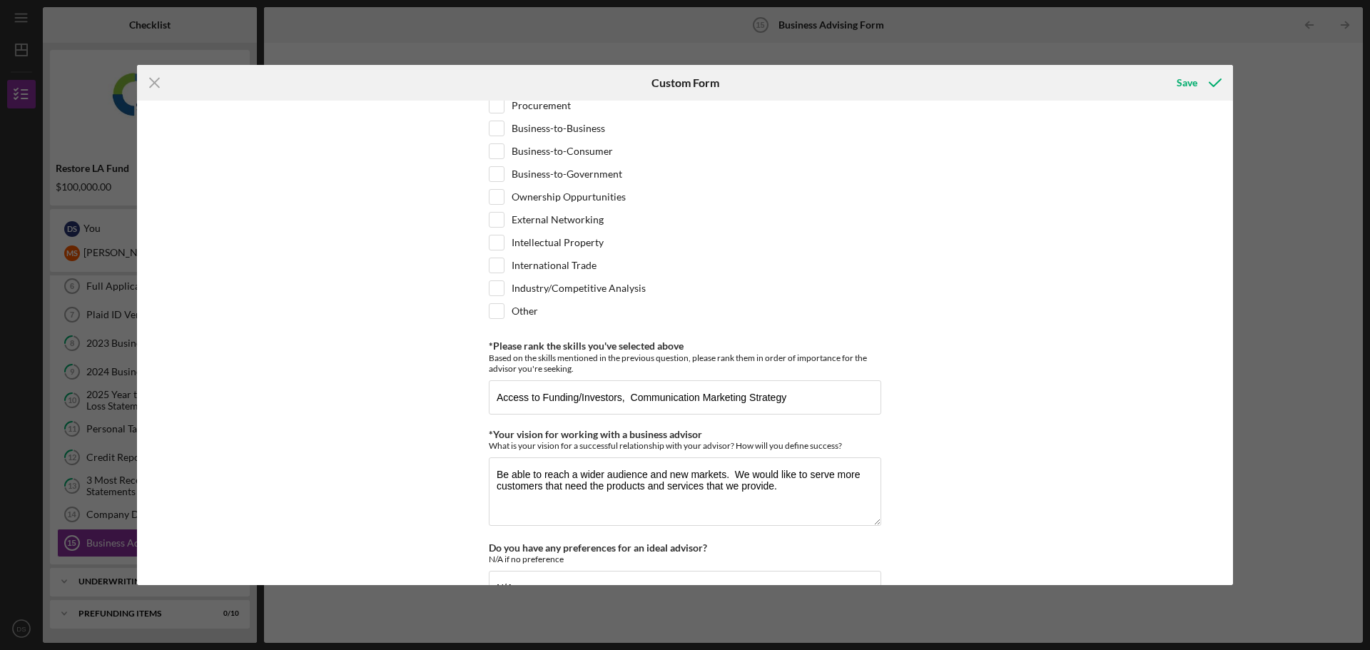
scroll to position [638, 0]
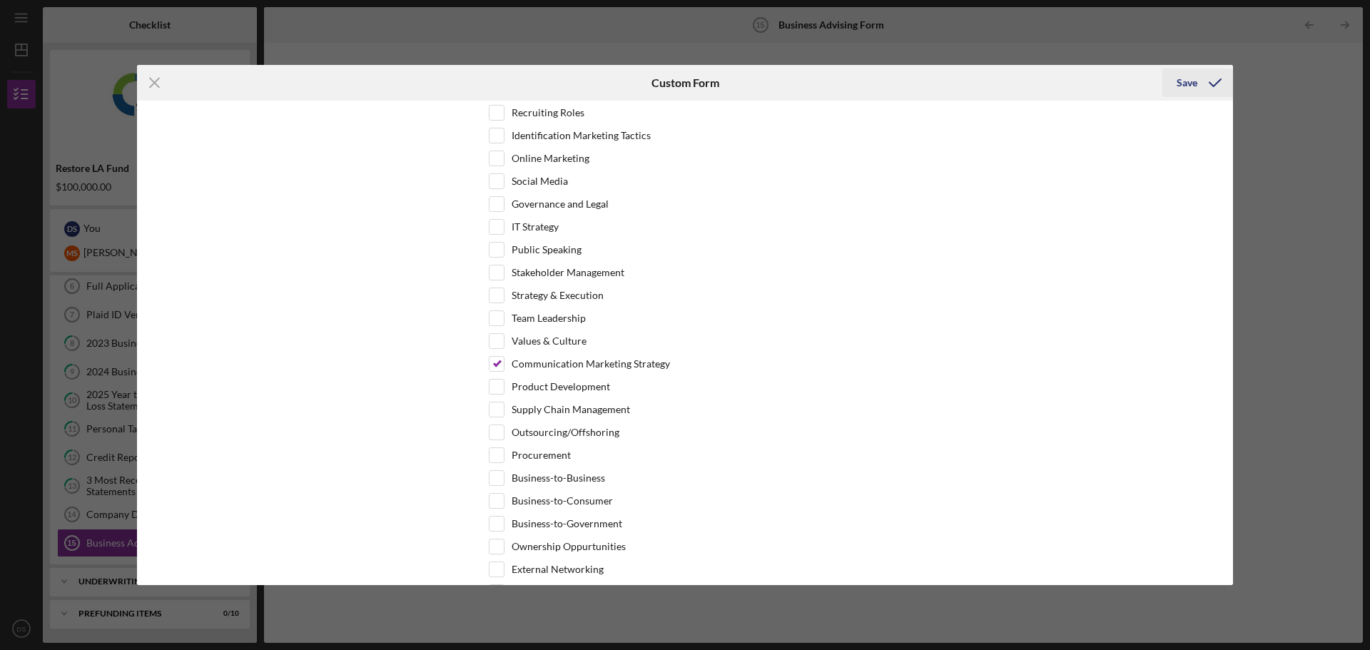
type input "8"
click at [1213, 84] on icon "submit" at bounding box center [1215, 83] width 36 height 36
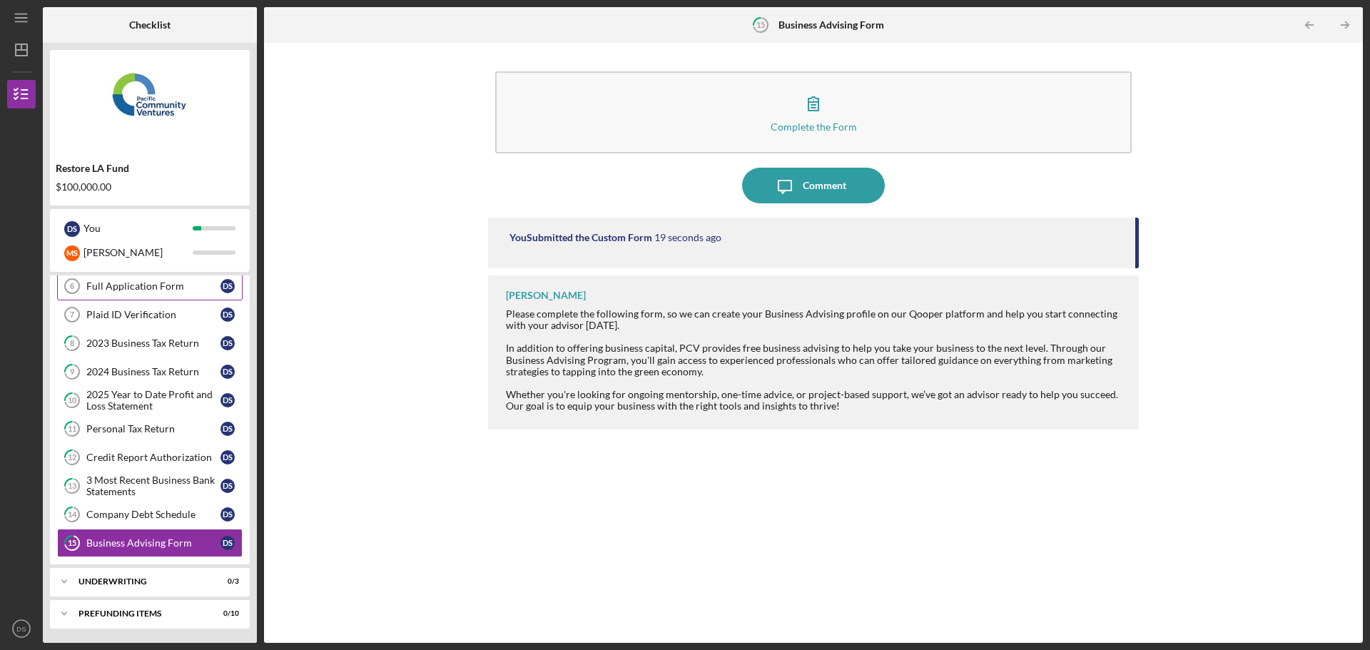
click at [182, 290] on div "Full Application Form" at bounding box center [153, 285] width 134 height 11
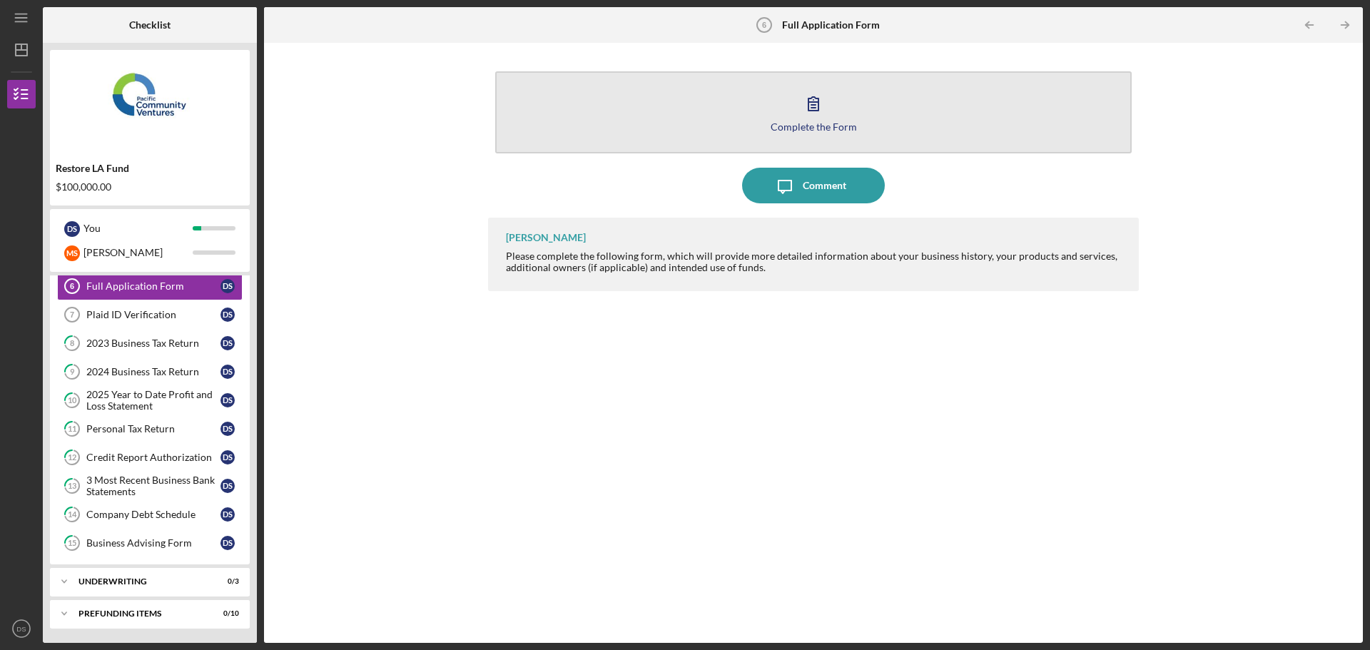
click at [704, 126] on button "Complete the Form Form" at bounding box center [813, 112] width 636 height 82
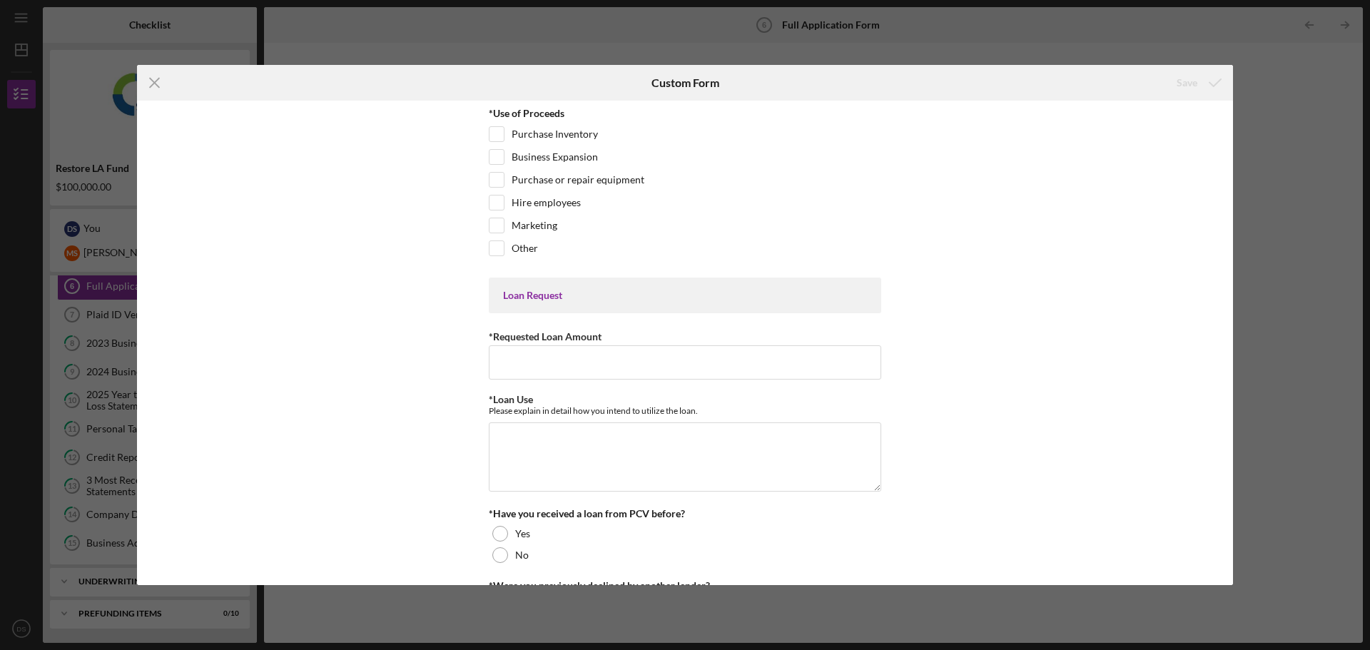
click at [485, 136] on div "*Use of Proceeds Purchase Inventory Business Expansion Purchase or repair equip…" at bounding box center [685, 343] width 1096 height 484
click at [502, 133] on div "Purchase Inventory" at bounding box center [685, 137] width 392 height 23
click at [497, 133] on input "Purchase Inventory" at bounding box center [496, 134] width 14 height 14
checkbox input "true"
click at [501, 183] on input "Purchase or repair equipment" at bounding box center [496, 180] width 14 height 14
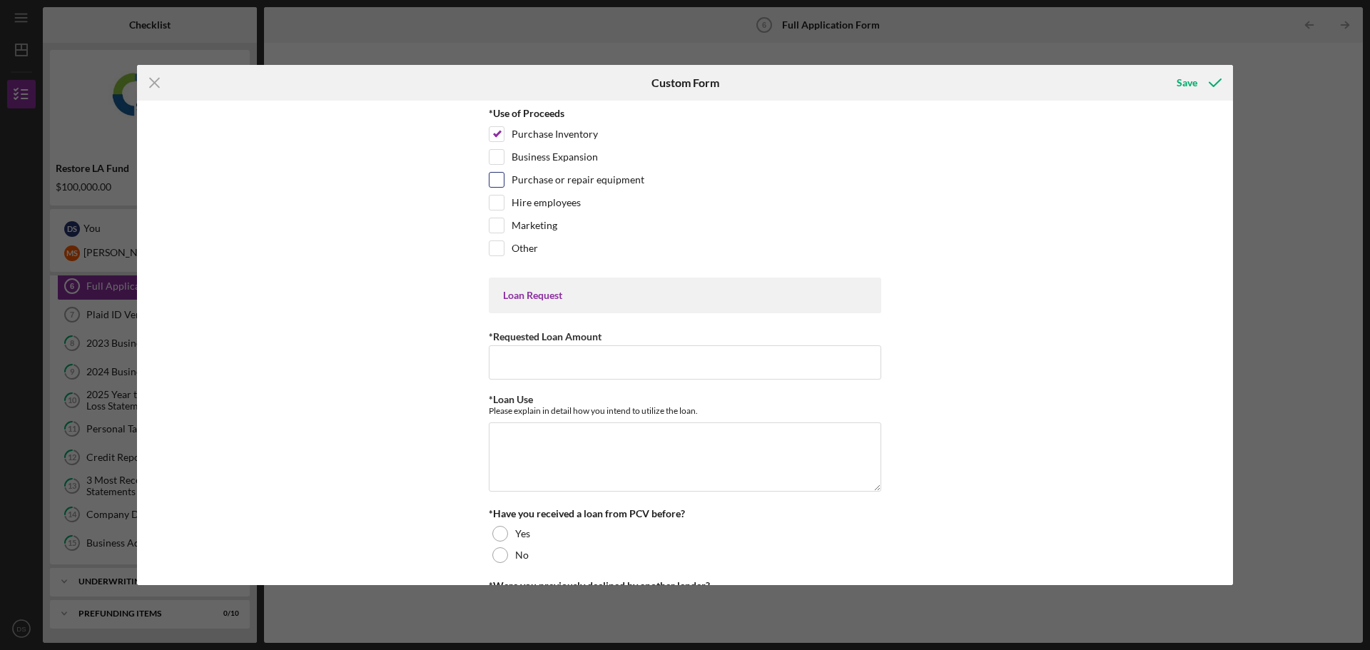
checkbox input "true"
click at [531, 364] on input "*Requested Loan Amount" at bounding box center [685, 362] width 392 height 34
click at [603, 378] on input "*Requested Loan Amount" at bounding box center [685, 362] width 392 height 34
type input "$100,000"
click at [603, 457] on textarea "*Loan Use" at bounding box center [685, 456] width 392 height 68
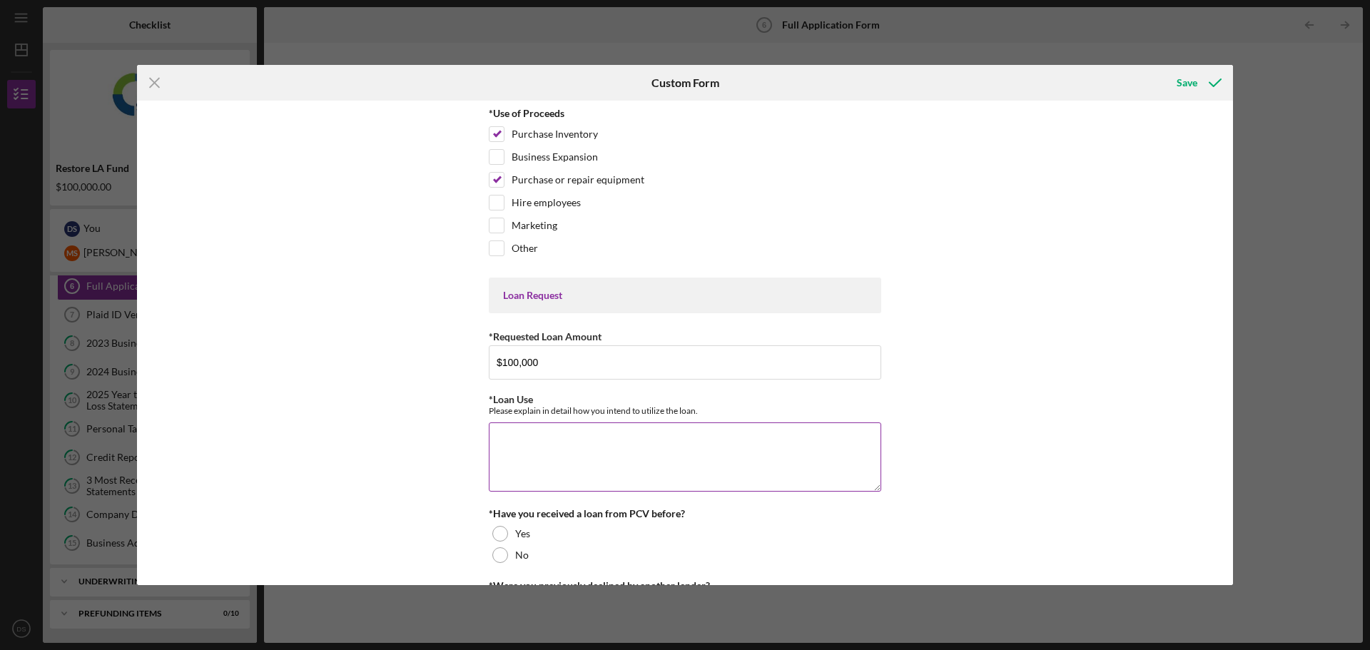
scroll to position [214, 0]
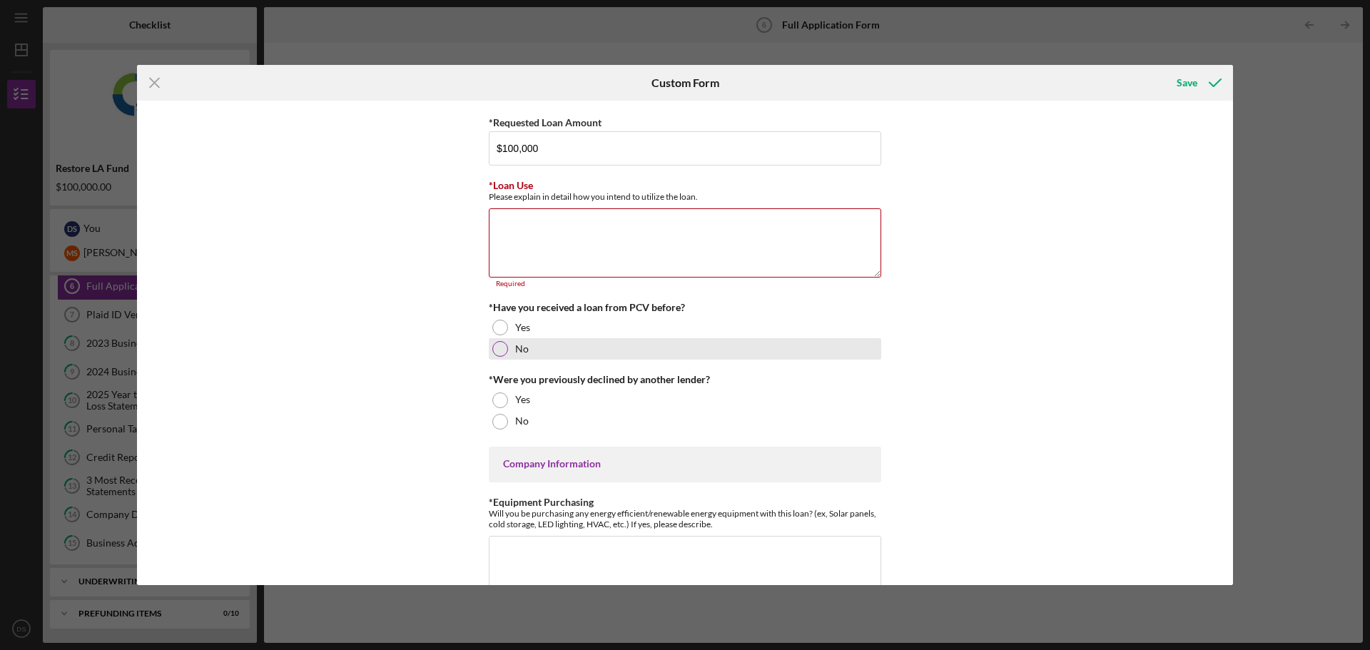
click at [527, 330] on div "*Have you received a loan from PCV before? Yes No" at bounding box center [685, 331] width 392 height 58
click at [496, 347] on div at bounding box center [500, 349] width 16 height 16
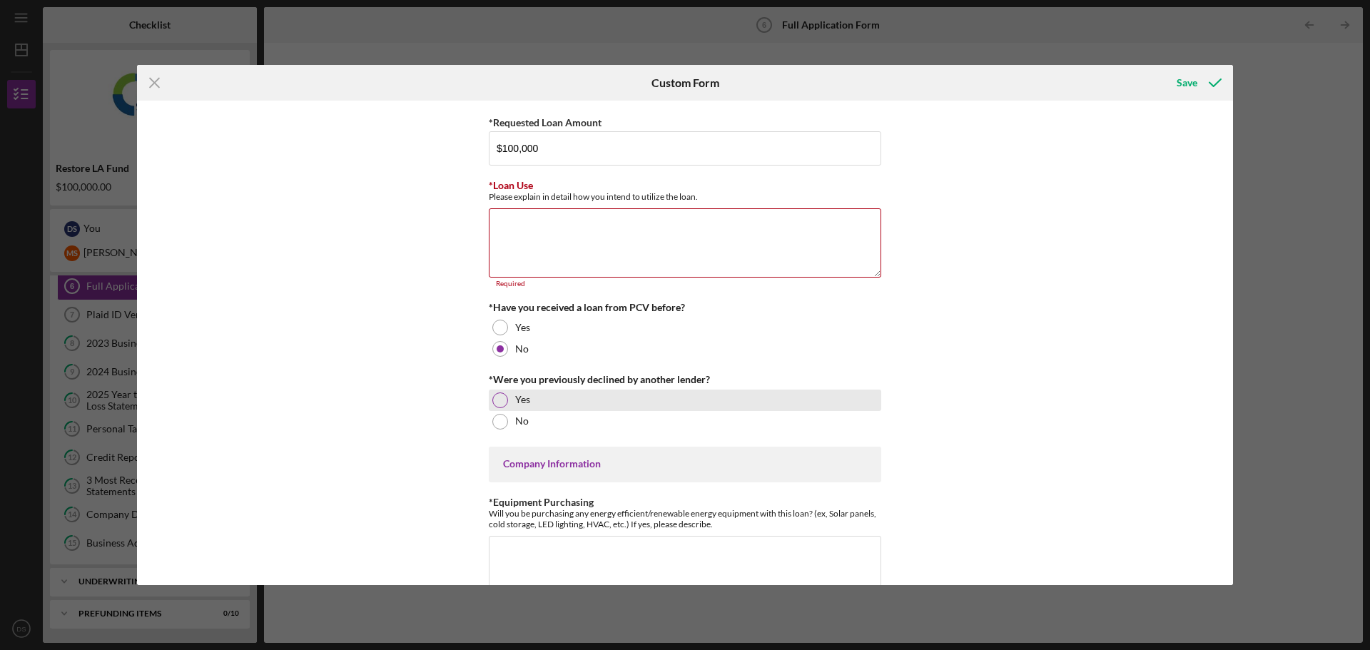
click at [503, 397] on div at bounding box center [500, 400] width 16 height 16
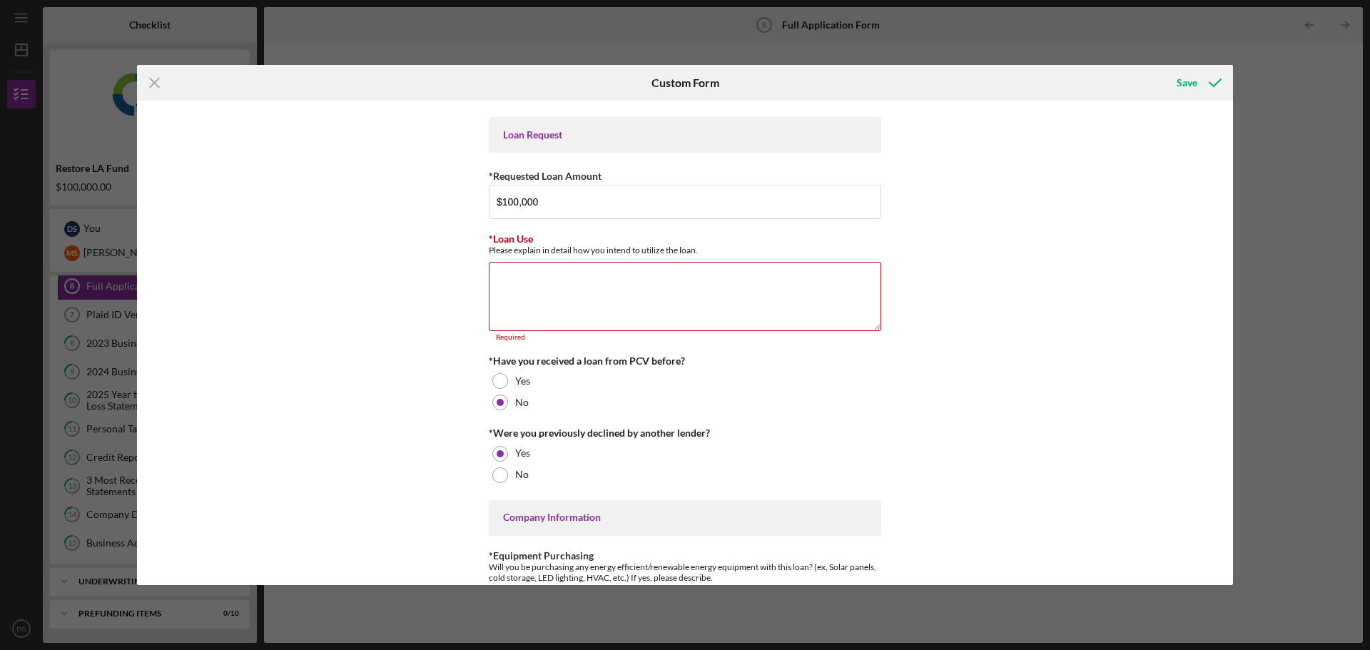
scroll to position [0, 0]
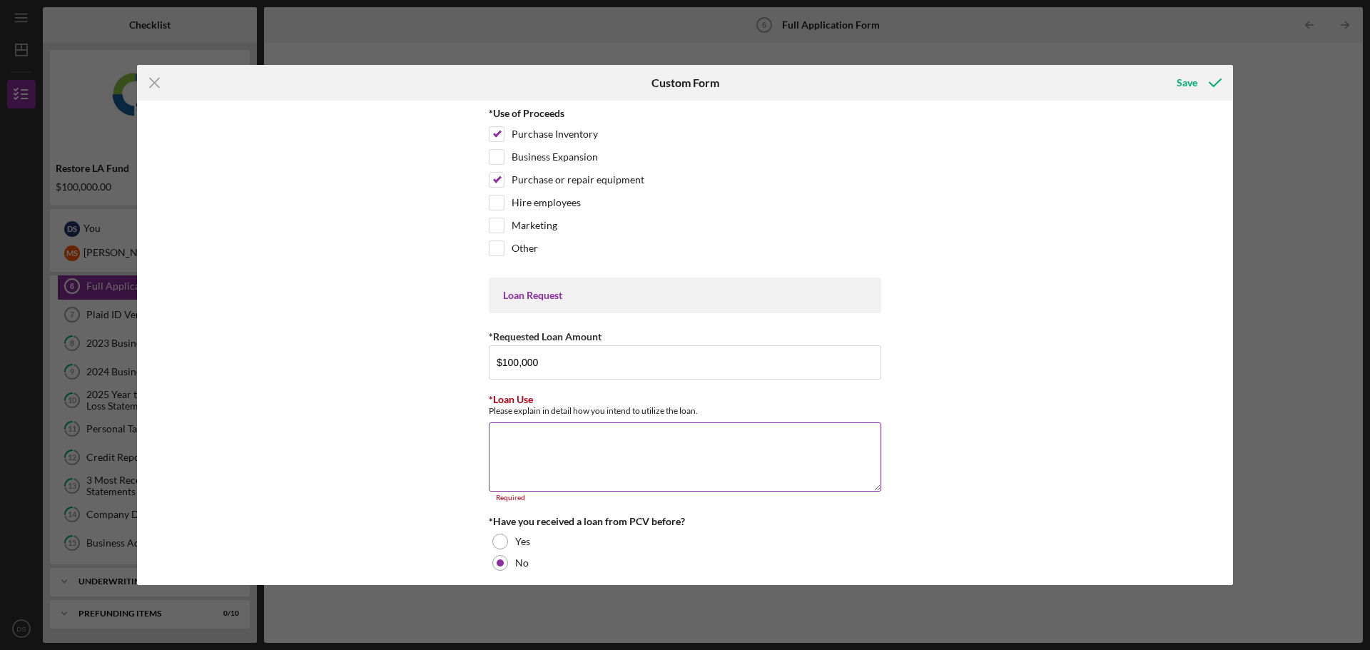
click at [632, 473] on textarea "*Loan Use" at bounding box center [685, 456] width 392 height 68
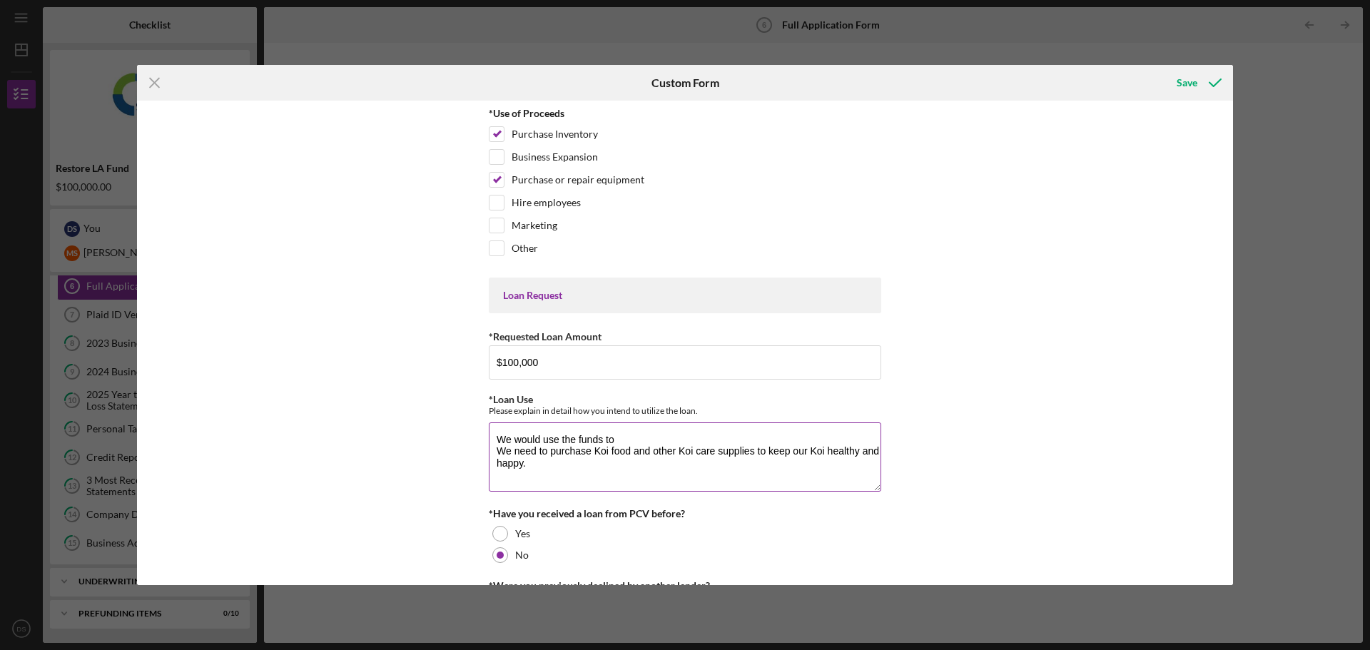
click at [648, 433] on textarea "We would use the funds to We need to purchase Koi food and other Koi care suppl…" at bounding box center [685, 456] width 392 height 68
click at [814, 439] on textarea "We would use the funds to purchase Koi care supplies and equipment. We need to …" at bounding box center [685, 456] width 392 height 68
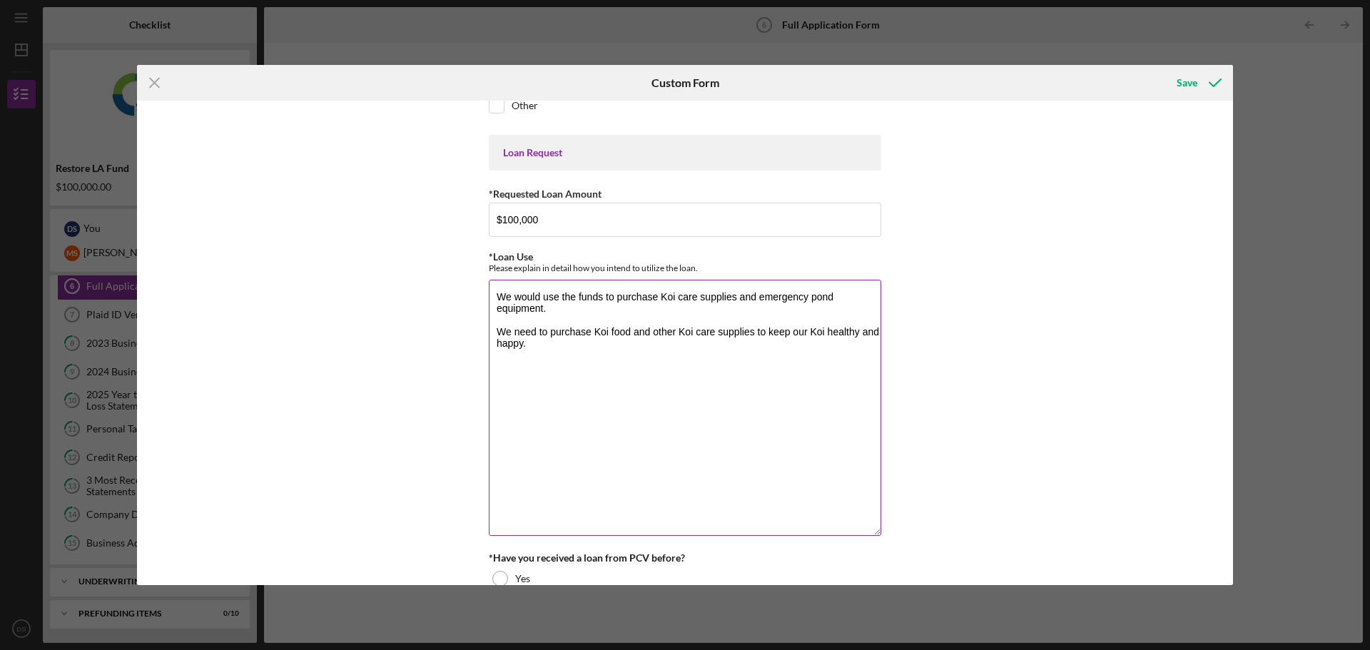
drag, startPoint x: 875, startPoint y: 346, endPoint x: 872, endPoint y: 533, distance: 186.9
click at [872, 533] on textarea "We would use the funds to purchase Koi care supplies and emergency pond equipme…" at bounding box center [685, 408] width 392 height 256
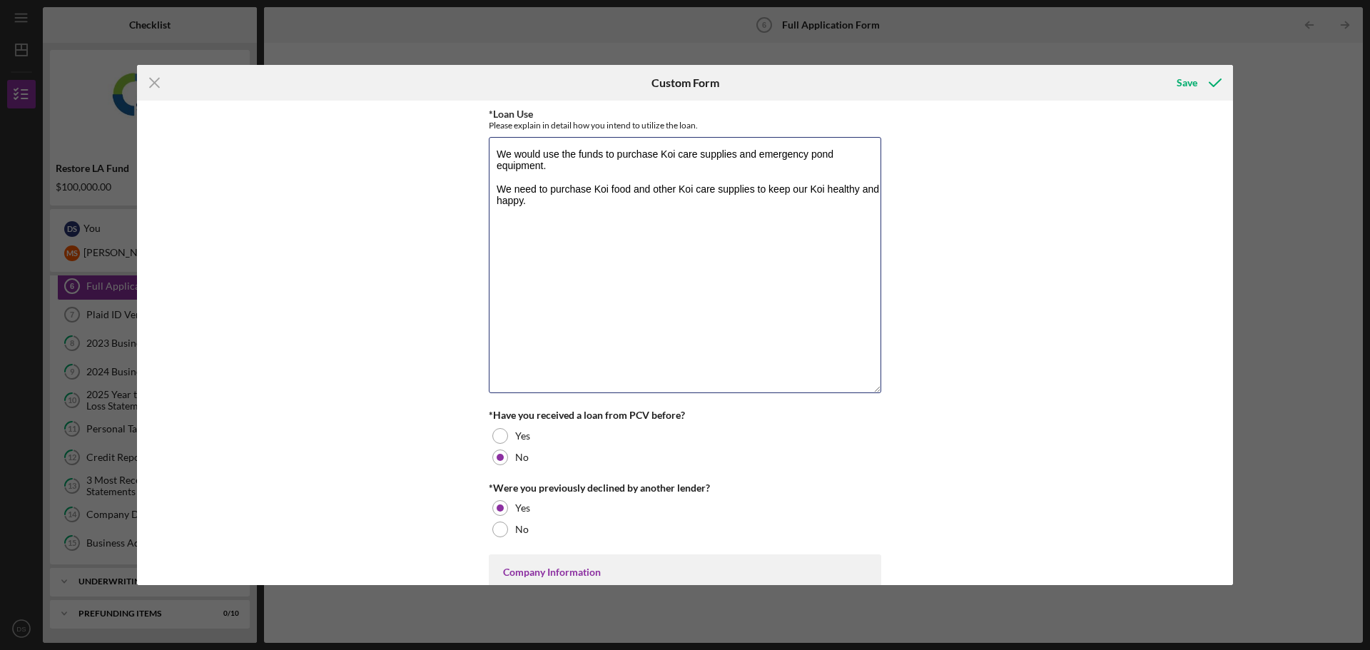
scroll to position [428, 0]
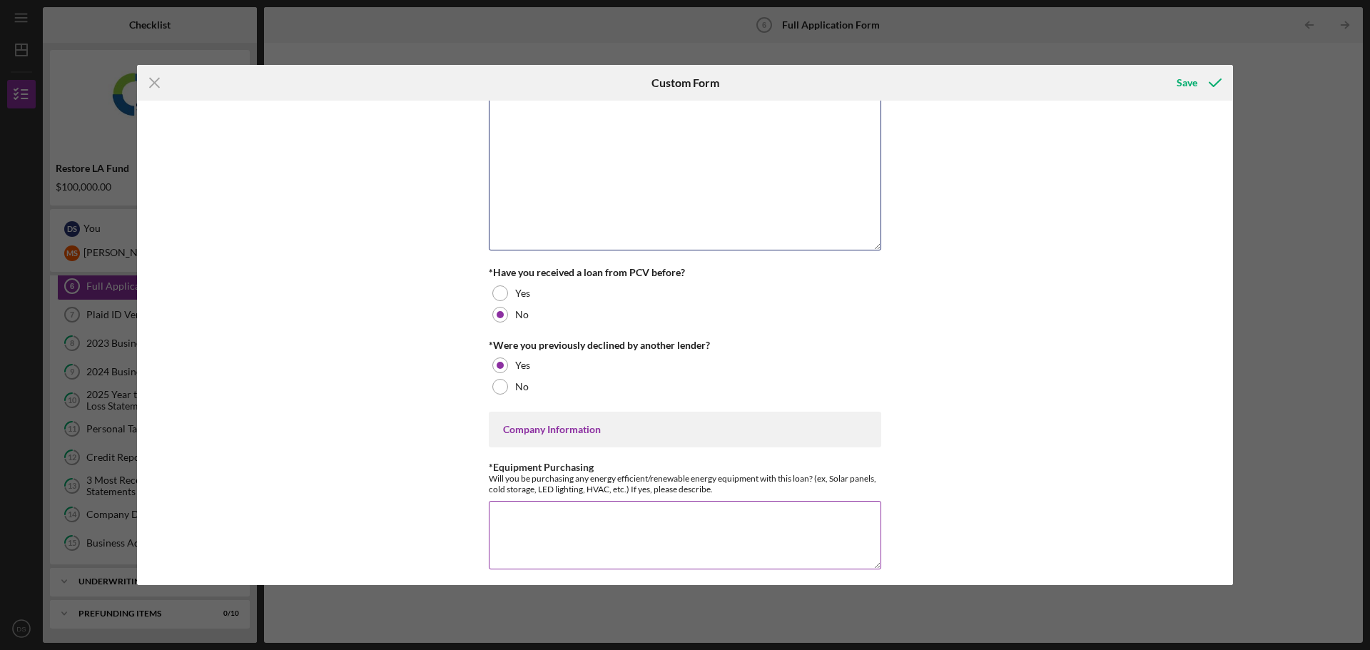
type textarea "We would use the funds to purchase Koi care supplies and emergency pond equipme…"
click at [832, 524] on textarea "*Equipment Purchasing" at bounding box center [685, 535] width 392 height 68
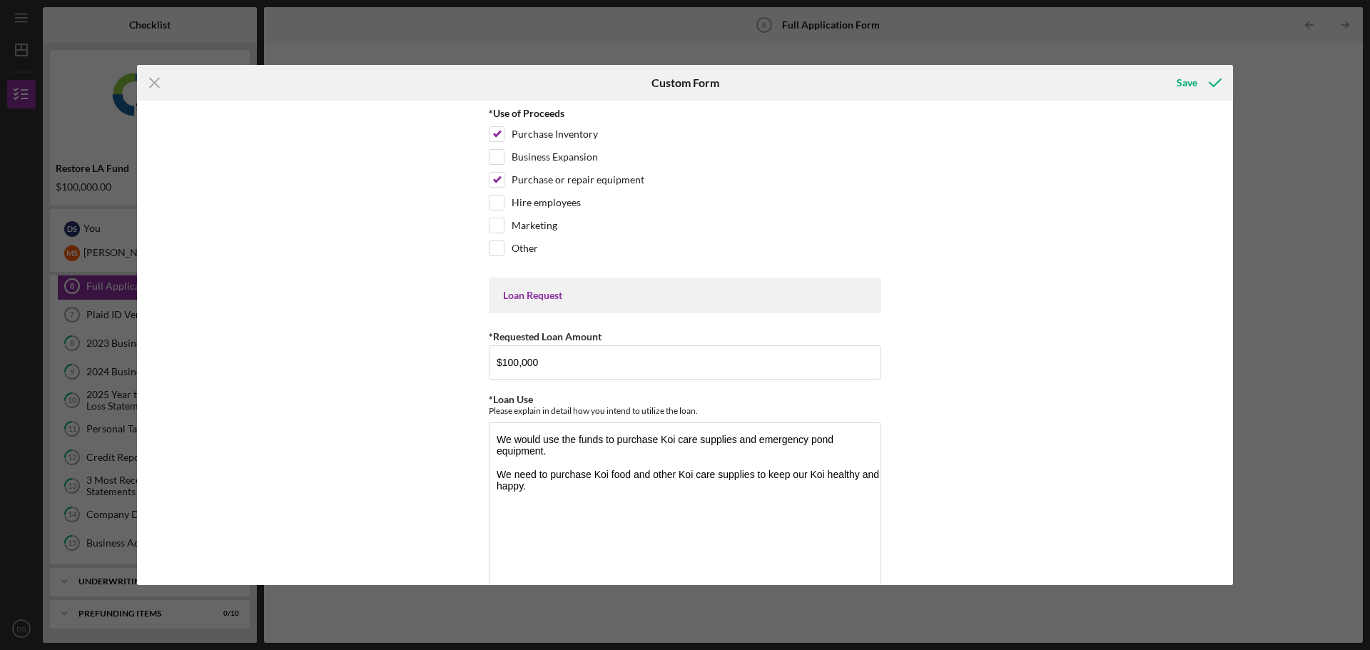
type textarea "No."
click at [798, 535] on textarea "We would use the funds to purchase Koi care supplies and emergency pond equipme…" at bounding box center [685, 550] width 392 height 256
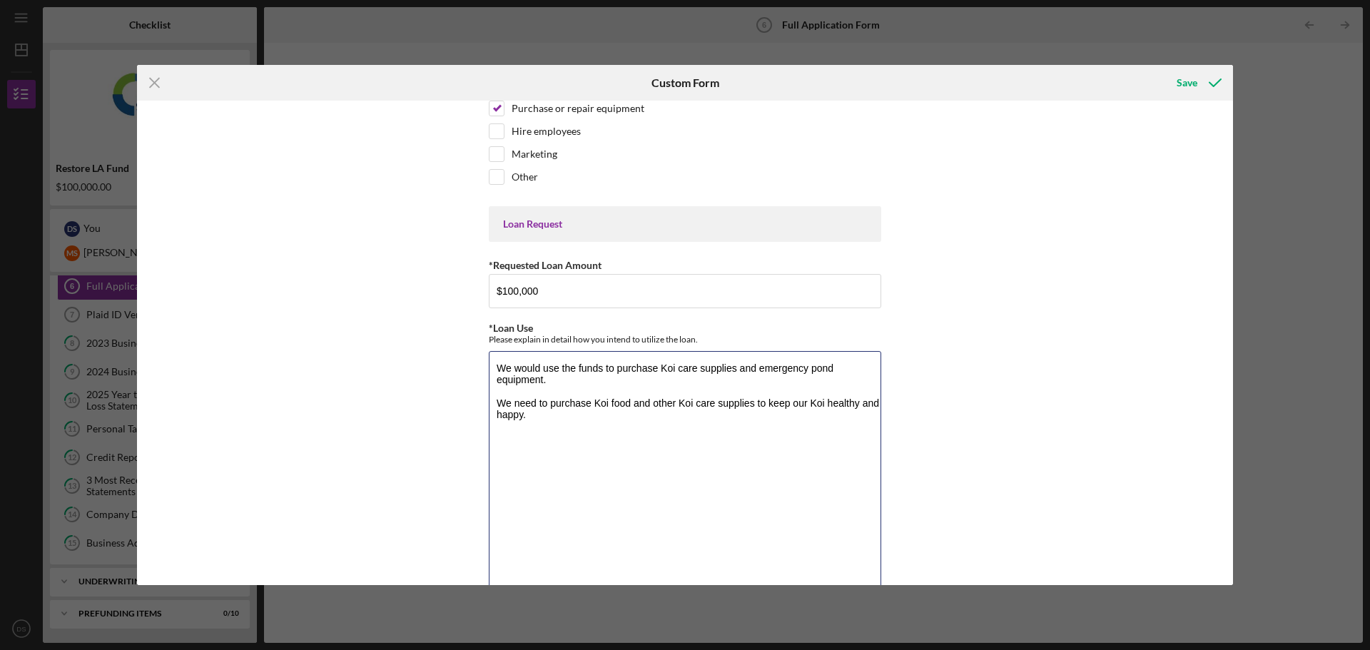
drag, startPoint x: 596, startPoint y: 446, endPoint x: 473, endPoint y: 399, distance: 131.8
click at [473, 399] on div "*Use of Proceeds Purchase Inventory Business Expansion Purchase or repair equip…" at bounding box center [685, 343] width 1096 height 484
click at [576, 402] on textarea "We would use the funds to purchase Koi care supplies and emergency pond equipme…" at bounding box center [685, 479] width 392 height 256
drag, startPoint x: 576, startPoint y: 402, endPoint x: 469, endPoint y: 403, distance: 107.7
click at [469, 403] on div "*Use of Proceeds Purchase Inventory Business Expansion Purchase or repair equip…" at bounding box center [685, 343] width 1096 height 484
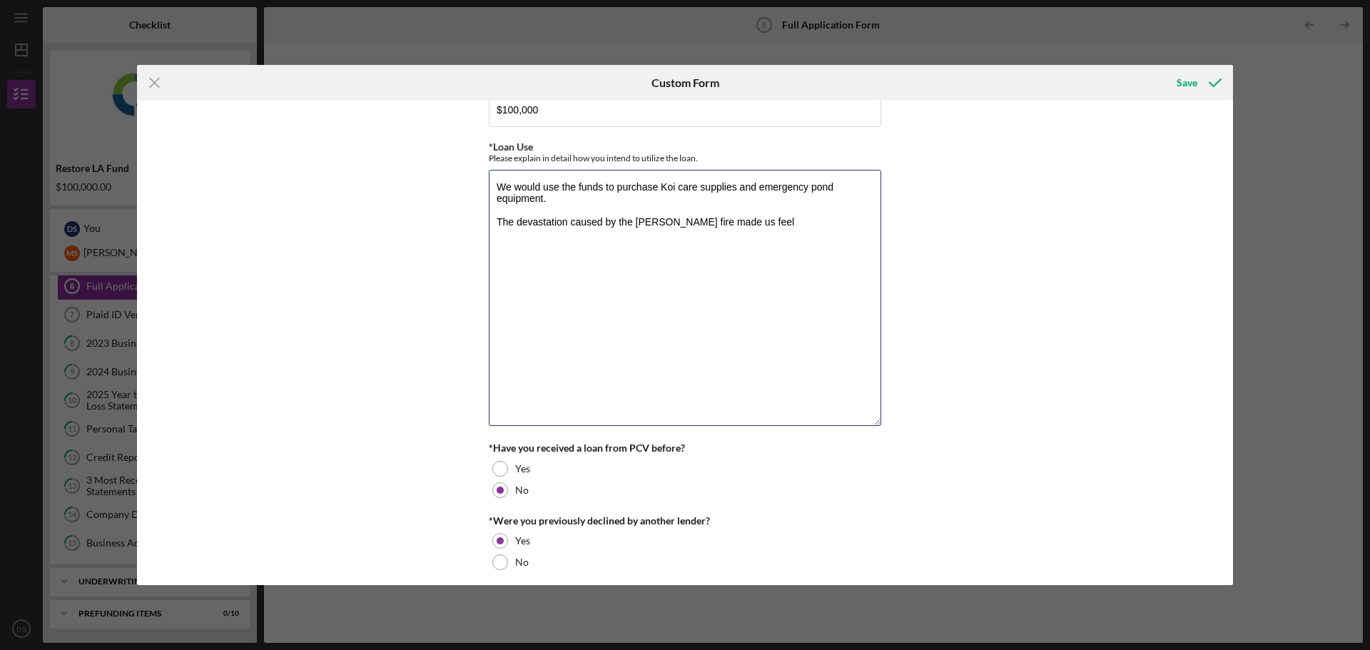
scroll to position [285, 0]
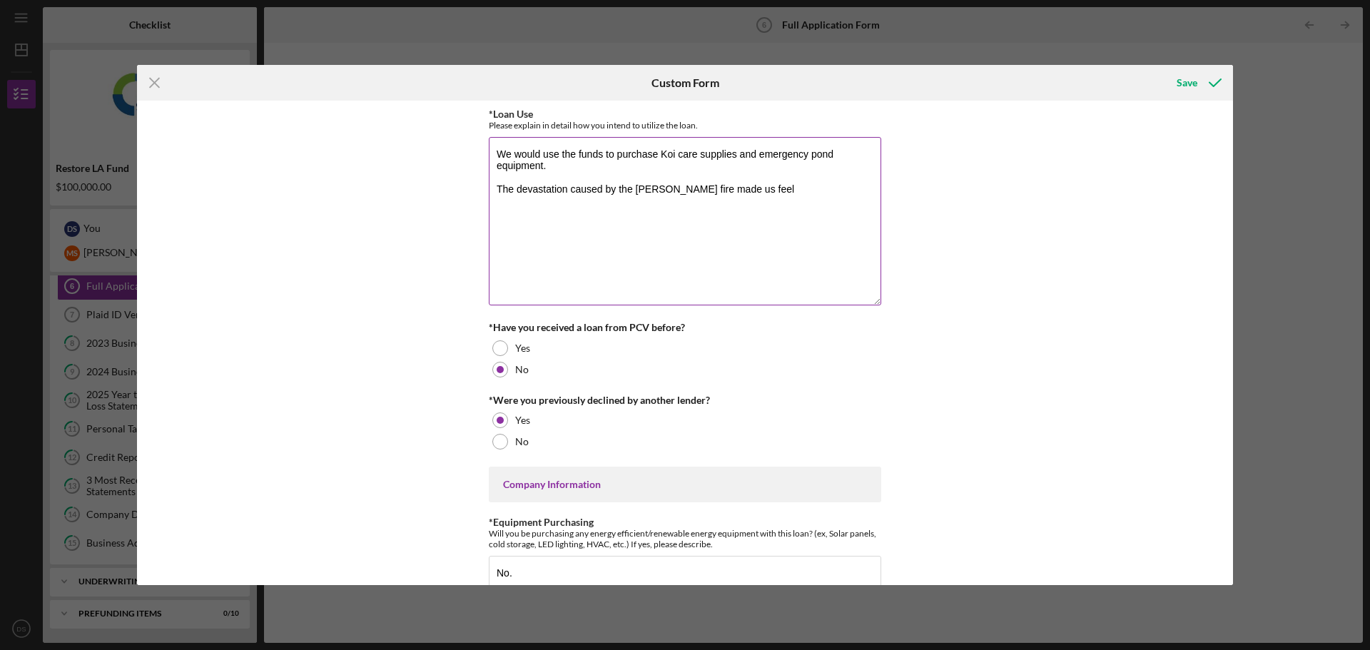
drag, startPoint x: 876, startPoint y: 389, endPoint x: 872, endPoint y: 302, distance: 87.1
click at [872, 302] on textarea "We would use the funds to purchase Koi care supplies and emergency pond equipme…" at bounding box center [685, 221] width 392 height 168
click at [770, 198] on textarea "We would use the funds to purchase Koi care supplies and emergency pond equipme…" at bounding box center [685, 221] width 392 height 168
click at [664, 192] on textarea "We would use the funds to purchase Koi care supplies and emergency pond equipme…" at bounding box center [685, 221] width 392 height 168
drag, startPoint x: 685, startPoint y: 188, endPoint x: 805, endPoint y: 195, distance: 120.0
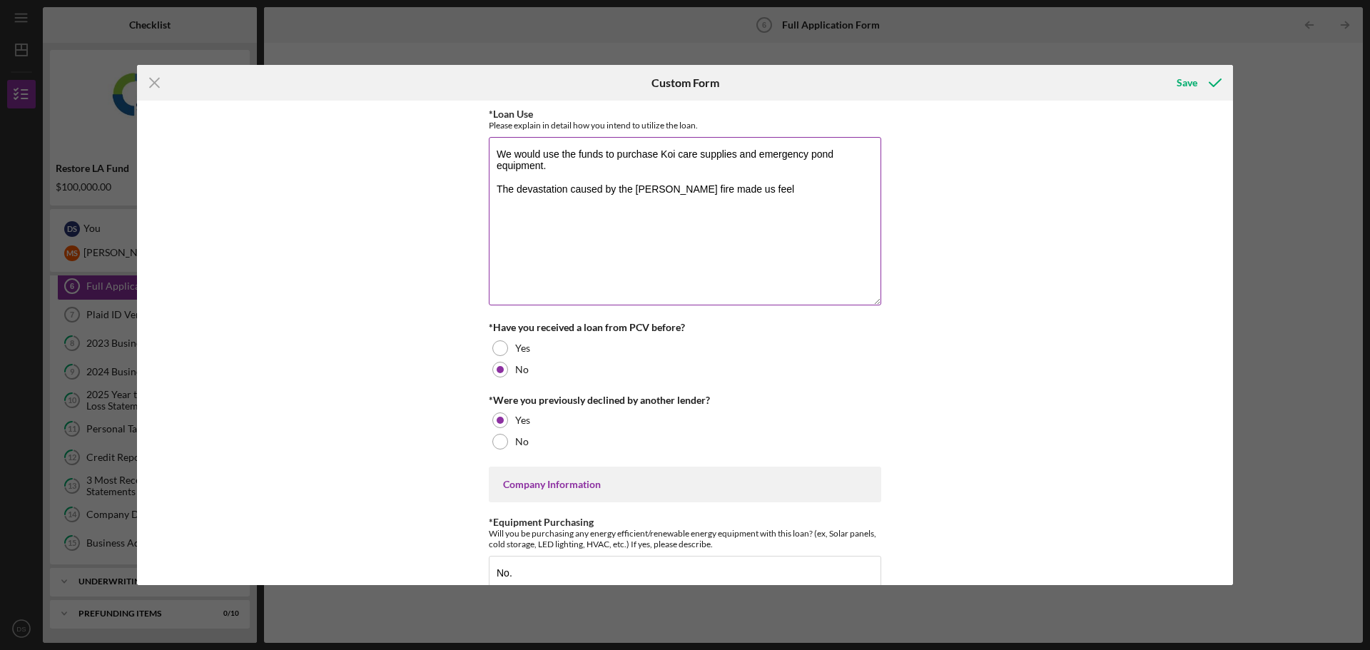
click at [805, 195] on textarea "We would use the funds to purchase Koi care supplies and emergency pond equipme…" at bounding box center [685, 221] width 392 height 168
click at [729, 198] on textarea "We would use the funds to purchase Koi care supplies and emergency pond equipme…" at bounding box center [685, 221] width 392 height 168
drag, startPoint x: 677, startPoint y: 188, endPoint x: 798, endPoint y: 192, distance: 121.3
click at [798, 192] on textarea "We would use the funds to purchase Koi care supplies and emergency pond equipme…" at bounding box center [685, 221] width 392 height 168
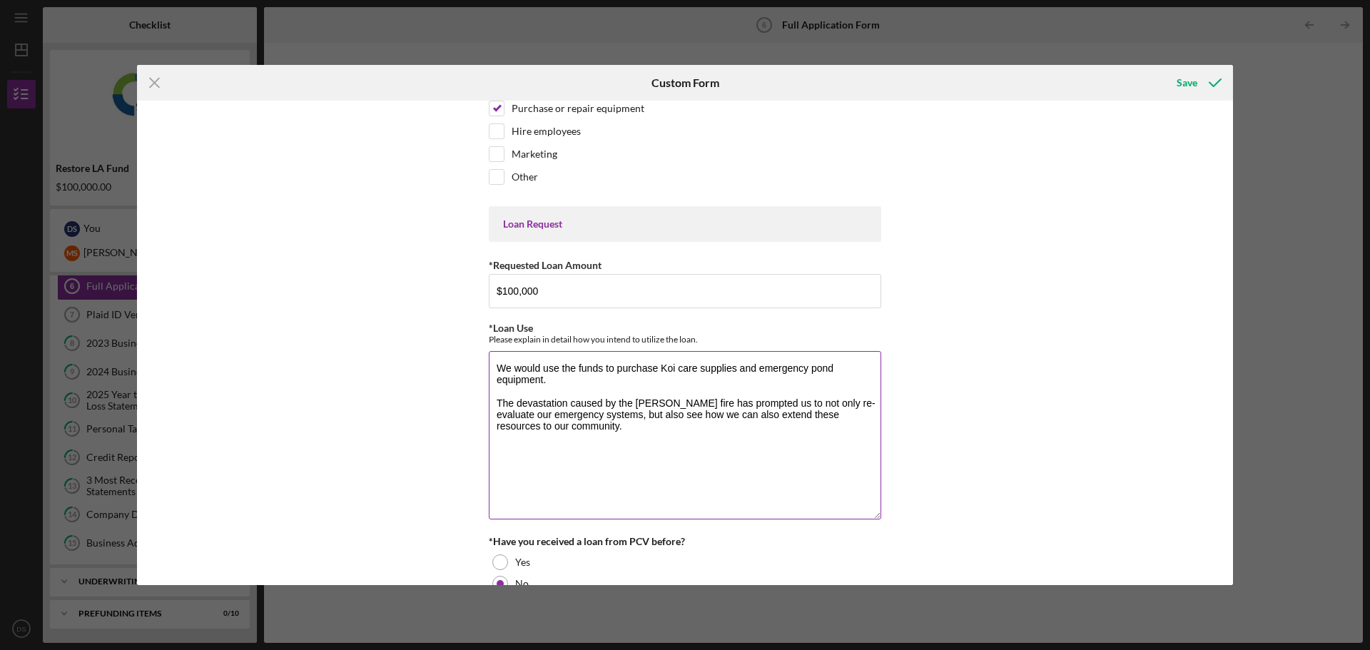
scroll to position [0, 0]
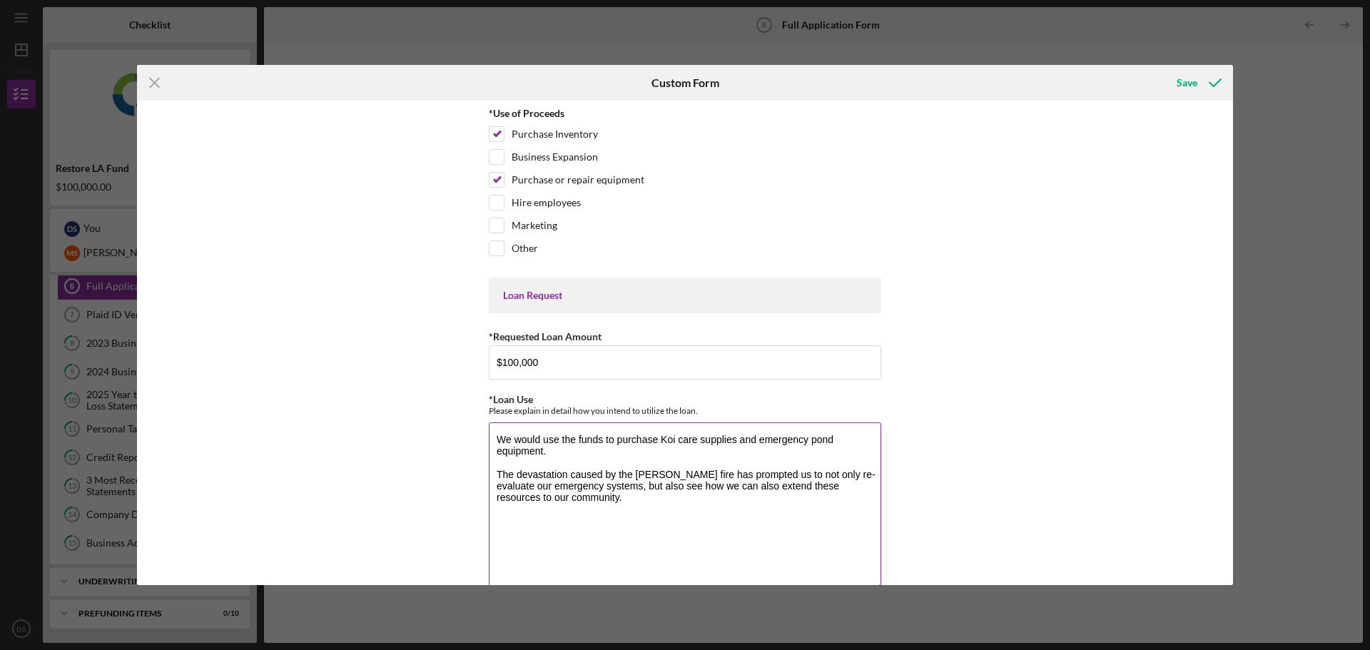
click at [588, 461] on textarea "We would use the funds to purchase Koi care supplies and emergency pond equipme…" at bounding box center [685, 506] width 392 height 168
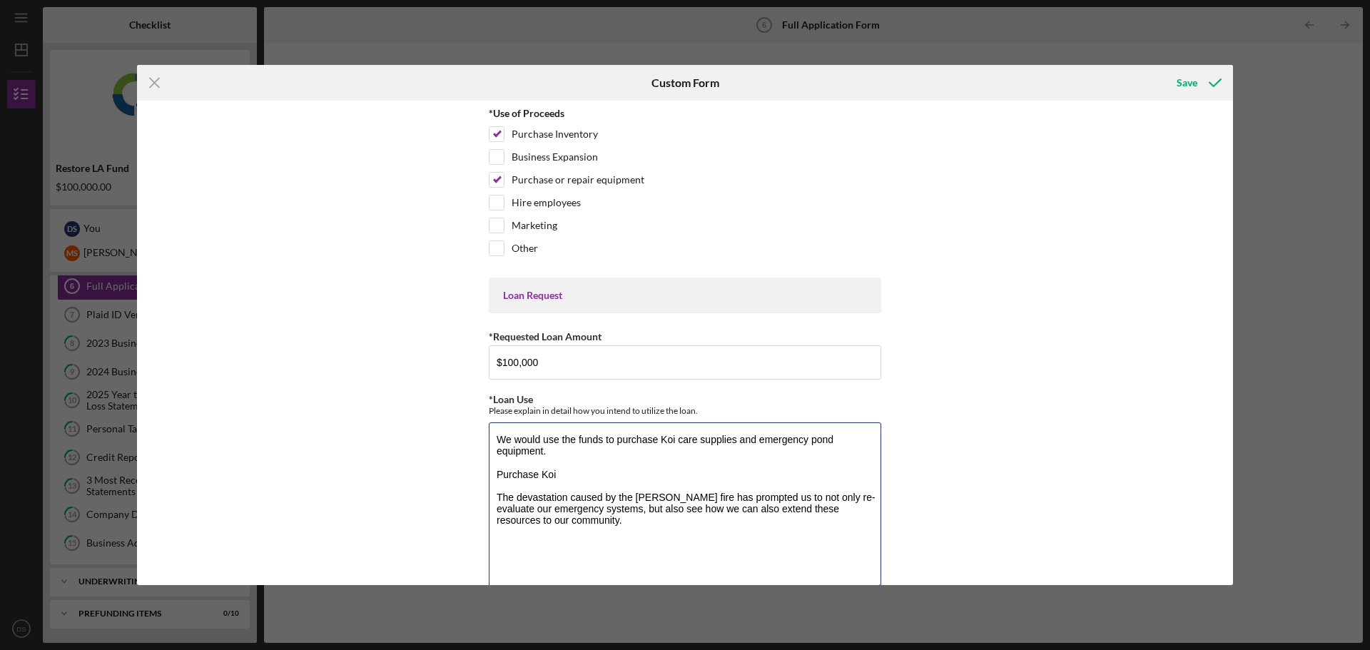
type textarea "We would use the funds to purchase Koi care supplies and emergency pond equipme…"
click at [495, 133] on input "Purchase Inventory" at bounding box center [496, 134] width 14 height 14
checkbox input "false"
click at [496, 253] on input "Other" at bounding box center [496, 248] width 14 height 14
checkbox input "true"
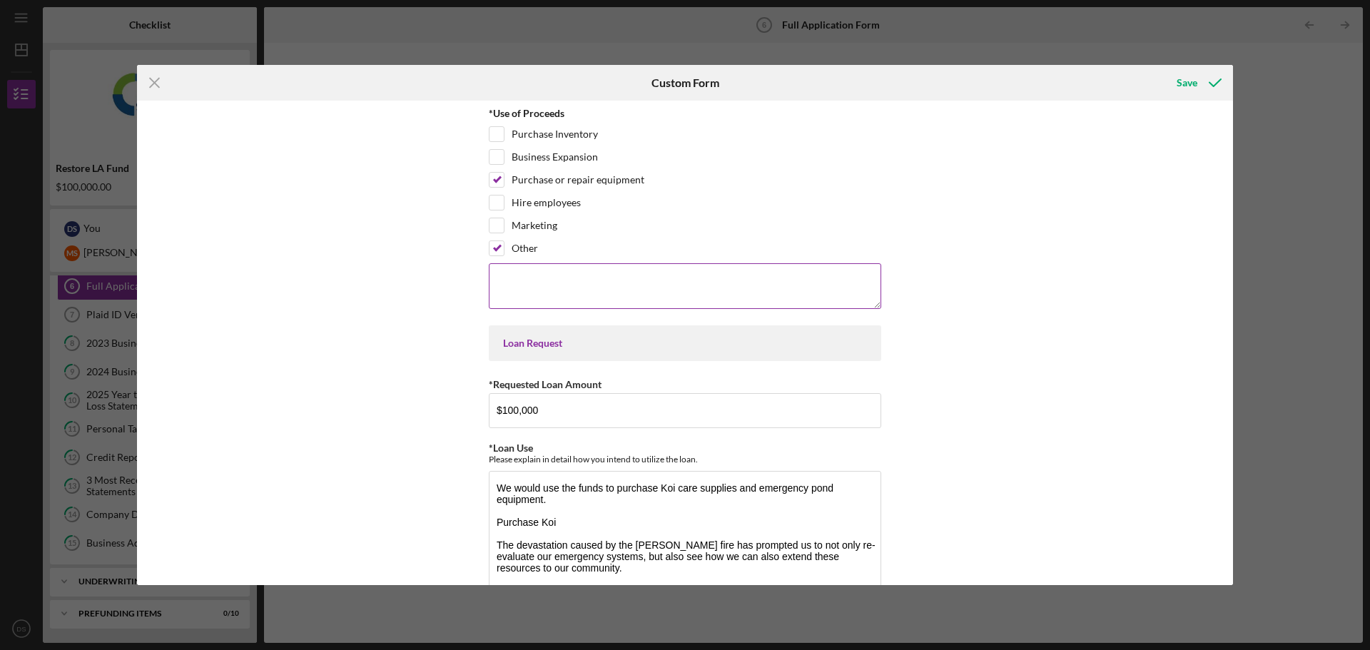
click at [540, 278] on textarea at bounding box center [685, 286] width 392 height 46
click at [495, 137] on input "Purchase Inventory" at bounding box center [496, 134] width 14 height 14
checkbox input "true"
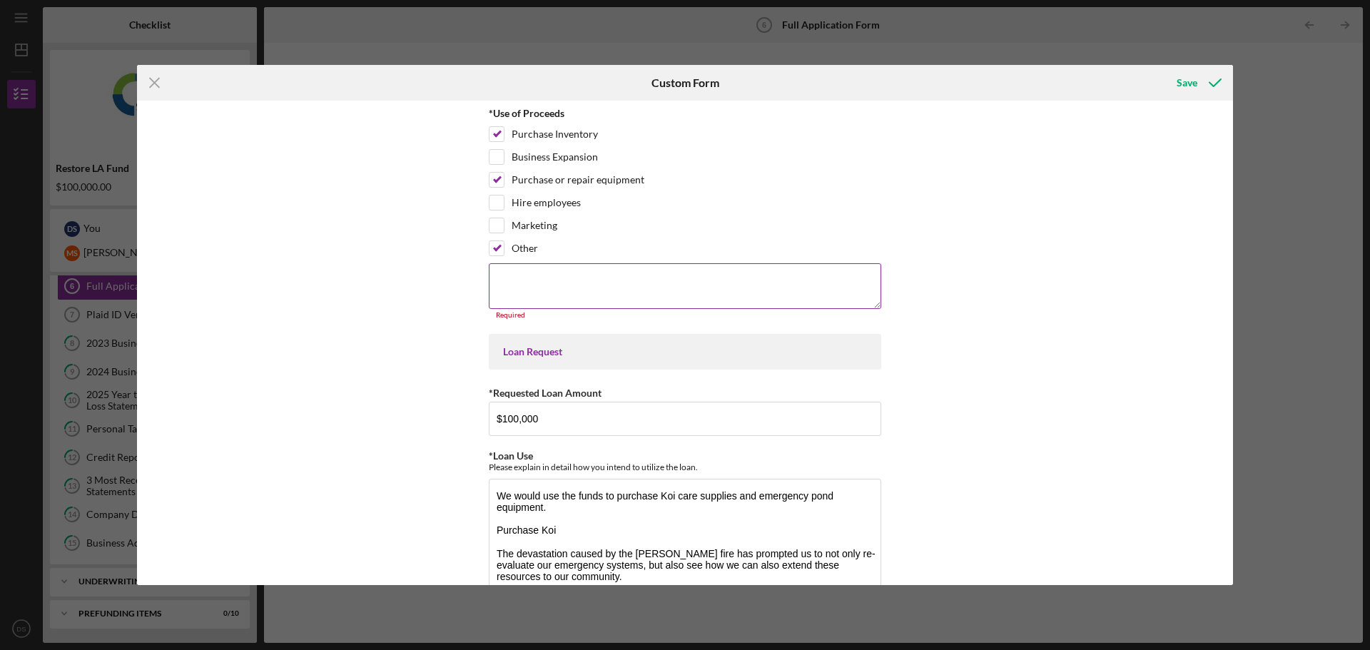
click at [856, 291] on textarea at bounding box center [685, 286] width 392 height 46
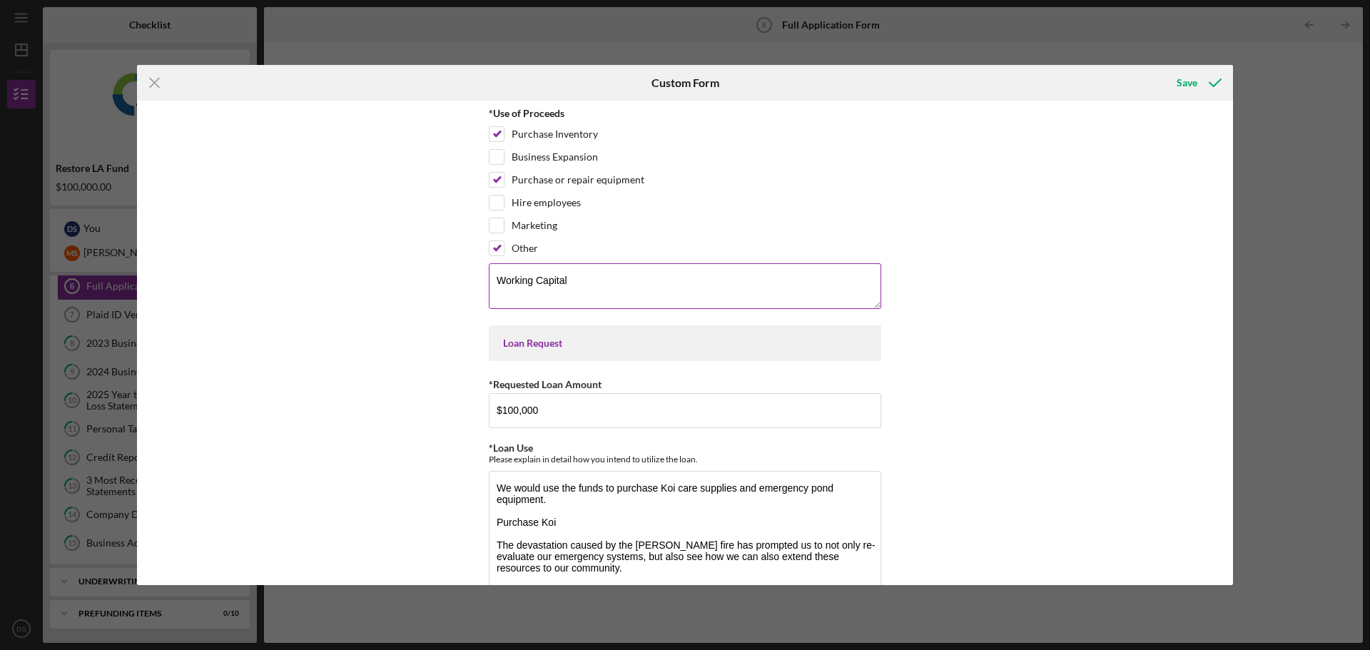
type textarea "Working Capital"
click at [1152, 85] on div "Save" at bounding box center [1049, 83] width 365 height 36
click at [1205, 77] on icon "submit" at bounding box center [1215, 83] width 36 height 36
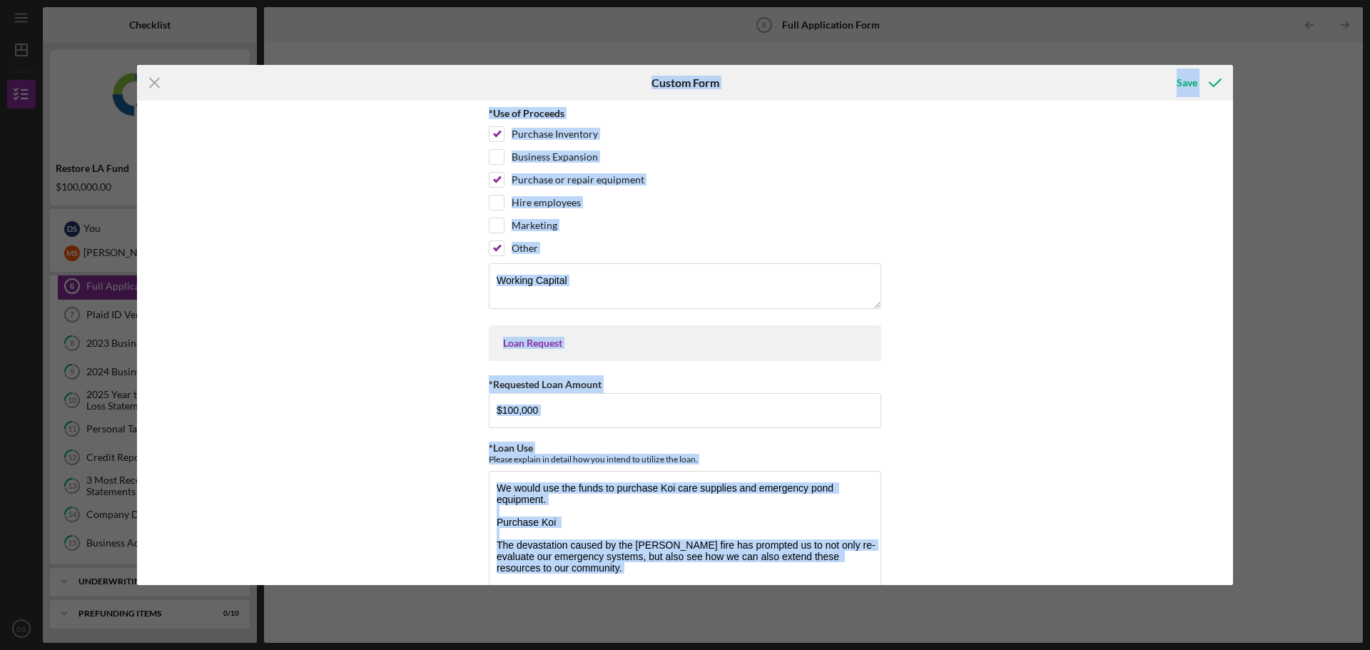
drag, startPoint x: 728, startPoint y: 563, endPoint x: 426, endPoint y: 98, distance: 553.8
click at [426, 98] on form "Icon/Menu Close Custom Form Save *Use of Proceeds Purchase Inventory Business E…" at bounding box center [685, 325] width 1096 height 520
copy form "Custom Form Save *Use of Proceeds Purchase Inventory Business Expansion Purchas…"
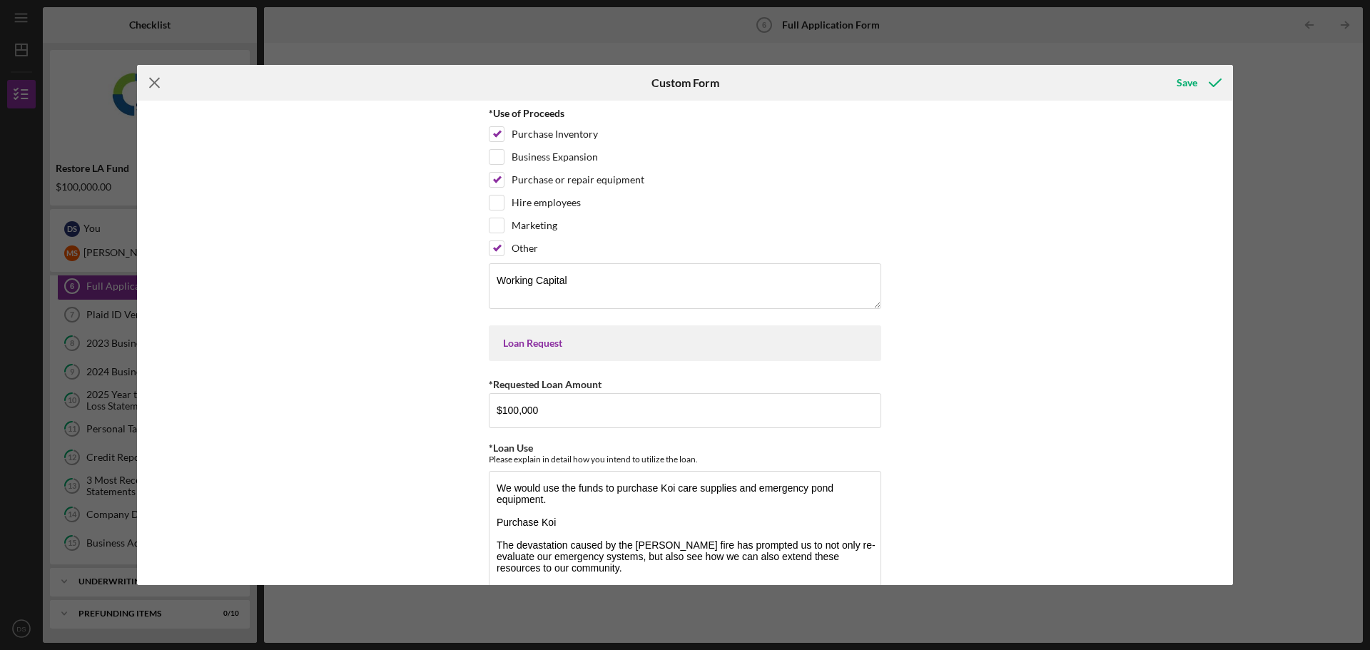
click at [153, 83] on line at bounding box center [154, 82] width 9 height 9
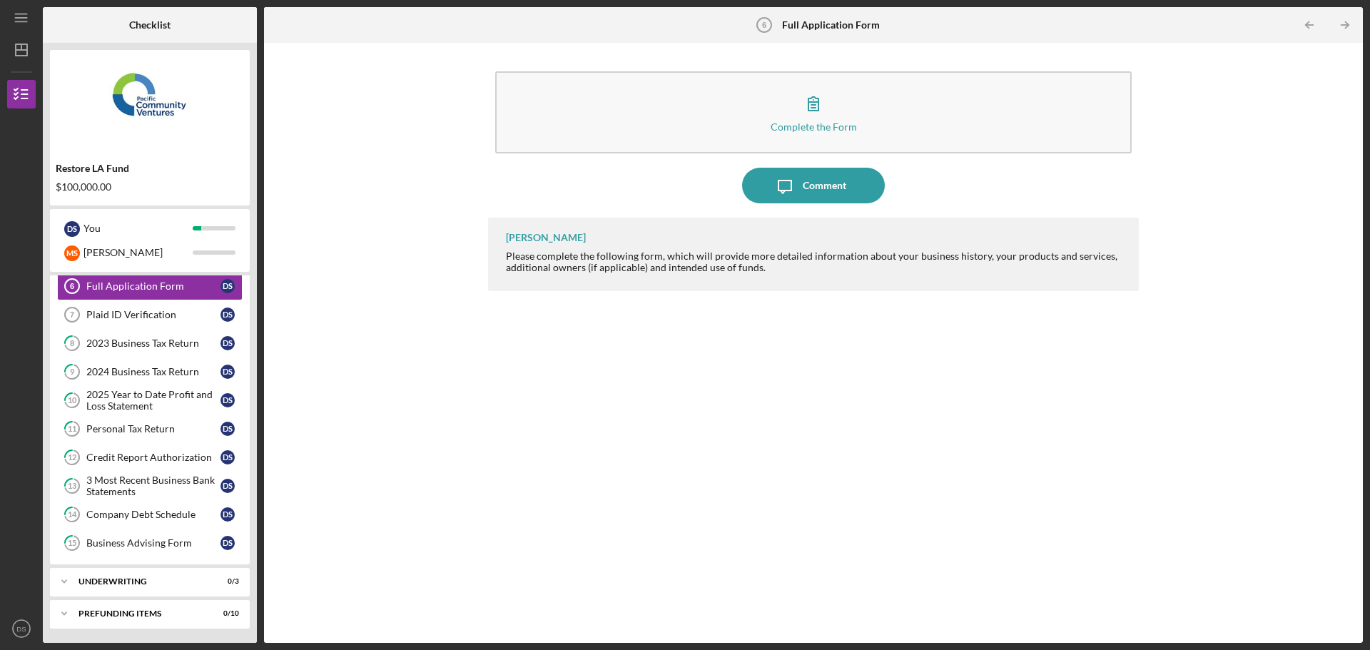
click at [870, 390] on div "[PERSON_NAME] Please complete the following form, which will provide more detai…" at bounding box center [813, 420] width 651 height 404
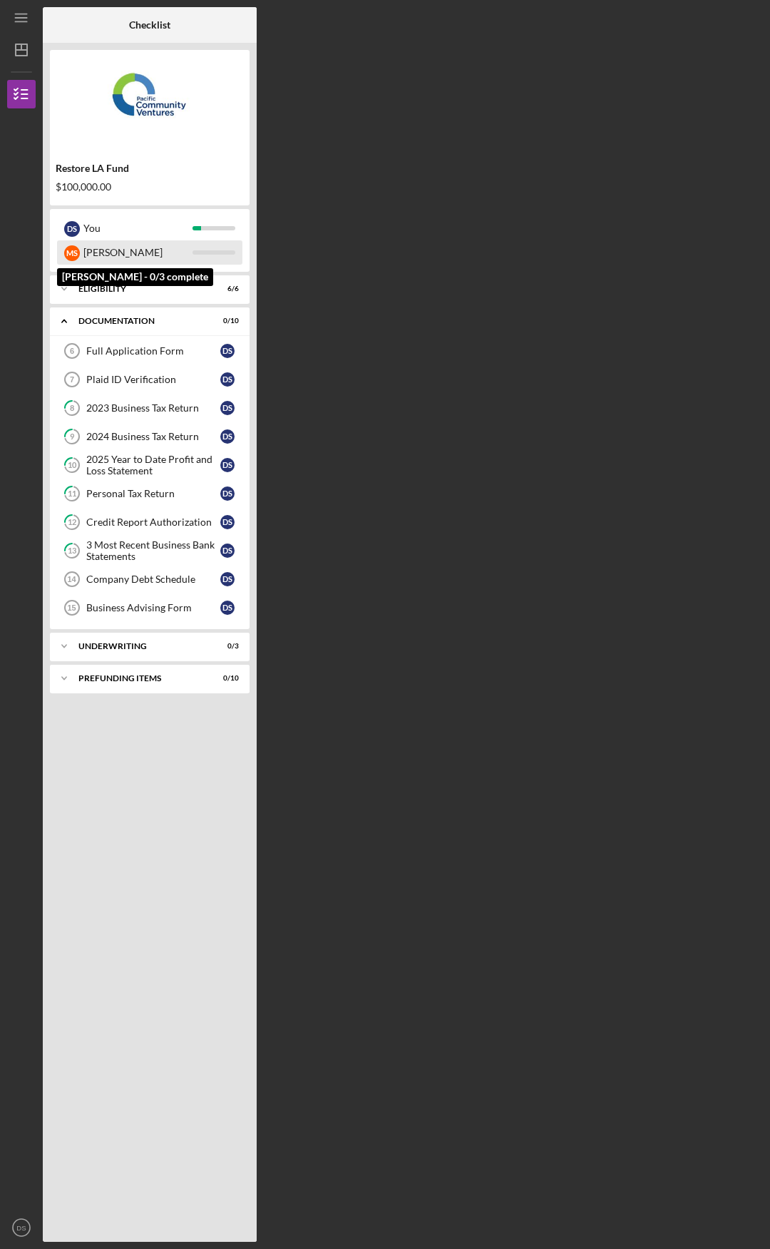
click at [133, 251] on div "[PERSON_NAME]" at bounding box center [137, 252] width 109 height 24
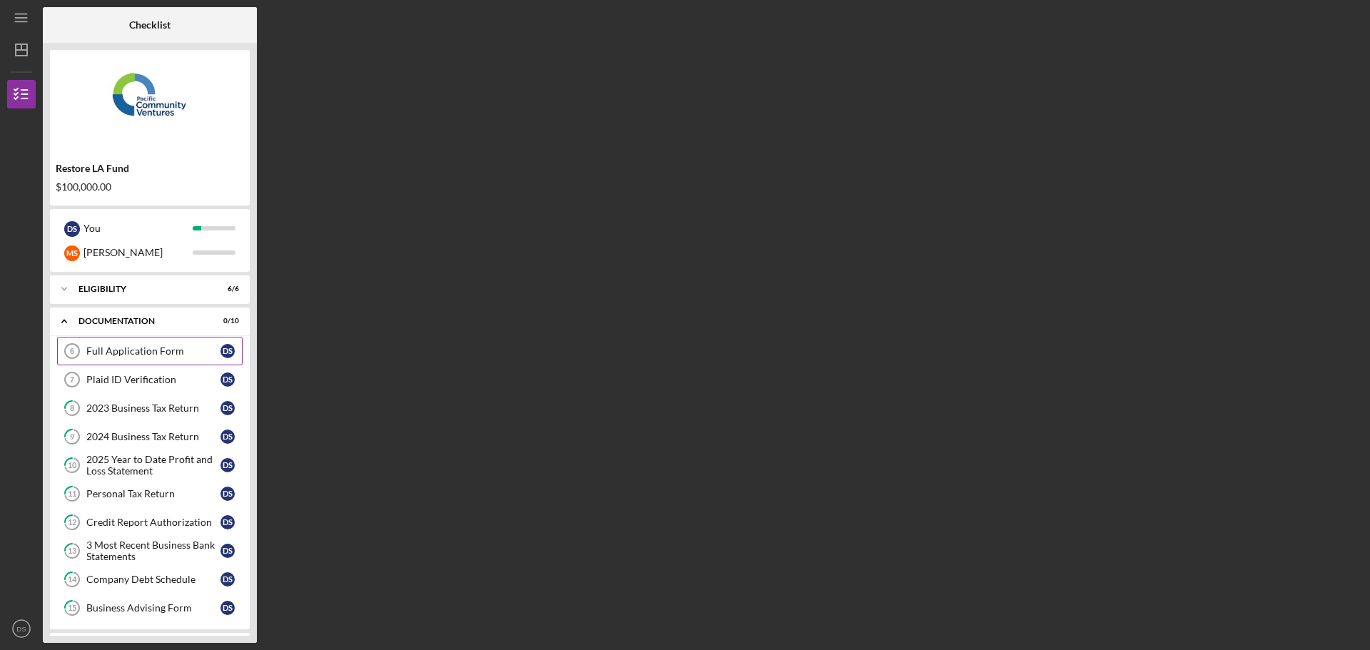
drag, startPoint x: 131, startPoint y: 357, endPoint x: 304, endPoint y: 384, distance: 174.8
click at [131, 357] on div "Full Application Form" at bounding box center [153, 350] width 134 height 11
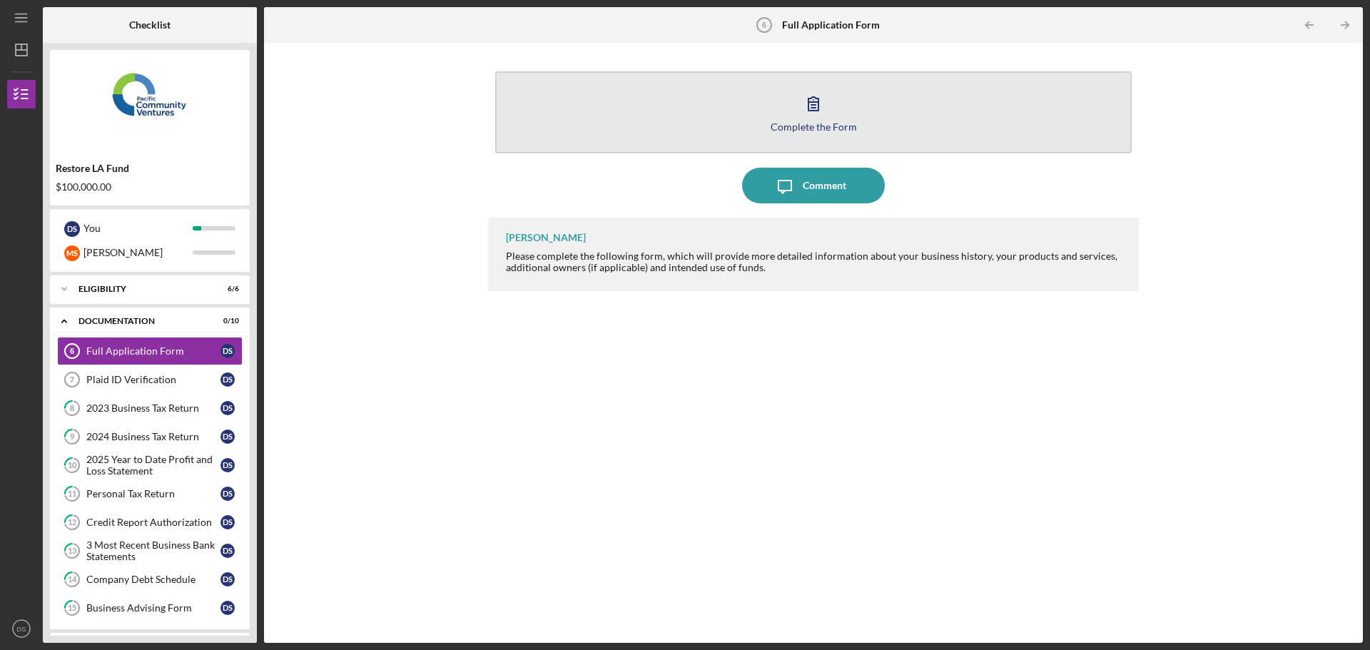
click at [786, 128] on div "Complete the Form" at bounding box center [813, 126] width 86 height 11
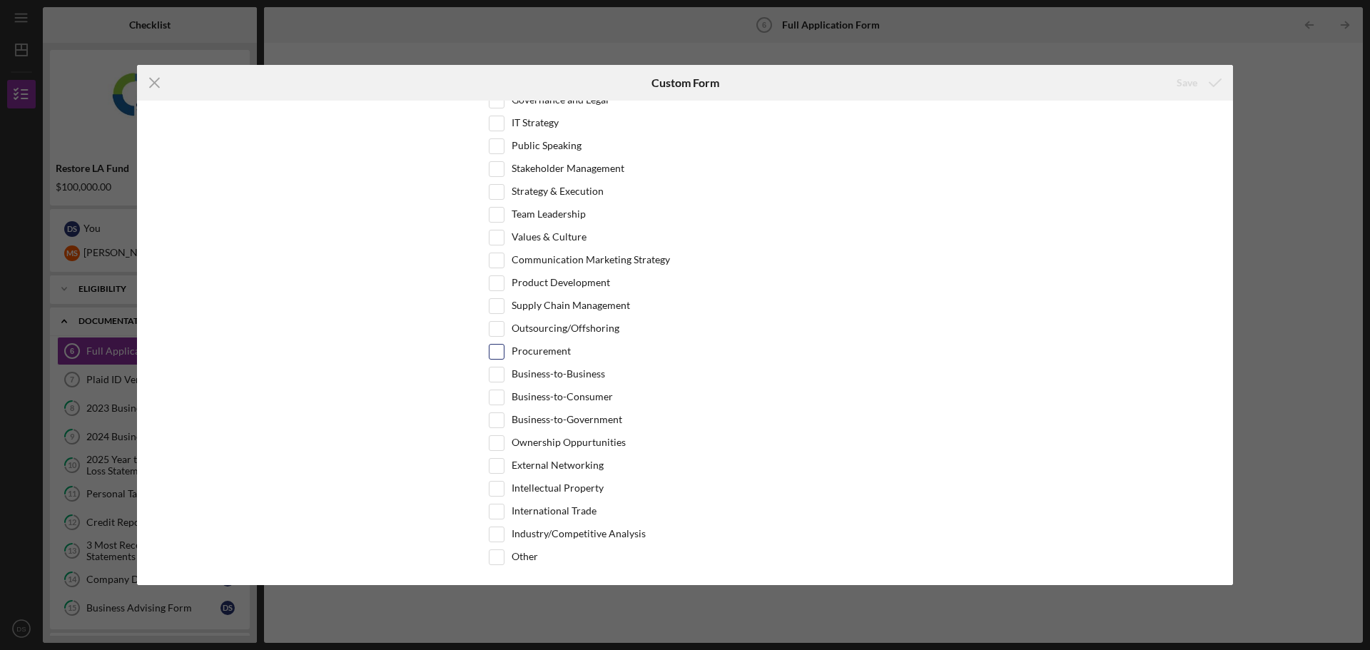
scroll to position [2835, 0]
drag, startPoint x: 156, startPoint y: 79, endPoint x: 174, endPoint y: 17, distance: 64.6
click at [156, 79] on icon "Icon/Menu Close" at bounding box center [155, 83] width 36 height 36
